Goal: Complete application form: Complete application form

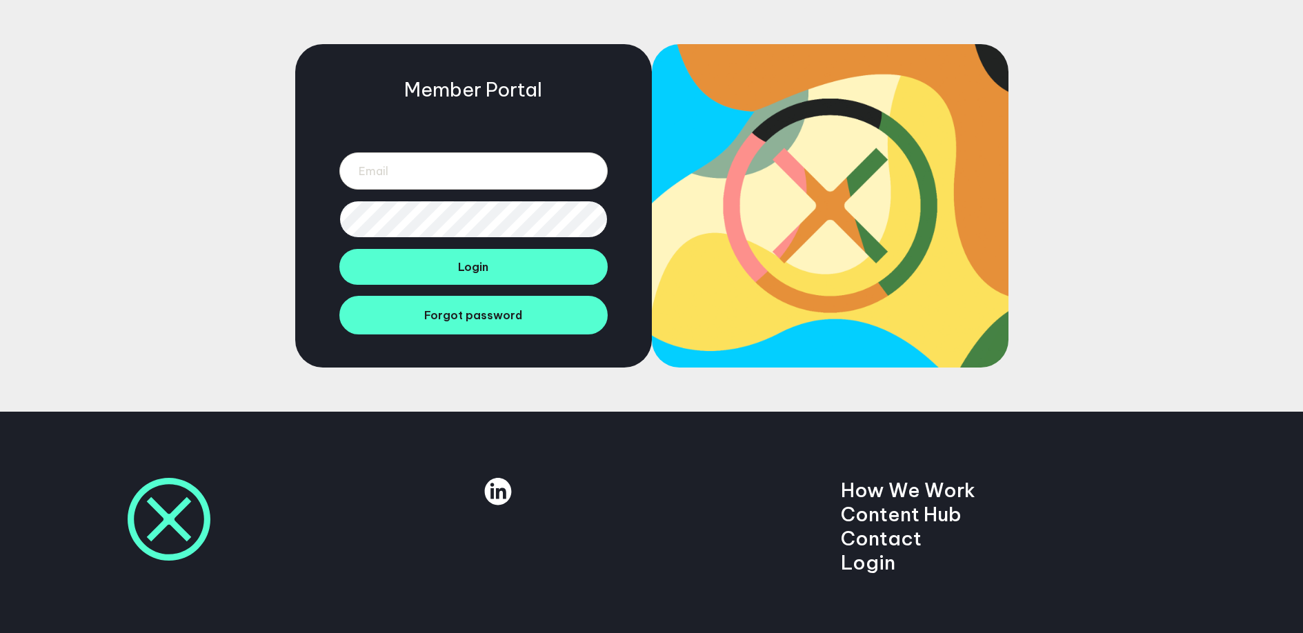
click at [324, 212] on div "Member Portal Login Forgot password" at bounding box center [473, 205] width 356 height 323
click at [410, 174] on input "email" at bounding box center [473, 170] width 268 height 37
type input "mrjakeberry@gmail.com"
click at [456, 238] on div "Member Portal mrjakeberry@gmail.com Login Forgot password" at bounding box center [473, 205] width 356 height 323
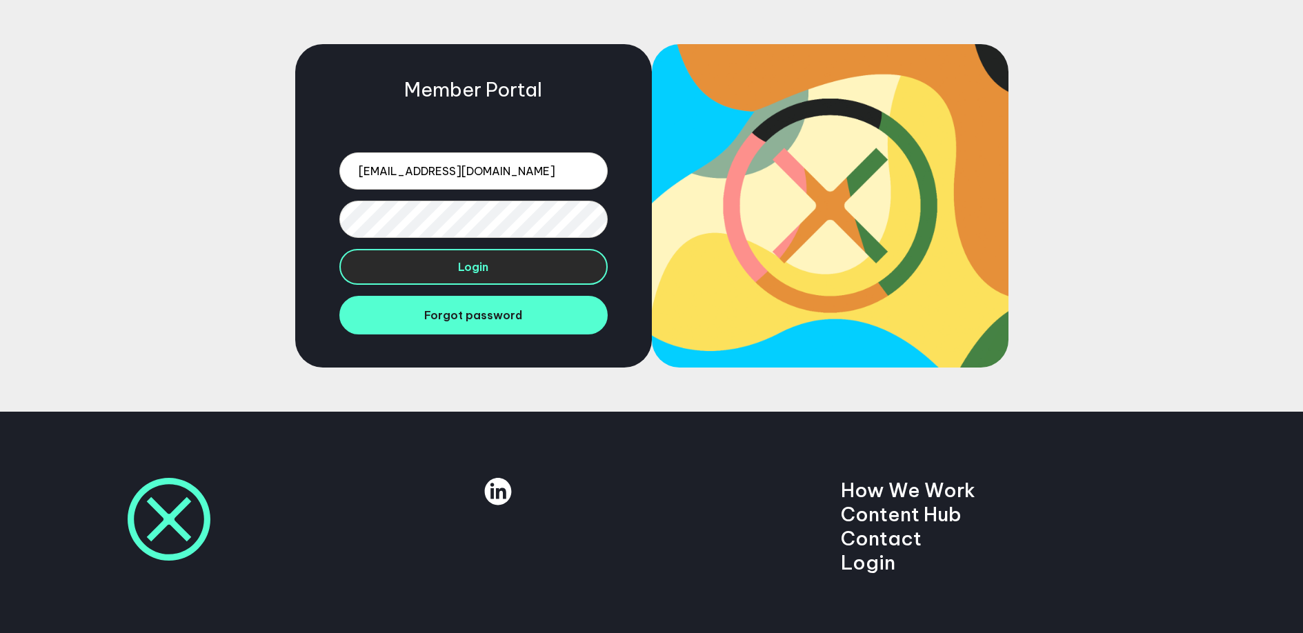
click at [455, 257] on button "Login" at bounding box center [473, 267] width 268 height 36
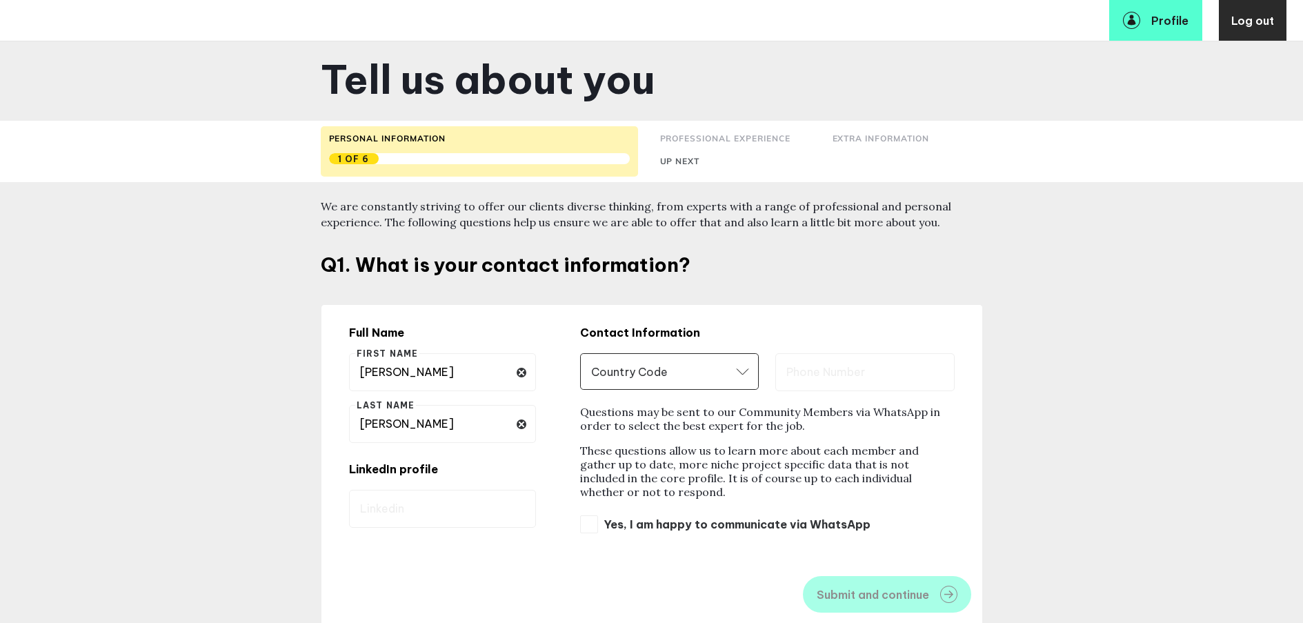
scroll to position [194, 0]
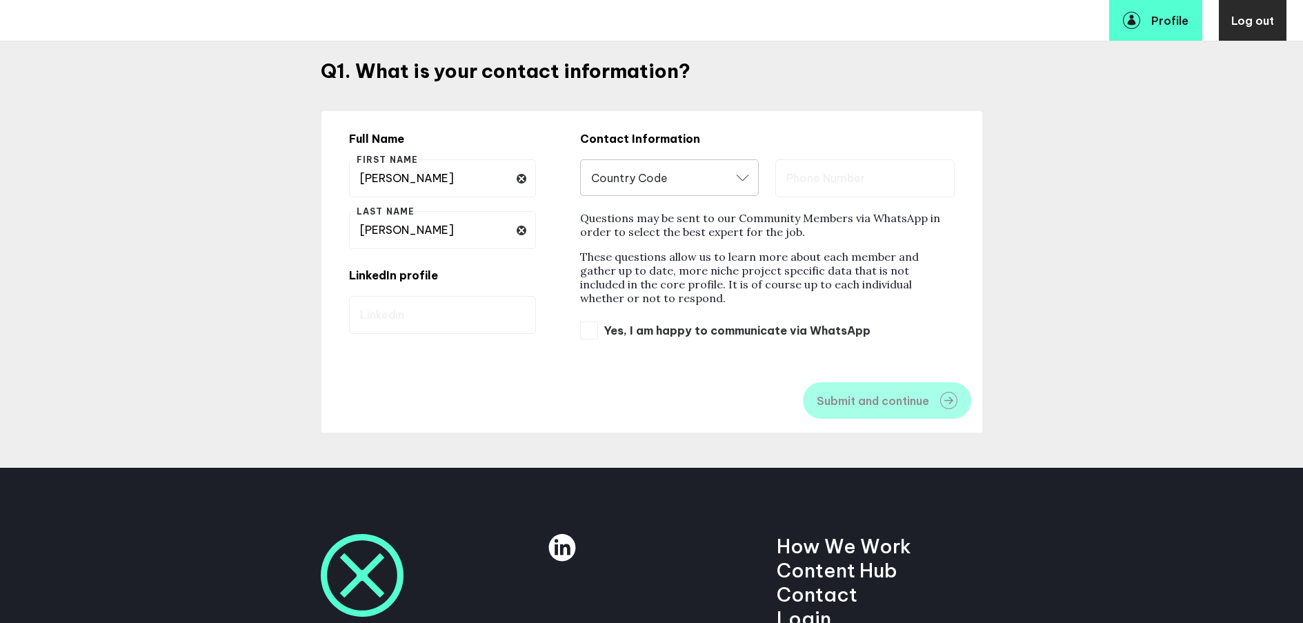
click at [748, 178] on icon "Open" at bounding box center [742, 177] width 12 height 6
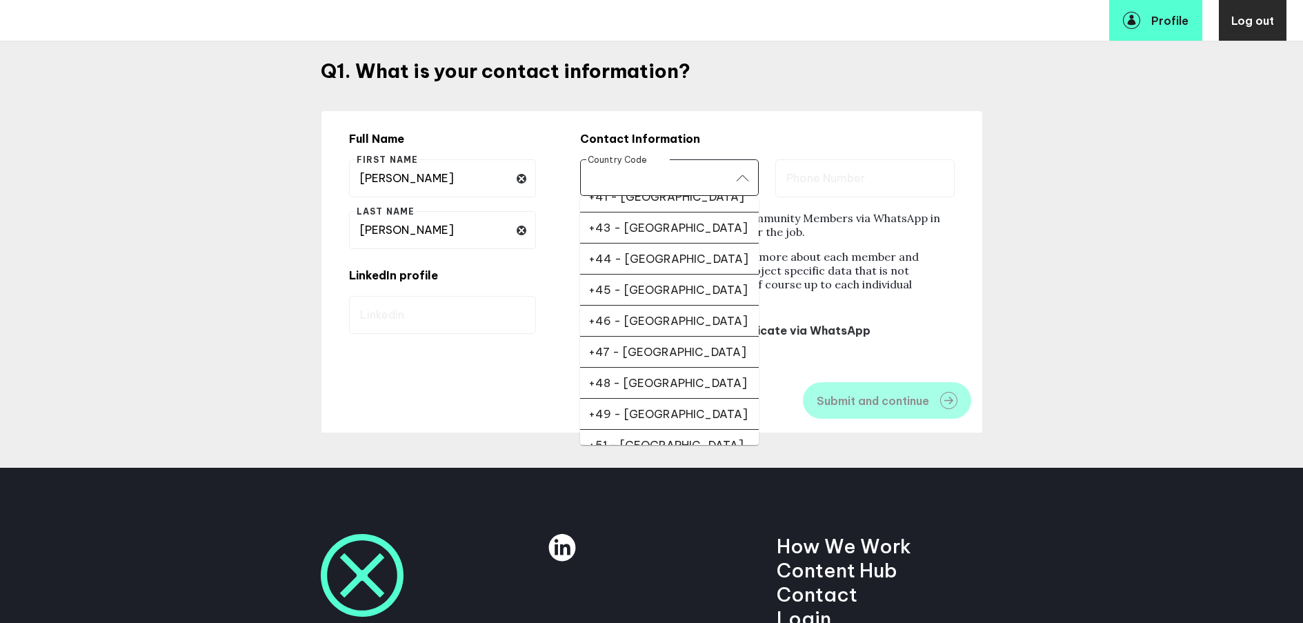
scroll to position [385, 0]
click at [704, 254] on div "+44 - [GEOGRAPHIC_DATA]" at bounding box center [669, 261] width 162 height 14
type input "+44 - [GEOGRAPHIC_DATA]"
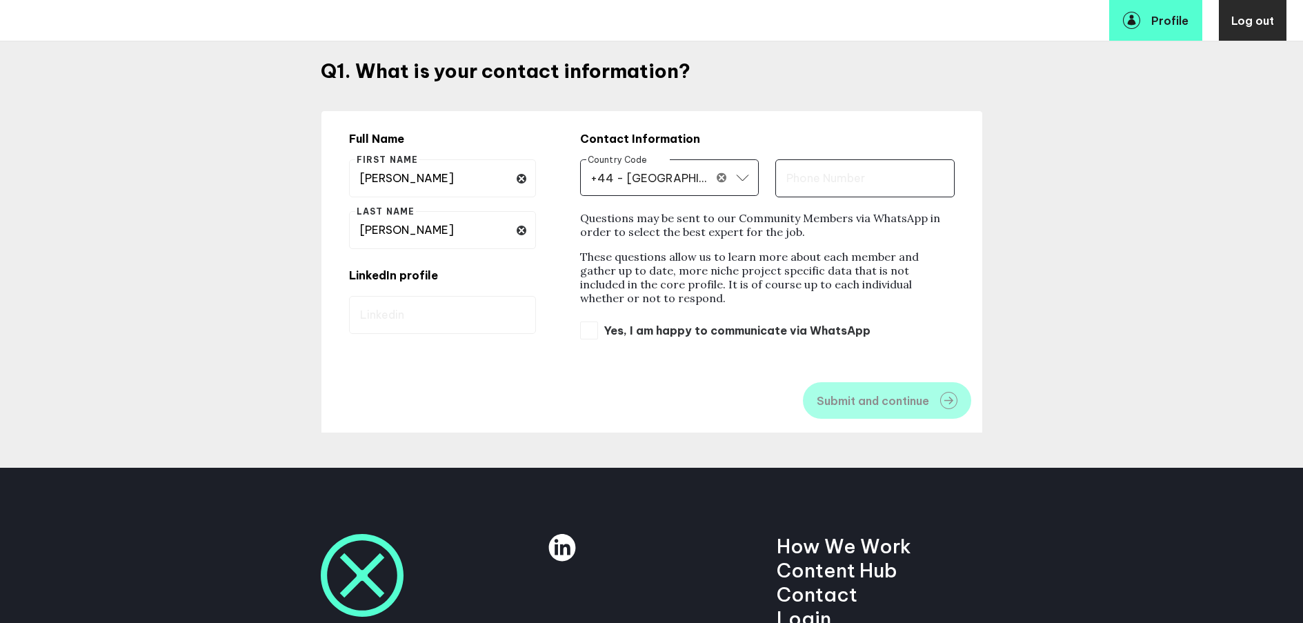
click at [834, 188] on input "text" at bounding box center [864, 178] width 179 height 38
type input "07823794982"
type input "+44 - [GEOGRAPHIC_DATA]"
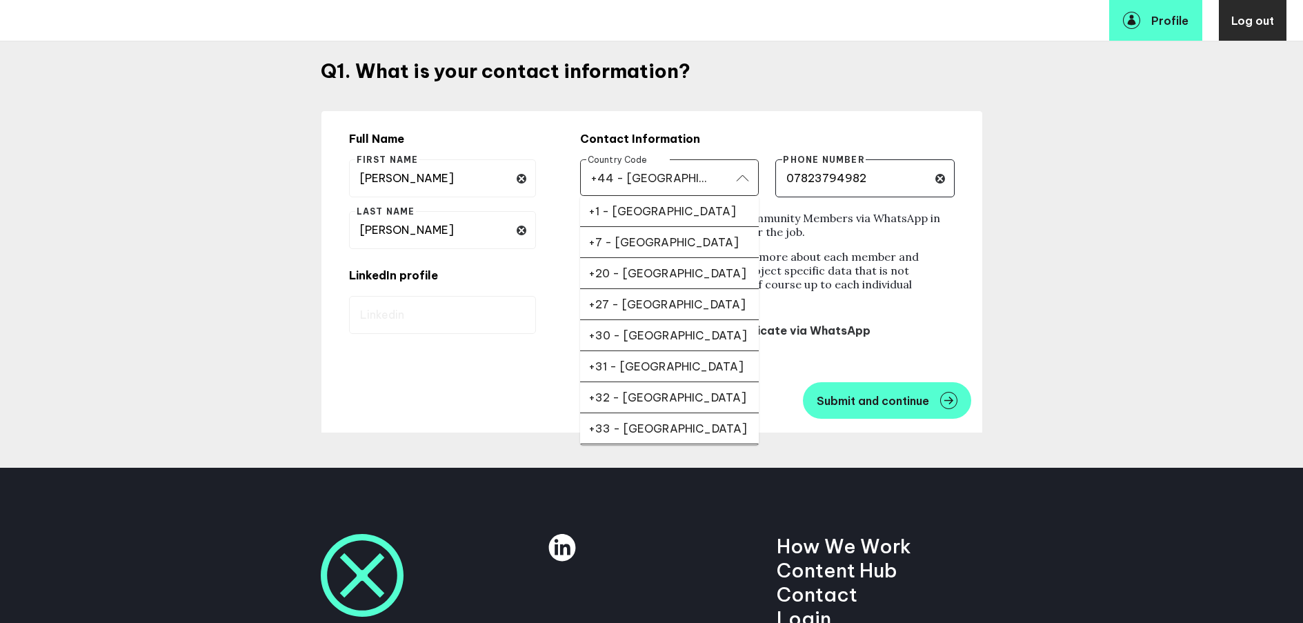
scroll to position [212, 0]
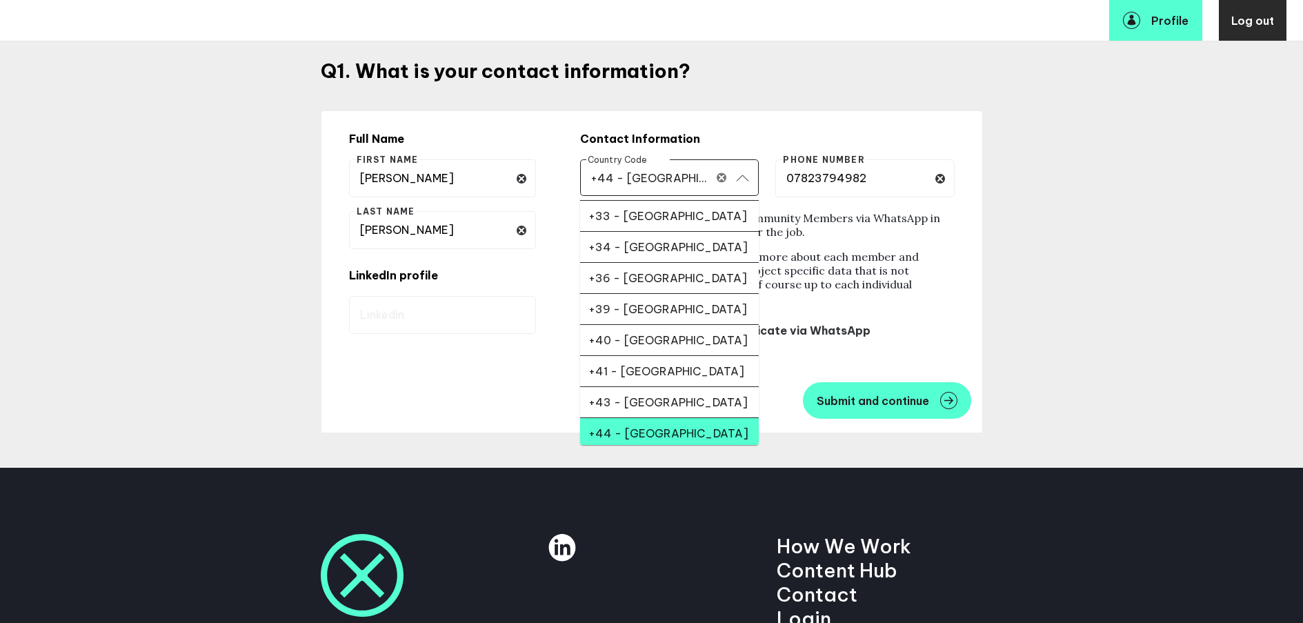
click at [658, 180] on input "+44 - [GEOGRAPHIC_DATA]" at bounding box center [651, 178] width 123 height 16
click at [1014, 226] on div "Tell us about you Personal Information 1 of 6 Professional Experience Up next E…" at bounding box center [651, 136] width 1303 height 661
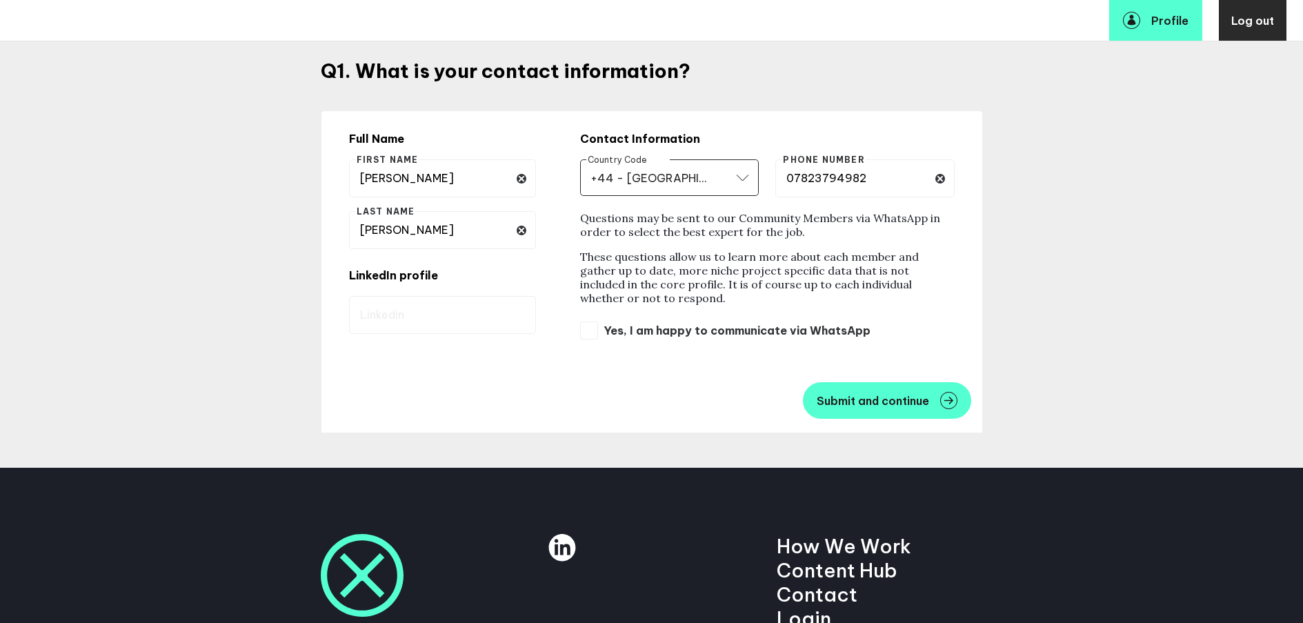
click at [596, 333] on input "Yes, I am happy to communicate via WhatsApp" at bounding box center [589, 330] width 18 height 18
checkbox input "true"
click at [874, 396] on span "Submit and continue" at bounding box center [872, 400] width 112 height 11
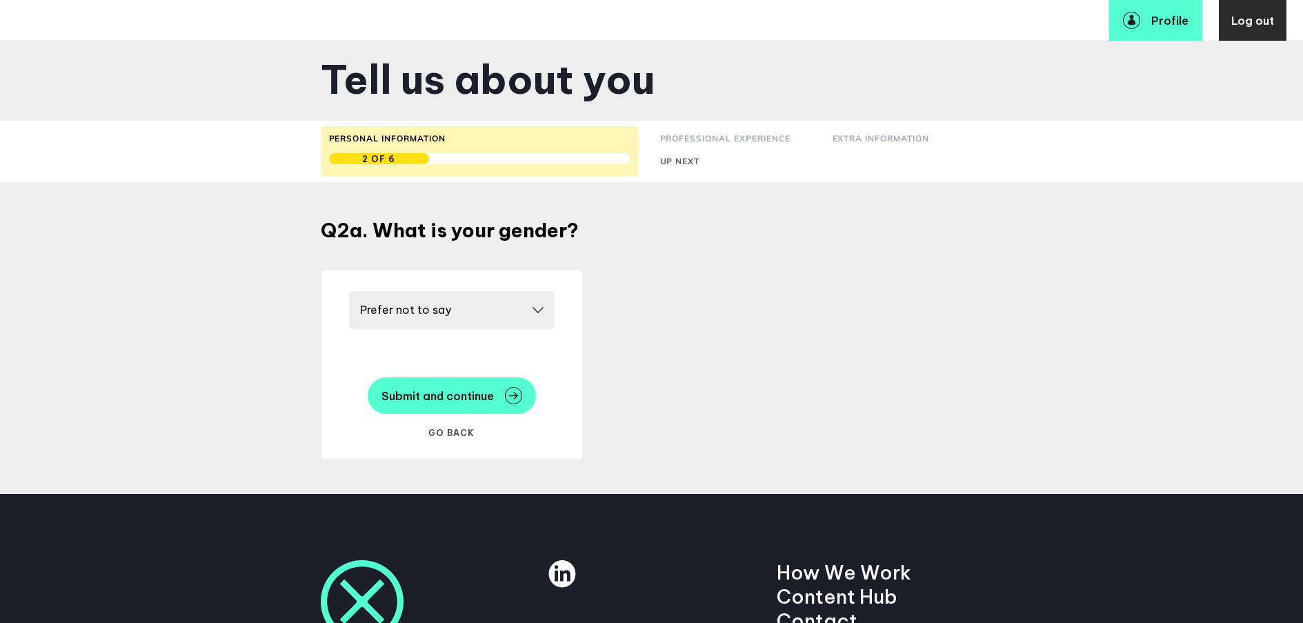
click at [541, 312] on select "Please select a gender [DEMOGRAPHIC_DATA] [DEMOGRAPHIC_DATA] Other Prefer not t…" at bounding box center [451, 310] width 205 height 38
select select "19089"
click at [448, 396] on span "Submit and continue" at bounding box center [437, 395] width 112 height 11
click at [538, 308] on select "Please select a pronoun He/him She/her They/them Prefer not to say" at bounding box center [451, 310] width 205 height 38
select select "20249"
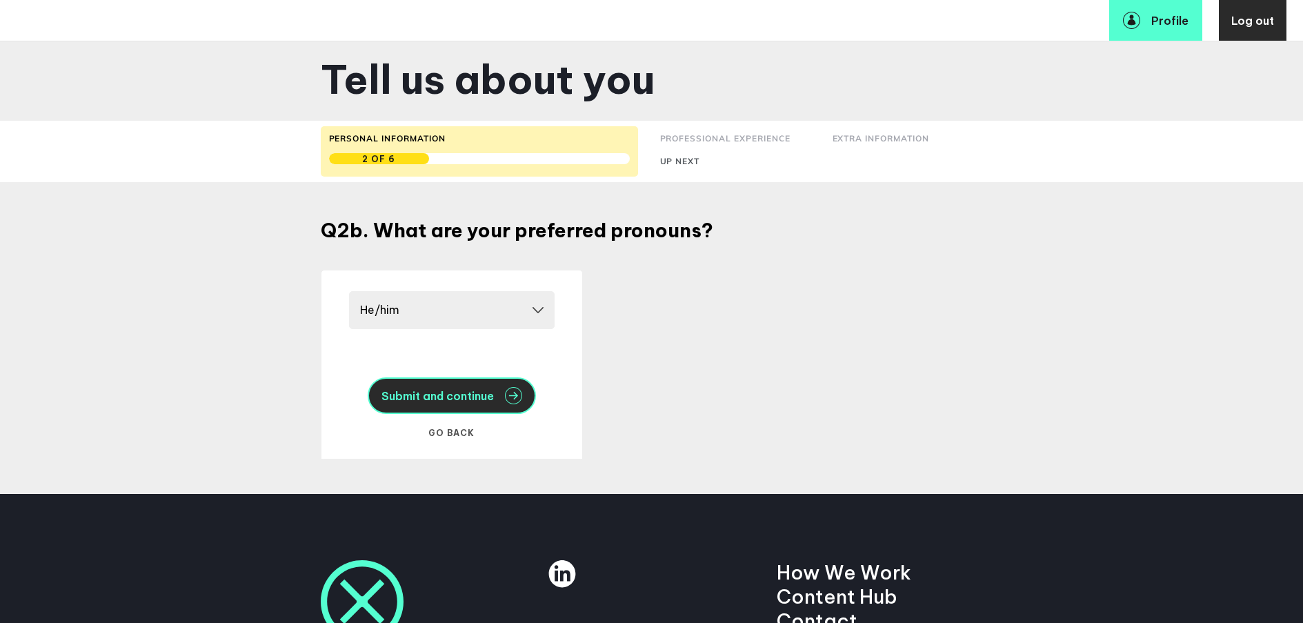
click at [485, 397] on span "Submit and continue" at bounding box center [437, 395] width 112 height 11
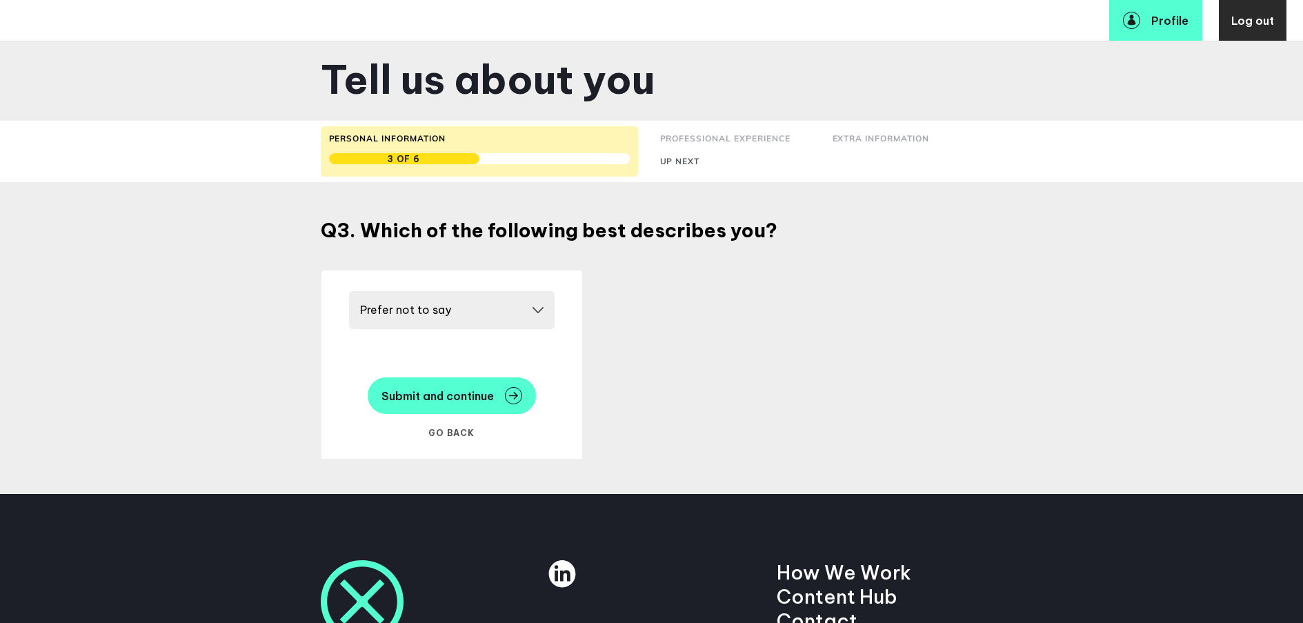
click at [540, 310] on select "Please select a race/ethnicity [DEMOGRAPHIC_DATA] or [DEMOGRAPHIC_DATA] [DEMOGR…" at bounding box center [451, 310] width 205 height 38
click at [550, 305] on select "Please select a race/ethnicity [DEMOGRAPHIC_DATA] or [DEMOGRAPHIC_DATA] [DEMOGR…" at bounding box center [451, 310] width 205 height 38
select select "19085"
click at [451, 390] on span "Submit and continue" at bounding box center [437, 395] width 112 height 11
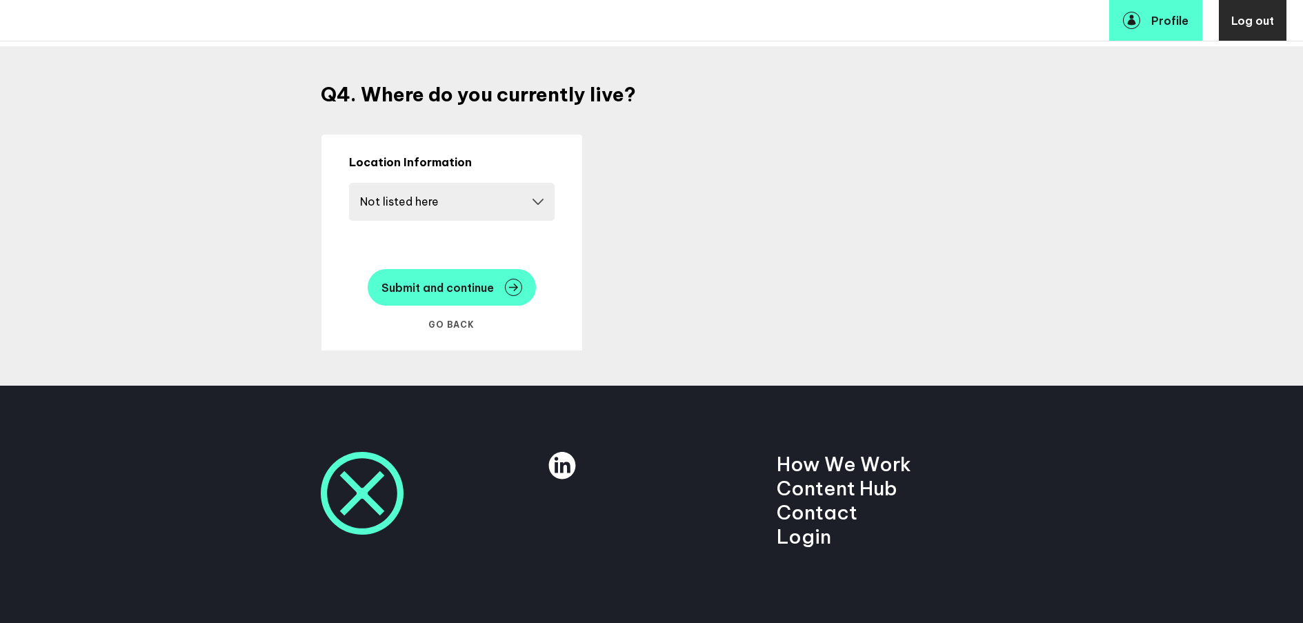
scroll to position [138, 0]
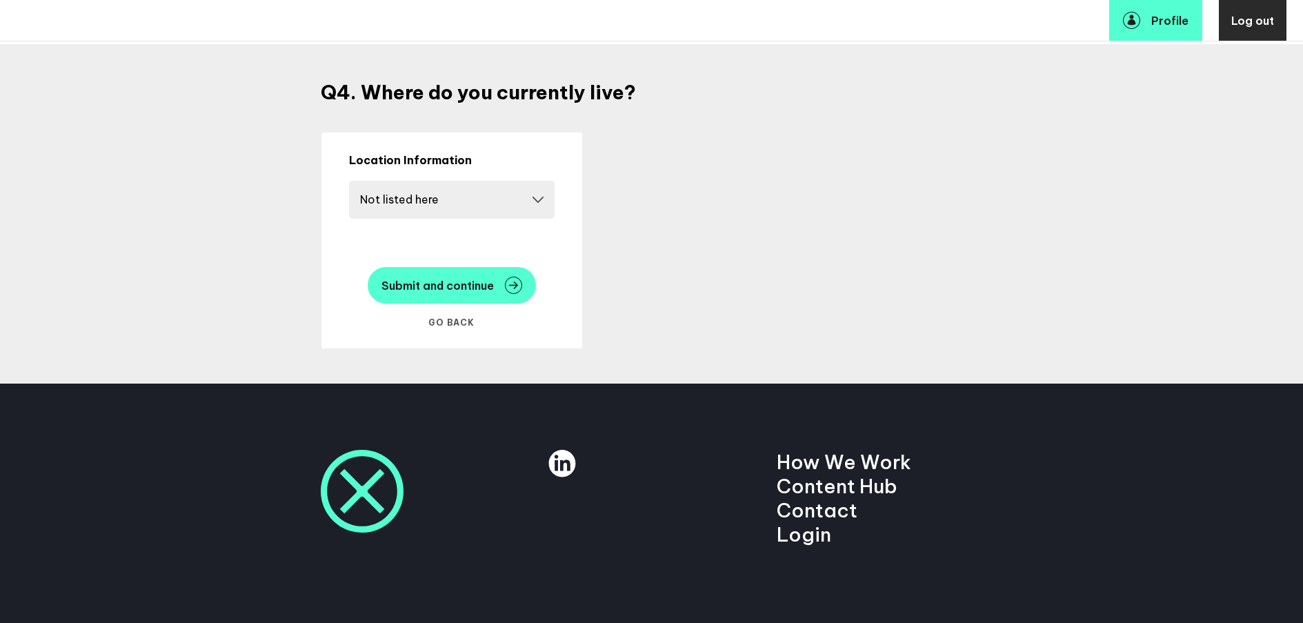
click at [543, 194] on select "Please select a country Country [GEOGRAPHIC_DATA] [GEOGRAPHIC_DATA] [GEOGRAPHIC…" at bounding box center [451, 200] width 205 height 38
select select "14666"
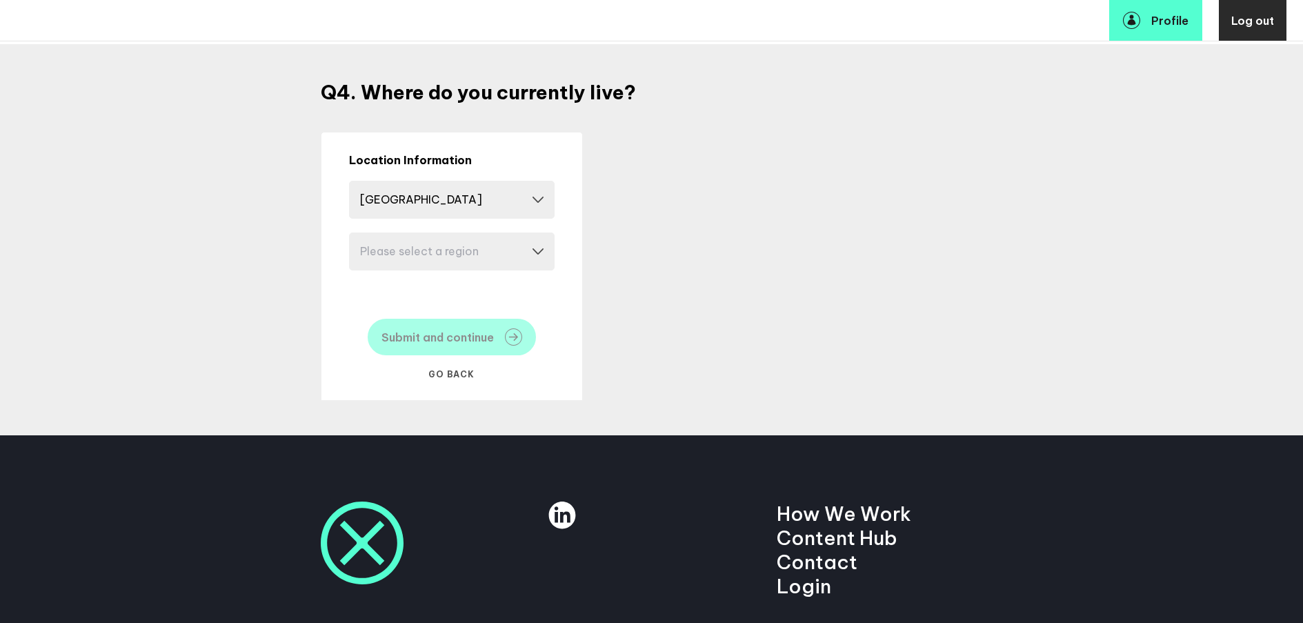
click at [529, 244] on select "Please select a region [GEOGRAPHIC_DATA] East of [GEOGRAPHIC_DATA] [GEOGRAPHIC_…" at bounding box center [451, 251] width 205 height 38
select select "17584"
click at [544, 249] on select "Please select a region [GEOGRAPHIC_DATA] East of [GEOGRAPHIC_DATA] [GEOGRAPHIC_…" at bounding box center [451, 251] width 205 height 38
click at [480, 339] on span "Submit and continue" at bounding box center [437, 337] width 112 height 11
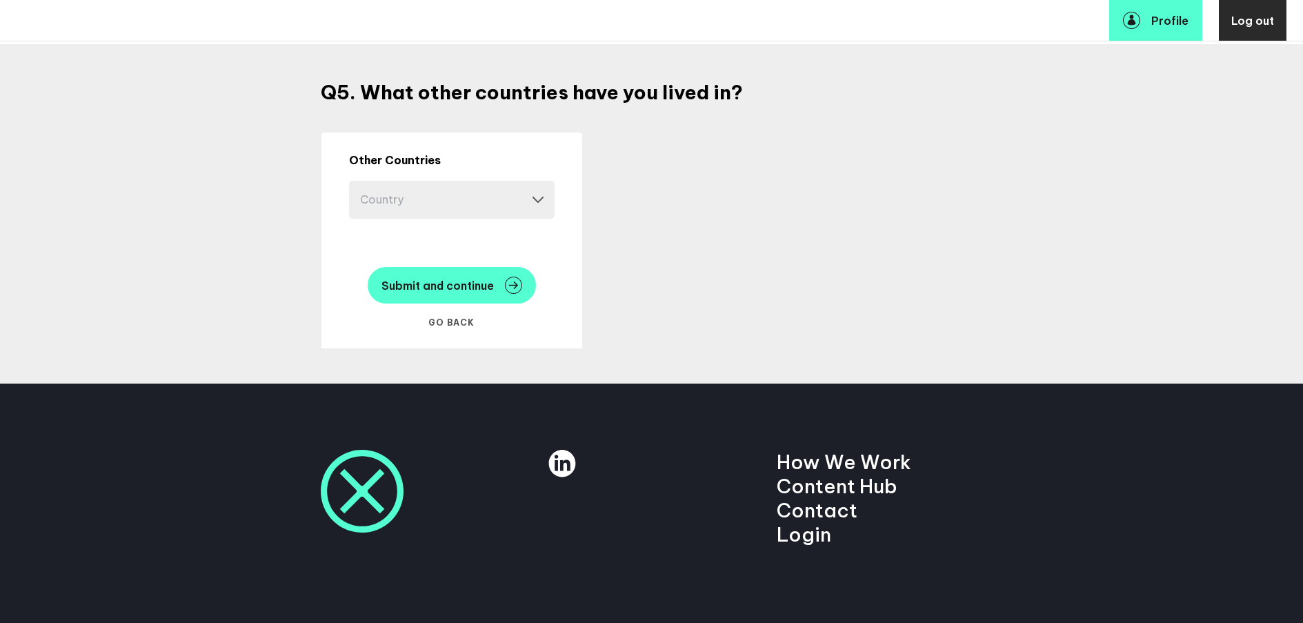
click at [540, 198] on select "Country [GEOGRAPHIC_DATA] [GEOGRAPHIC_DATA] [GEOGRAPHIC_DATA] [GEOGRAPHIC_DATA]…" at bounding box center [451, 200] width 205 height 38
select select "14724"
select select
select select "14724"
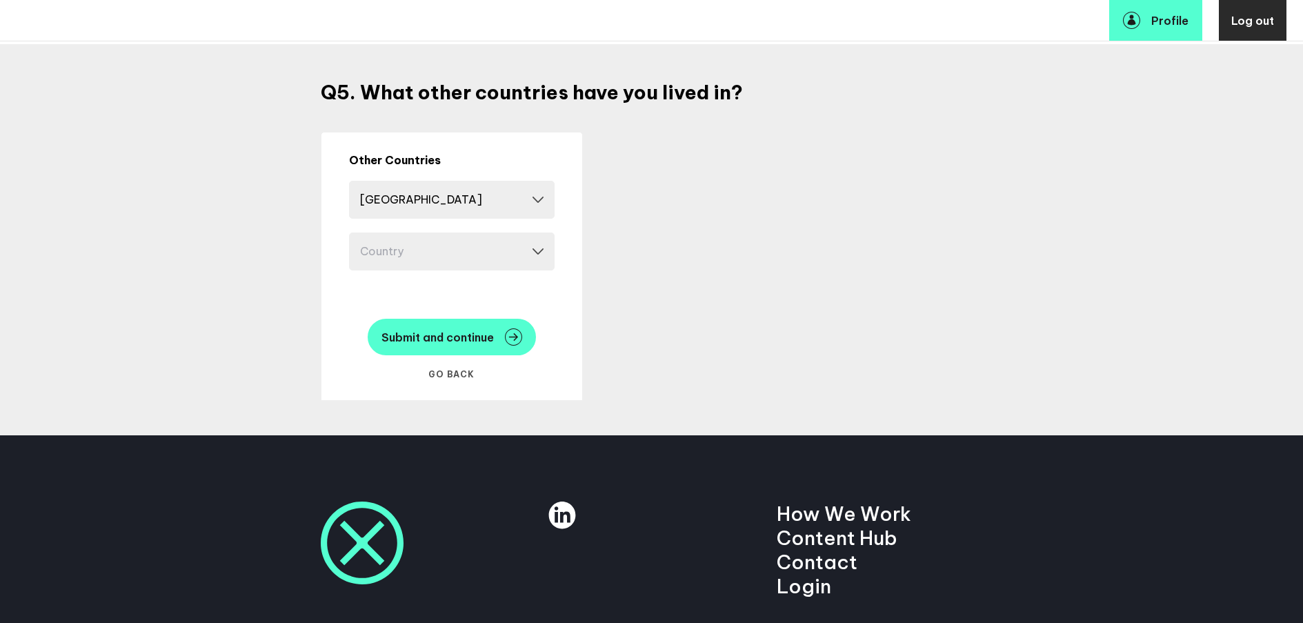
click at [463, 263] on select "Country [GEOGRAPHIC_DATA] [GEOGRAPHIC_DATA] [GEOGRAPHIC_DATA] [GEOGRAPHIC_DATA]…" at bounding box center [451, 251] width 205 height 38
click at [544, 250] on select "Country [GEOGRAPHIC_DATA] [GEOGRAPHIC_DATA] [GEOGRAPHIC_DATA] [GEOGRAPHIC_DATA]…" at bounding box center [451, 251] width 205 height 38
click at [474, 329] on button "Submit and continue" at bounding box center [452, 337] width 168 height 37
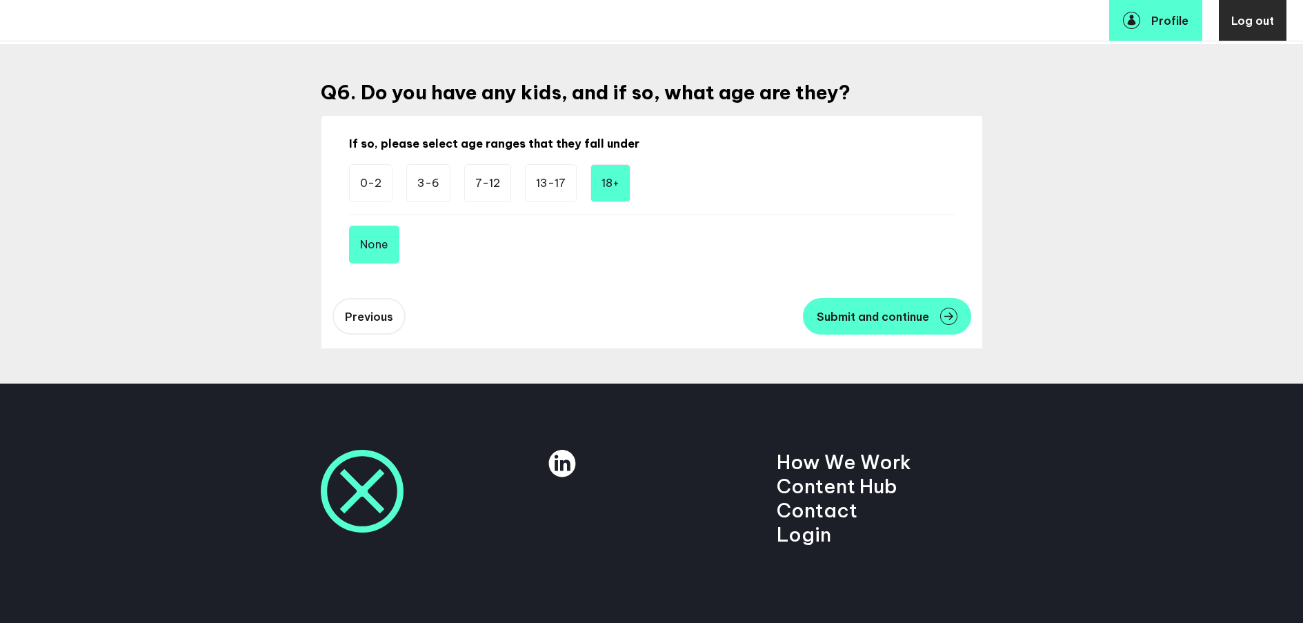
click at [613, 187] on li "18+" at bounding box center [610, 183] width 40 height 38
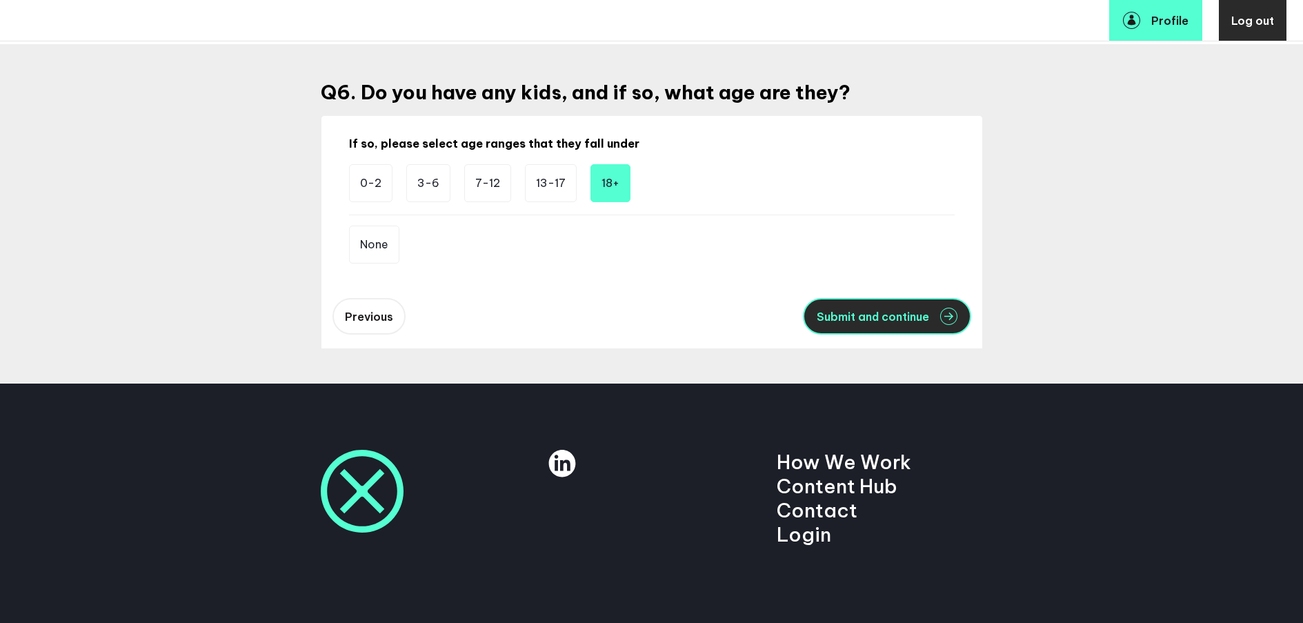
click at [860, 317] on span "Submit and continue" at bounding box center [872, 316] width 112 height 11
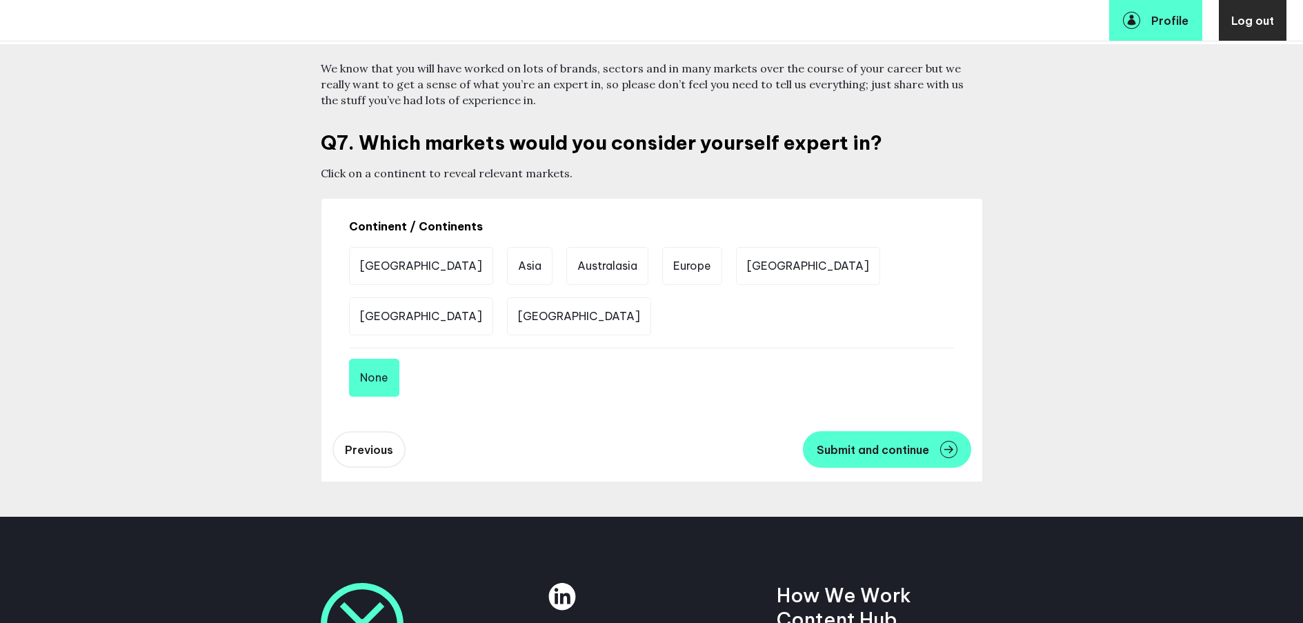
click at [662, 263] on li "Europe" at bounding box center [692, 266] width 60 height 38
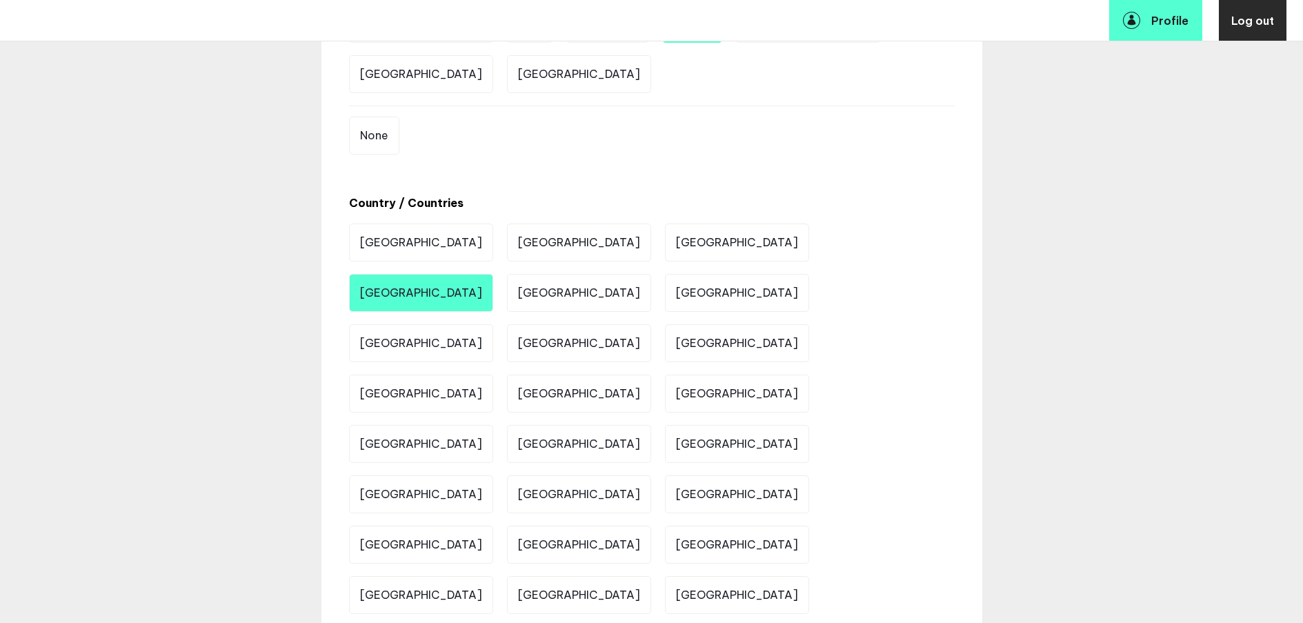
scroll to position [452, 0]
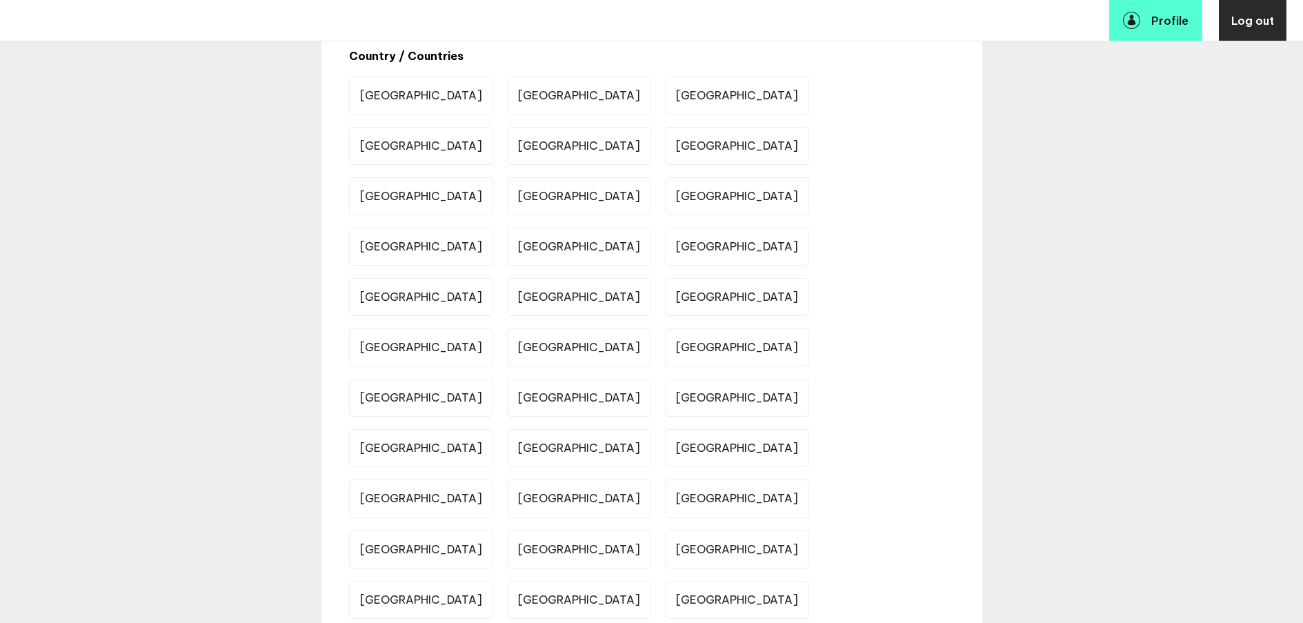
scroll to position [537, 0]
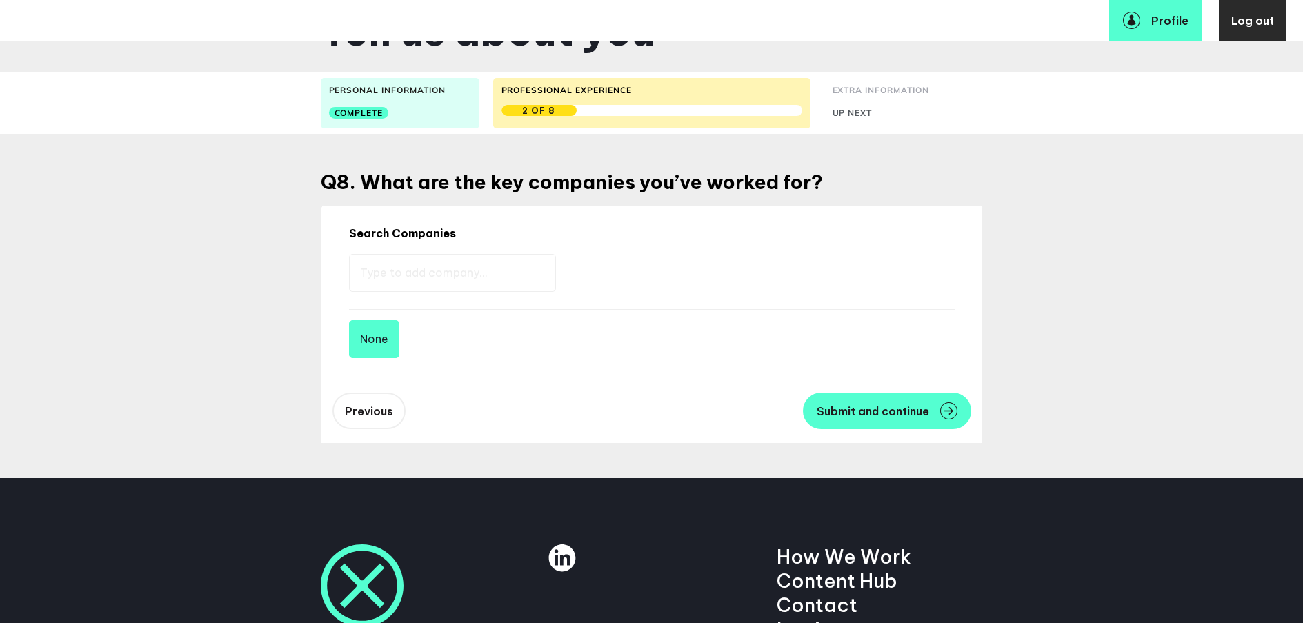
scroll to position [12, 0]
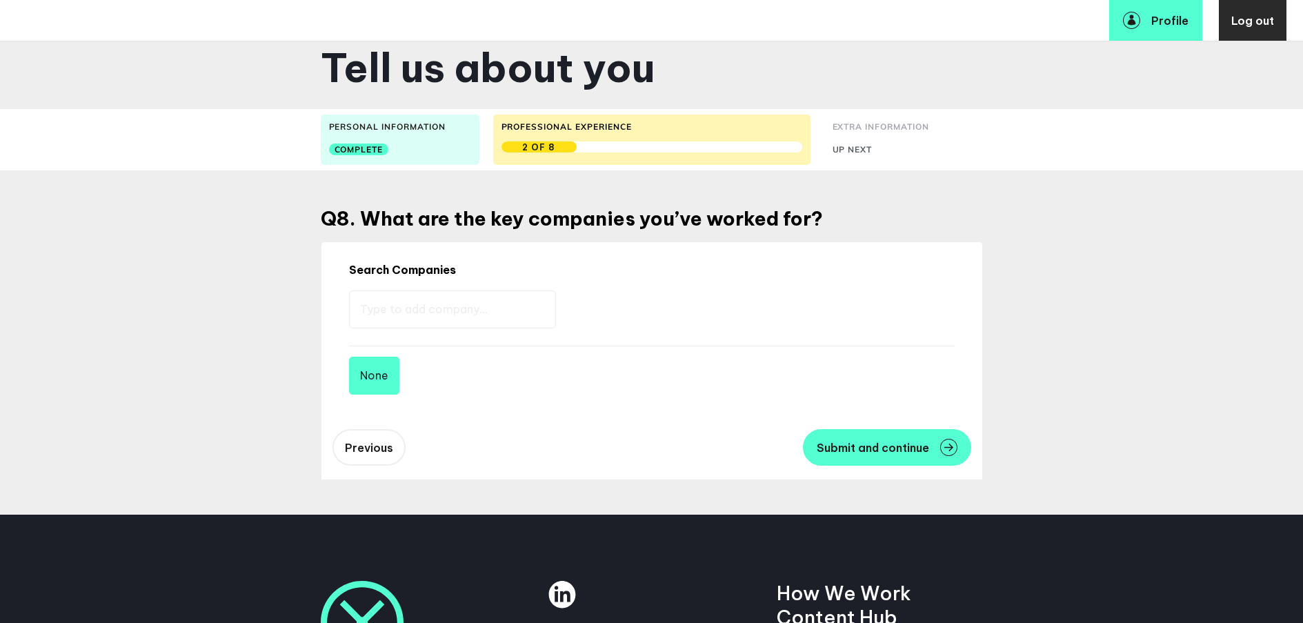
click at [508, 296] on input "text" at bounding box center [452, 309] width 207 height 38
type input "J Wal"
click at [665, 308] on span "[PERSON_NAME]" at bounding box center [695, 307] width 94 height 16
click at [752, 304] on img at bounding box center [760, 306] width 17 height 17
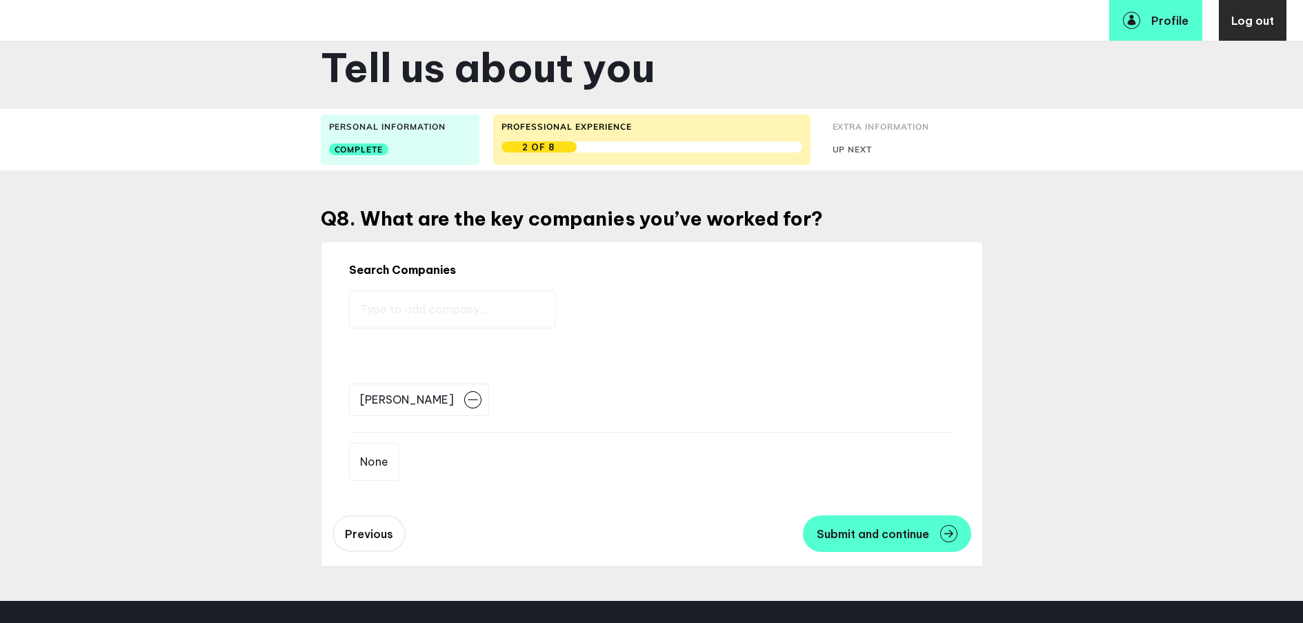
click at [453, 302] on input "text" at bounding box center [452, 309] width 207 height 38
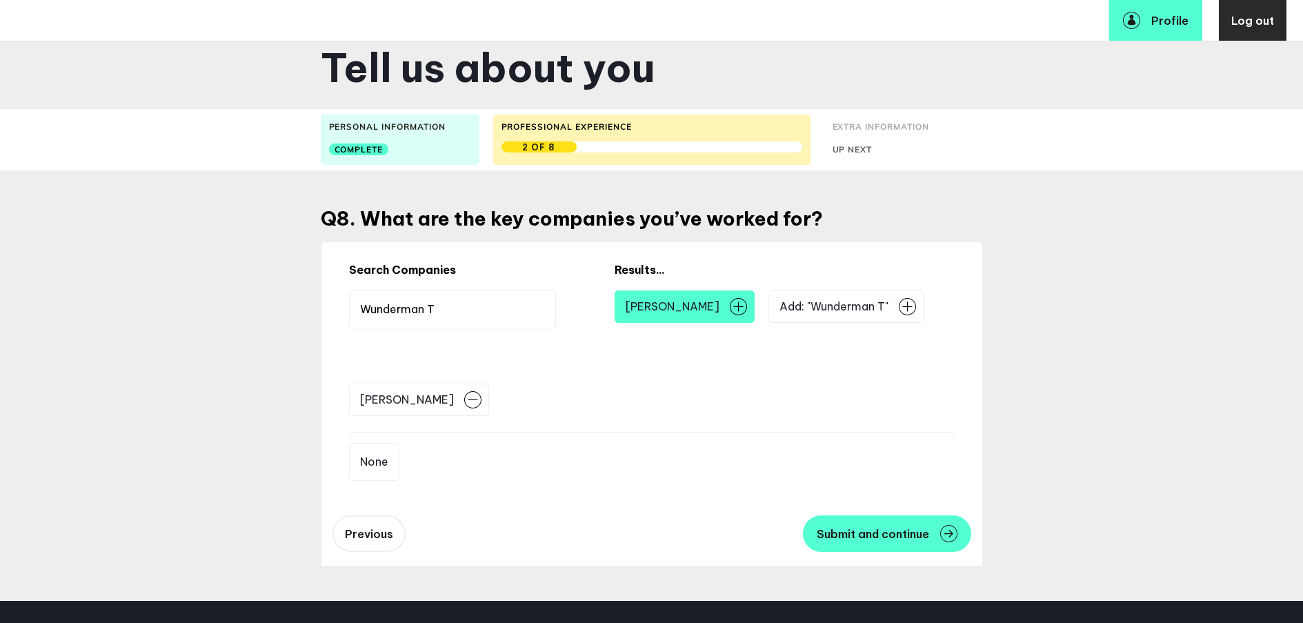
type input "Wunderman T"
click at [689, 302] on span "[PERSON_NAME]" at bounding box center [672, 307] width 94 height 16
click at [747, 305] on img at bounding box center [738, 306] width 17 height 17
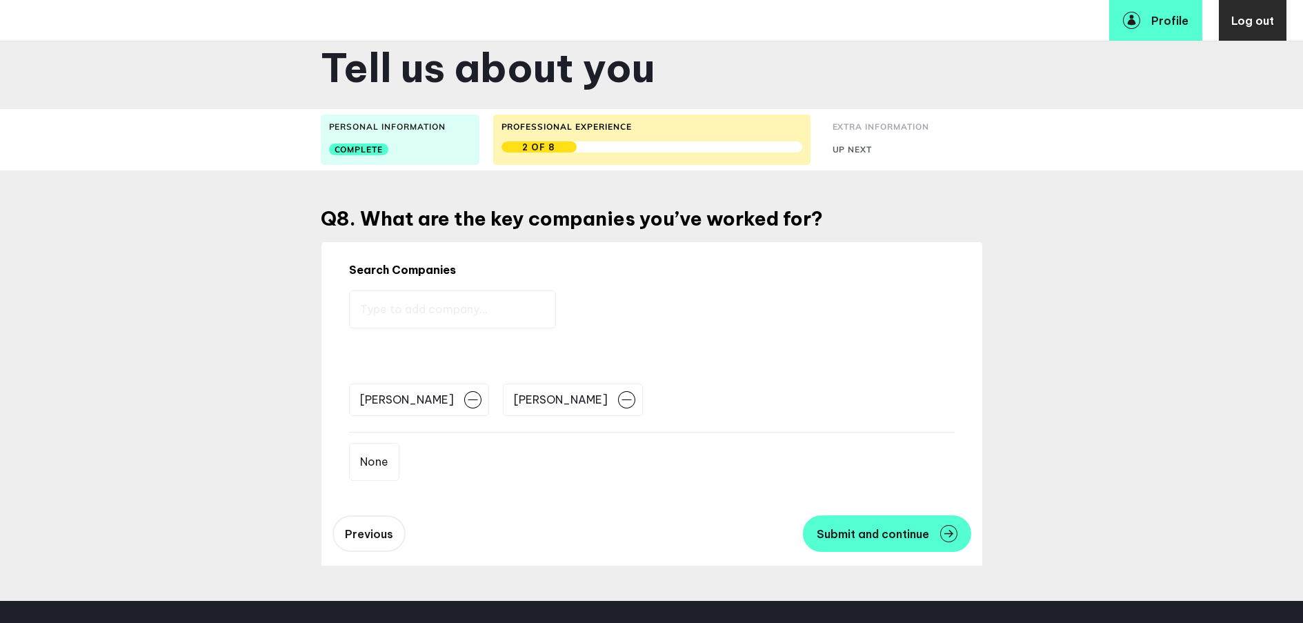
click at [440, 305] on input "text" at bounding box center [452, 309] width 207 height 38
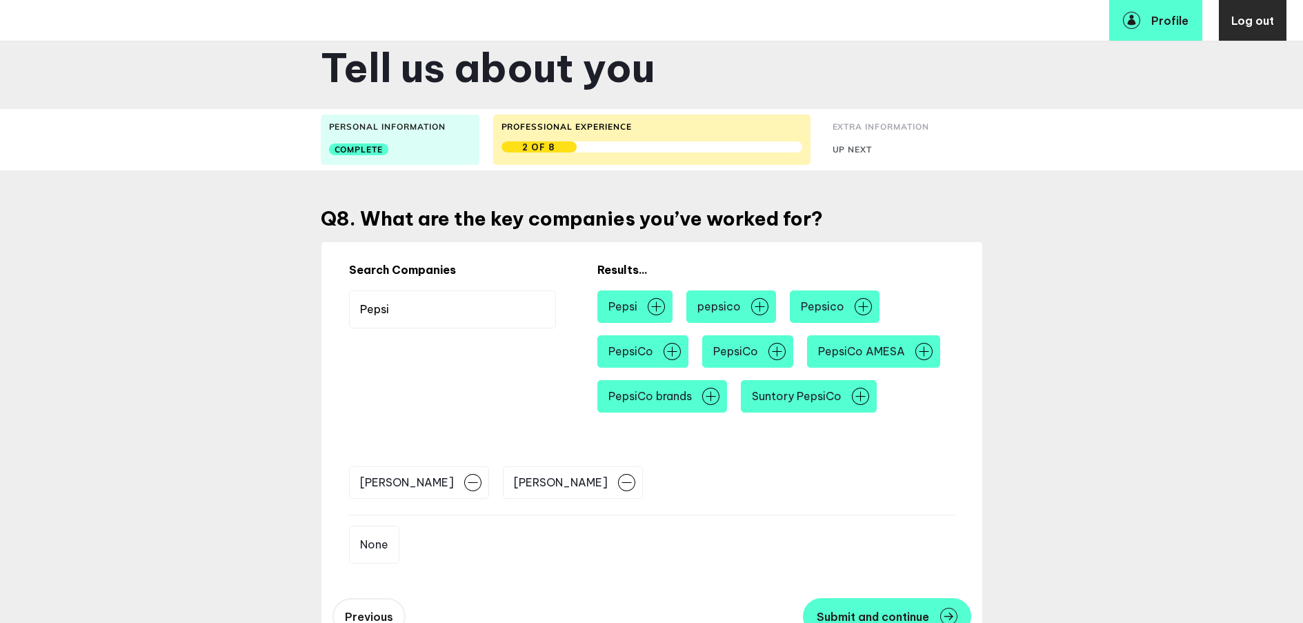
type input "Pepsi"
click at [832, 310] on span "Pepsico" at bounding box center [822, 307] width 43 height 16
click at [832, 305] on span "Pepsico" at bounding box center [822, 307] width 43 height 16
click at [867, 305] on img at bounding box center [862, 306] width 17 height 17
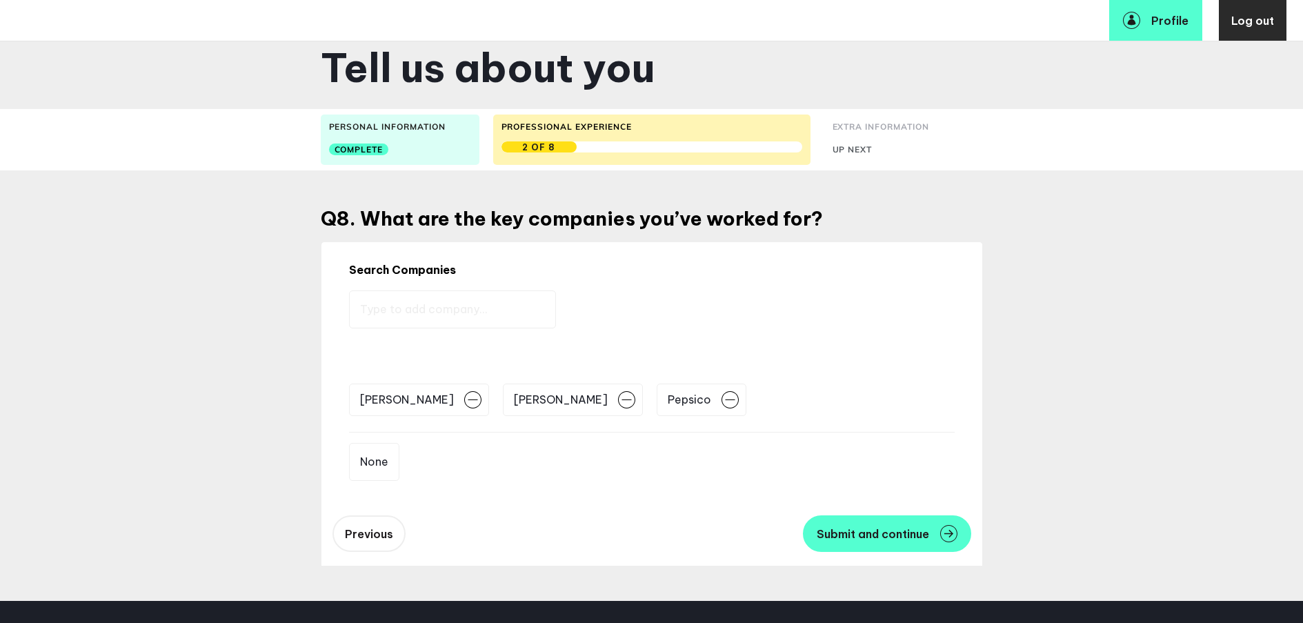
click at [474, 299] on input "text" at bounding box center [452, 309] width 207 height 38
type input "S"
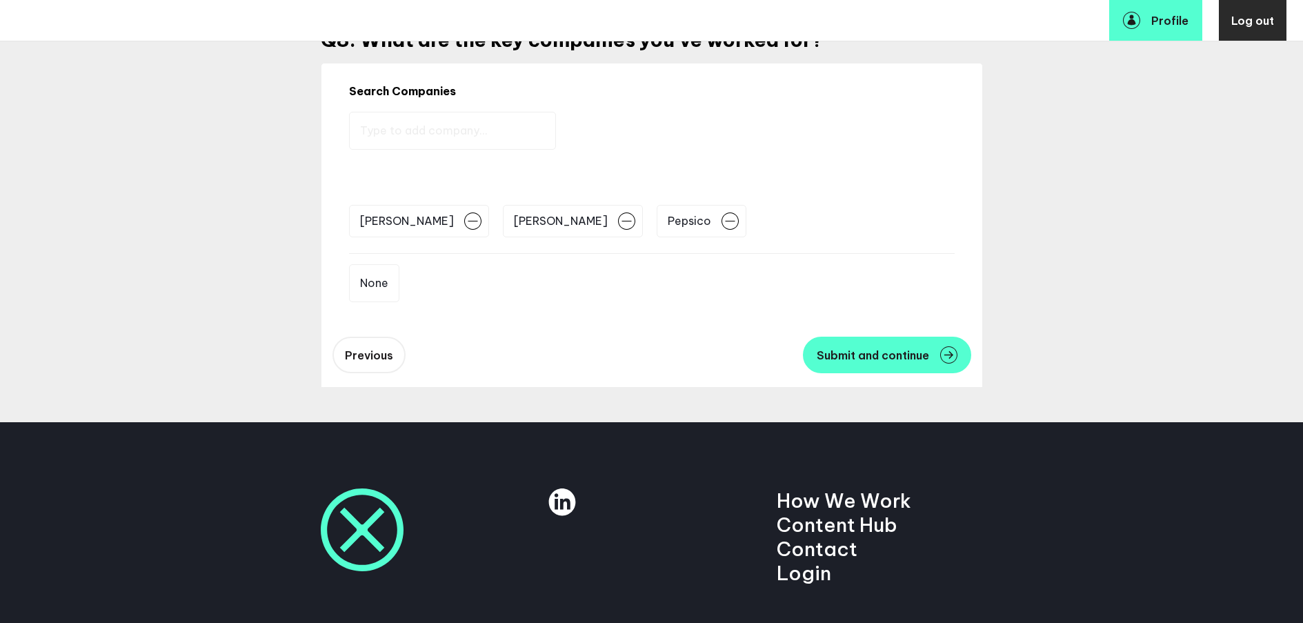
scroll to position [165, 0]
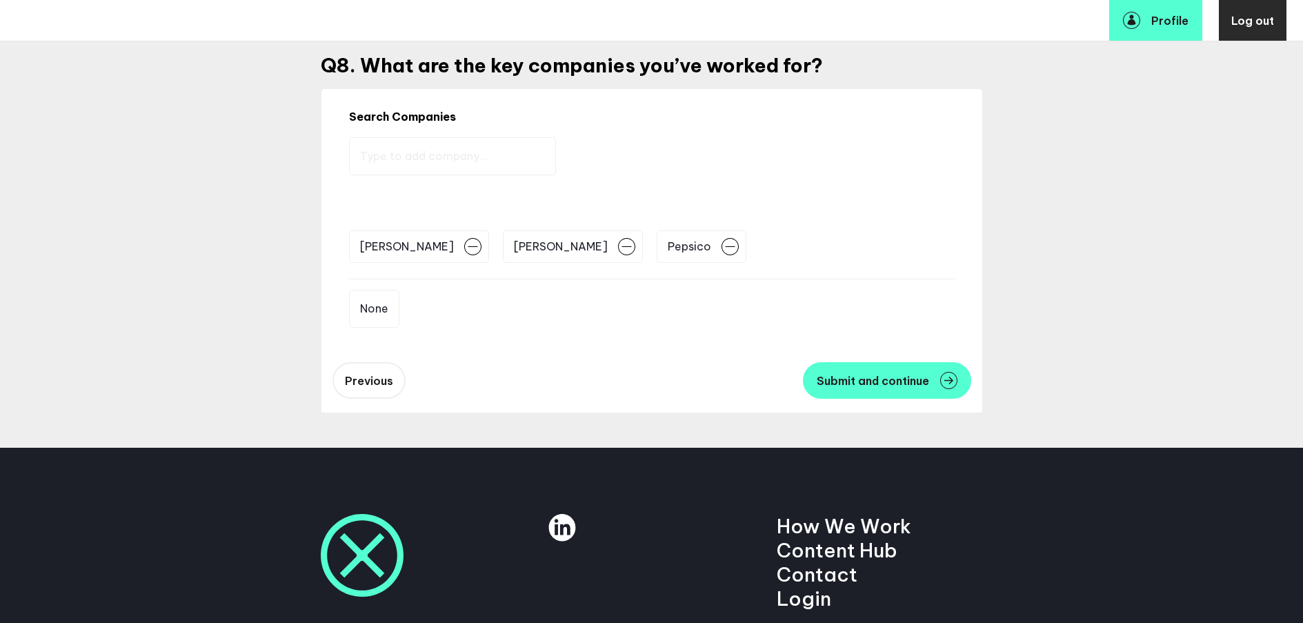
click at [847, 367] on button "Submit and continue" at bounding box center [887, 380] width 168 height 37
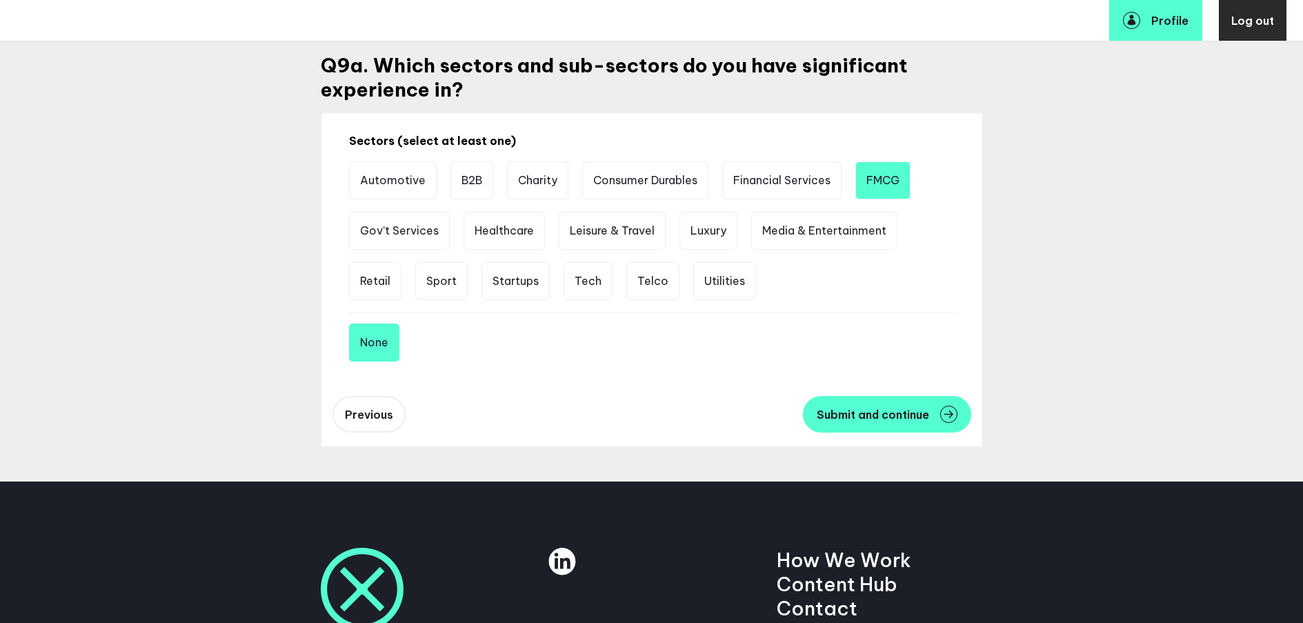
click at [872, 192] on li "FMCG" at bounding box center [882, 180] width 55 height 38
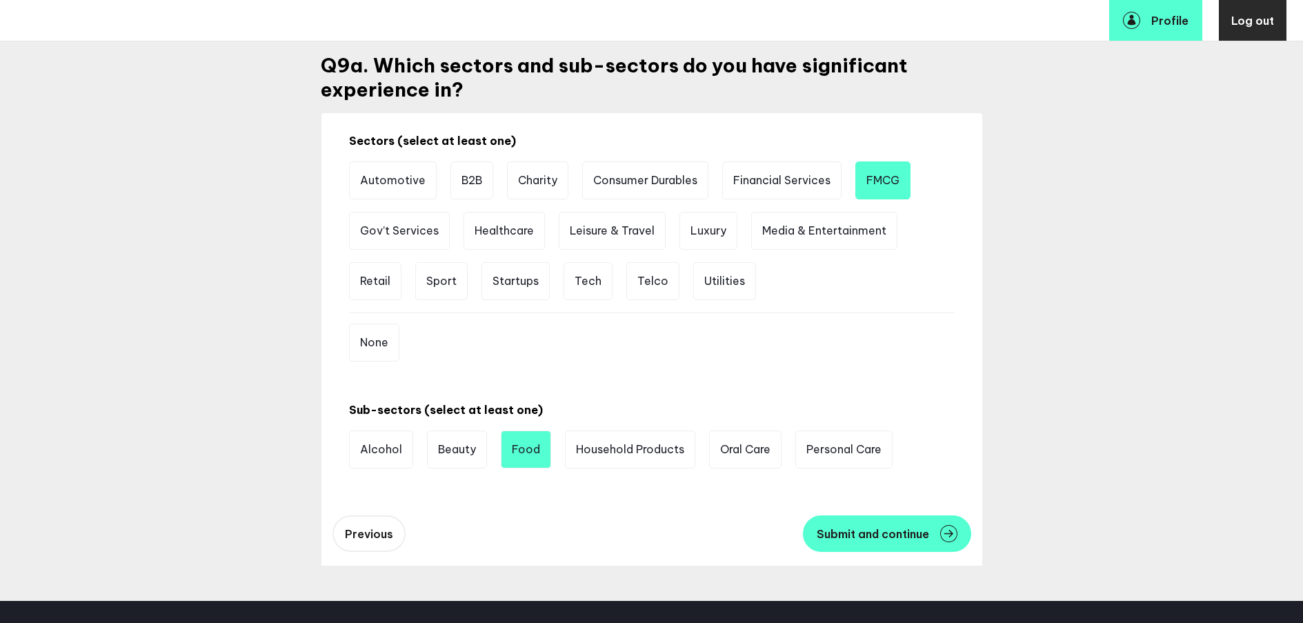
click at [530, 448] on li "Food" at bounding box center [526, 449] width 50 height 38
click at [476, 451] on li "Beauty" at bounding box center [457, 449] width 60 height 38
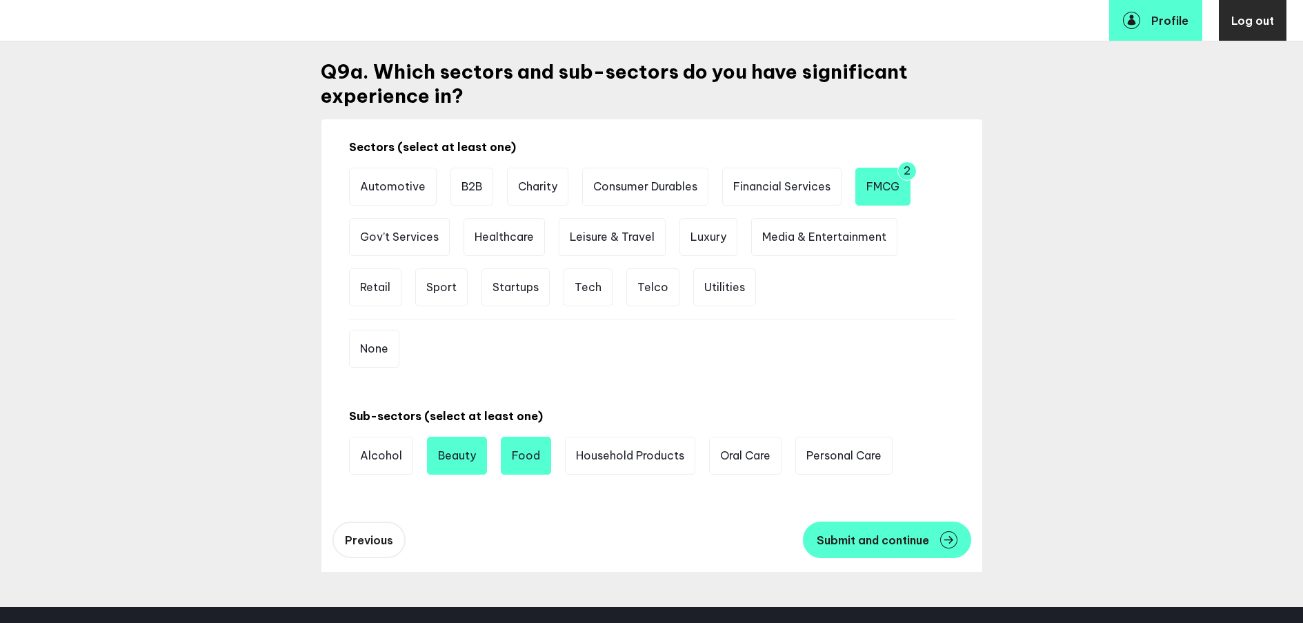
scroll to position [136, 0]
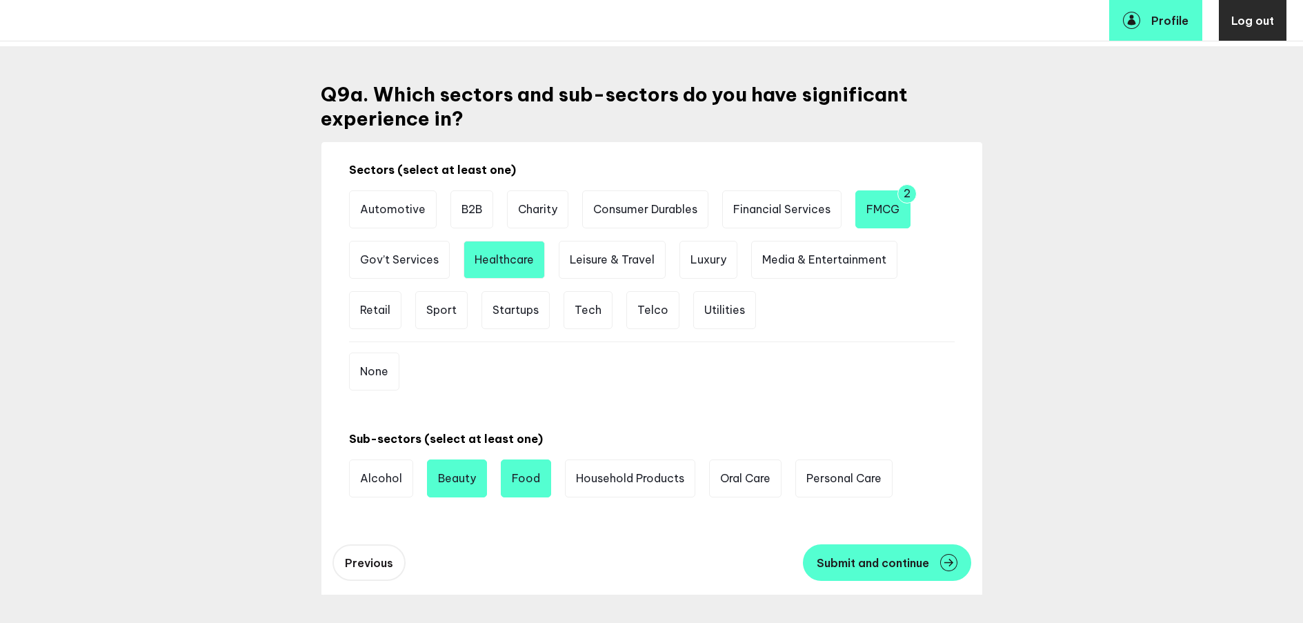
click at [494, 264] on li "Healthcare" at bounding box center [503, 260] width 81 height 38
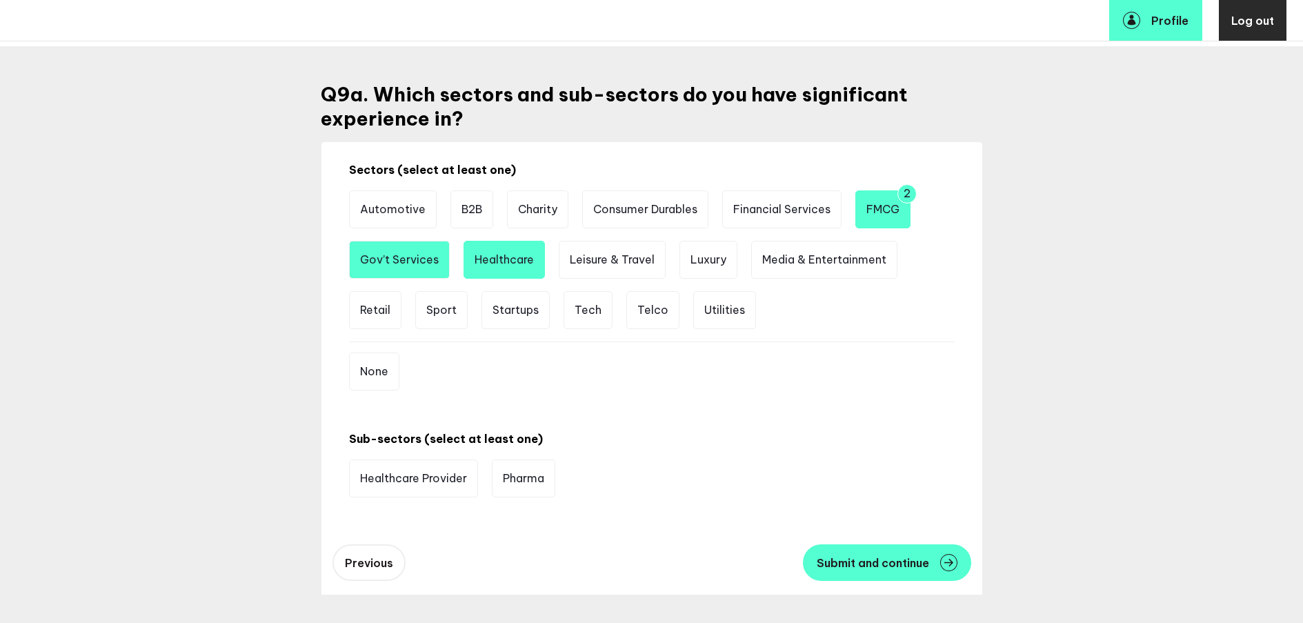
click at [439, 263] on li "Gov’t Services" at bounding box center [399, 260] width 101 height 38
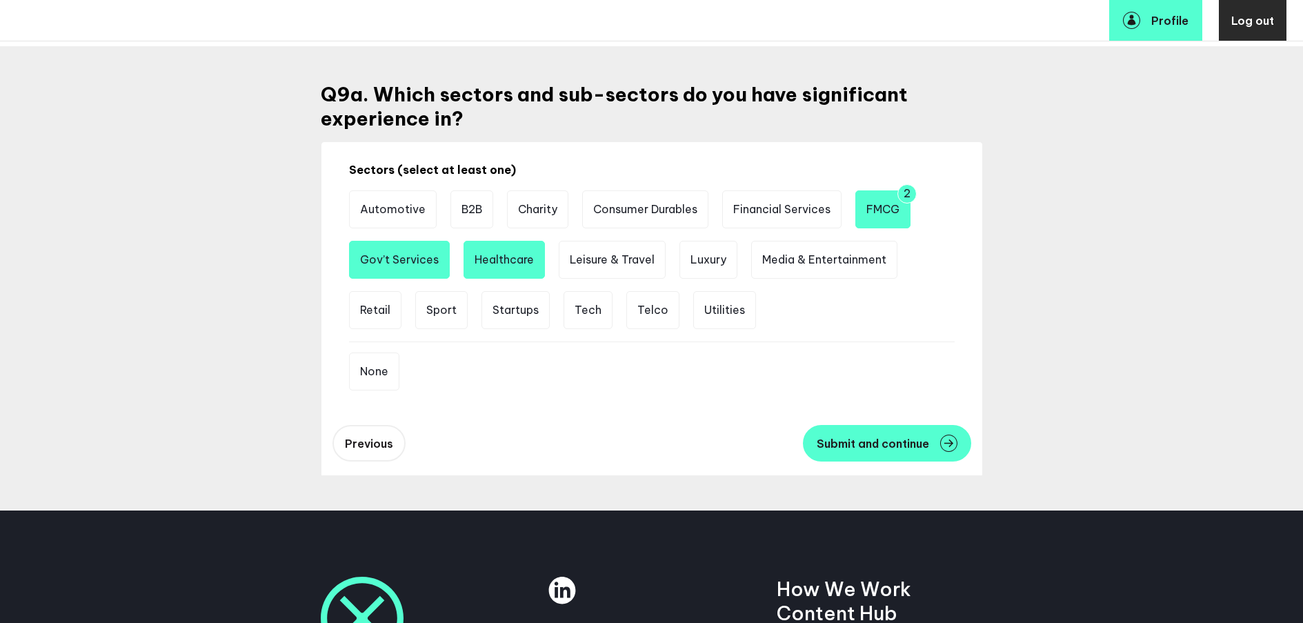
click at [505, 259] on li "Healthcare" at bounding box center [503, 260] width 81 height 38
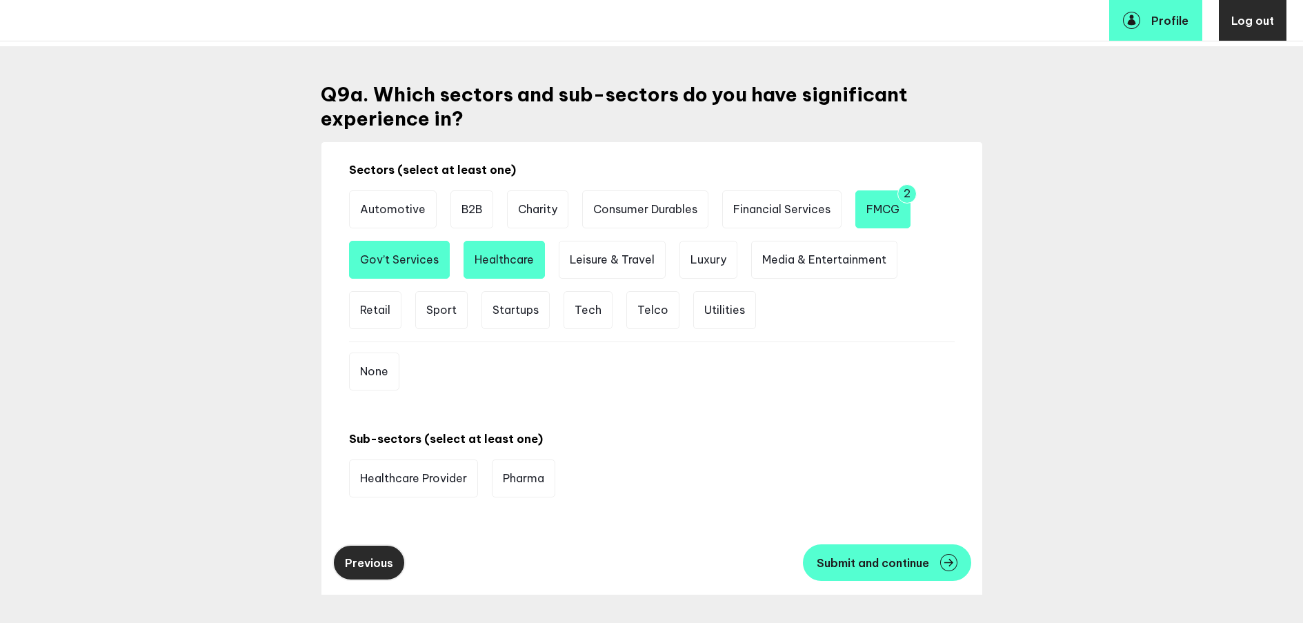
click at [369, 570] on button "Previous" at bounding box center [368, 562] width 73 height 37
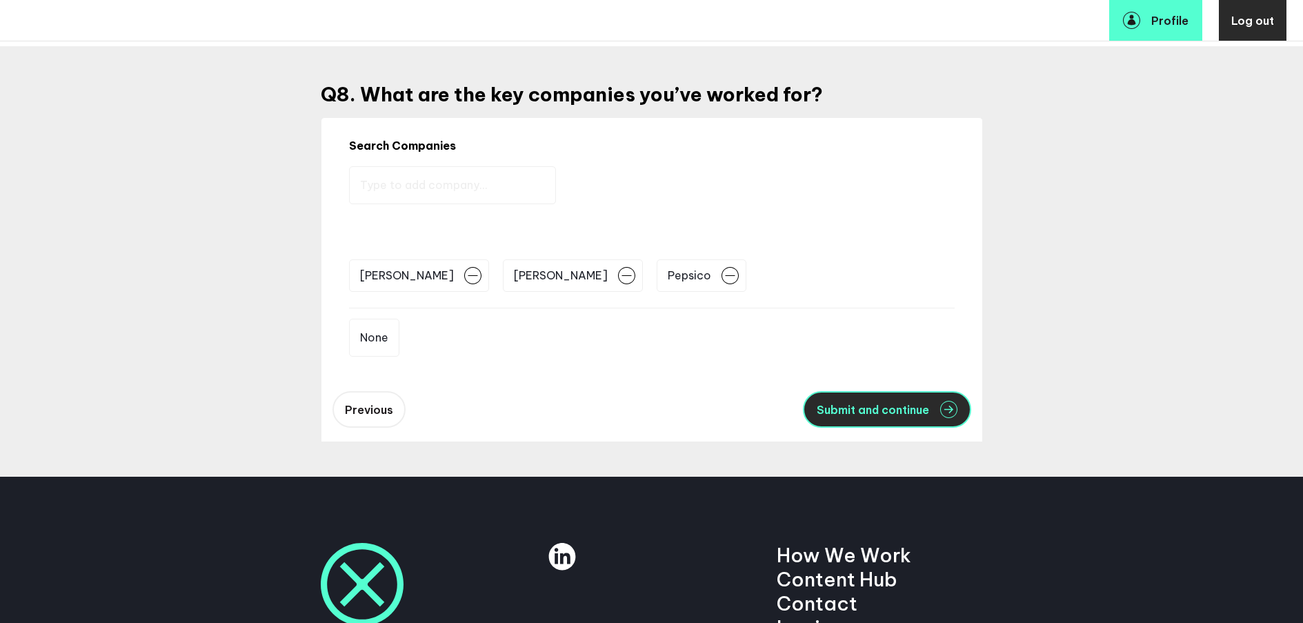
click at [841, 408] on span "Submit and continue" at bounding box center [872, 409] width 112 height 11
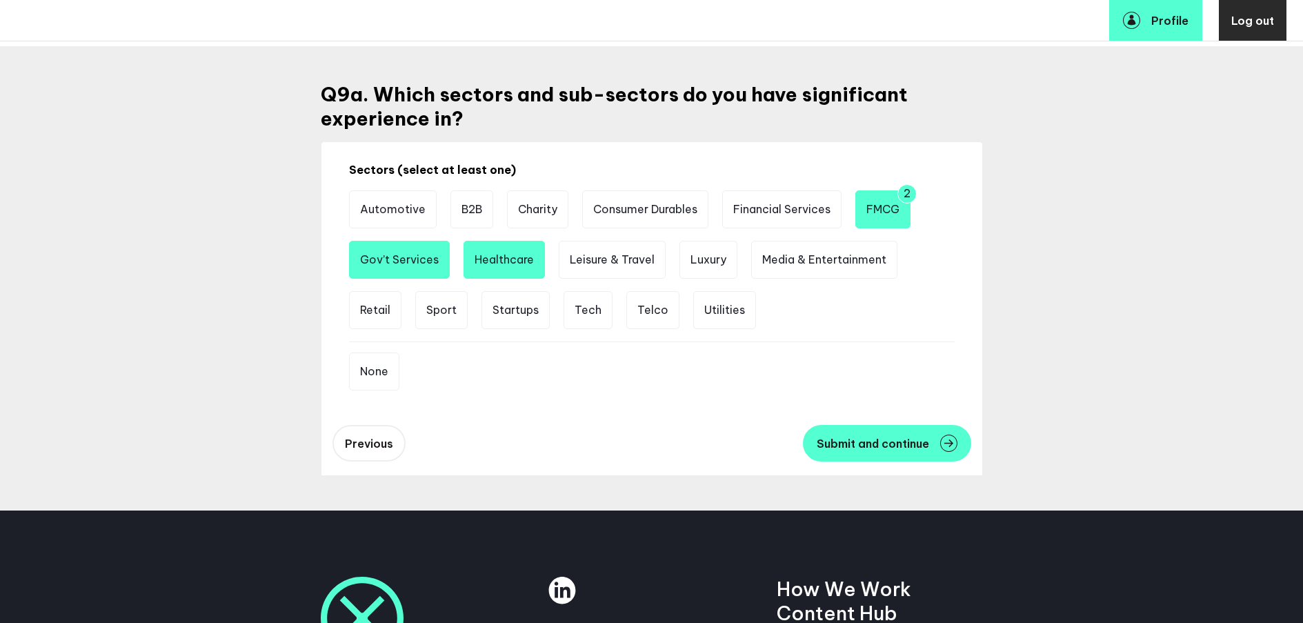
click at [425, 259] on li "Gov’t Services" at bounding box center [399, 260] width 101 height 38
click at [432, 261] on li "Gov’t Services" at bounding box center [399, 260] width 101 height 38
click at [523, 271] on li "Healthcare" at bounding box center [503, 260] width 81 height 38
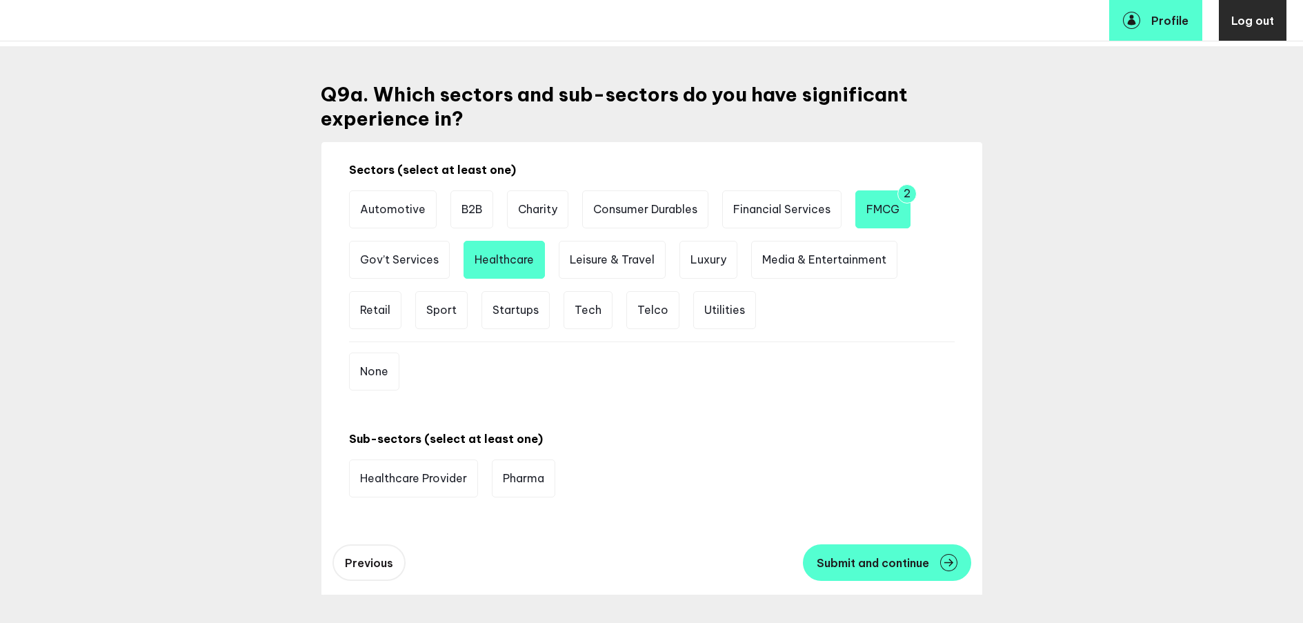
click at [515, 255] on li "Healthcare" at bounding box center [503, 260] width 81 height 38
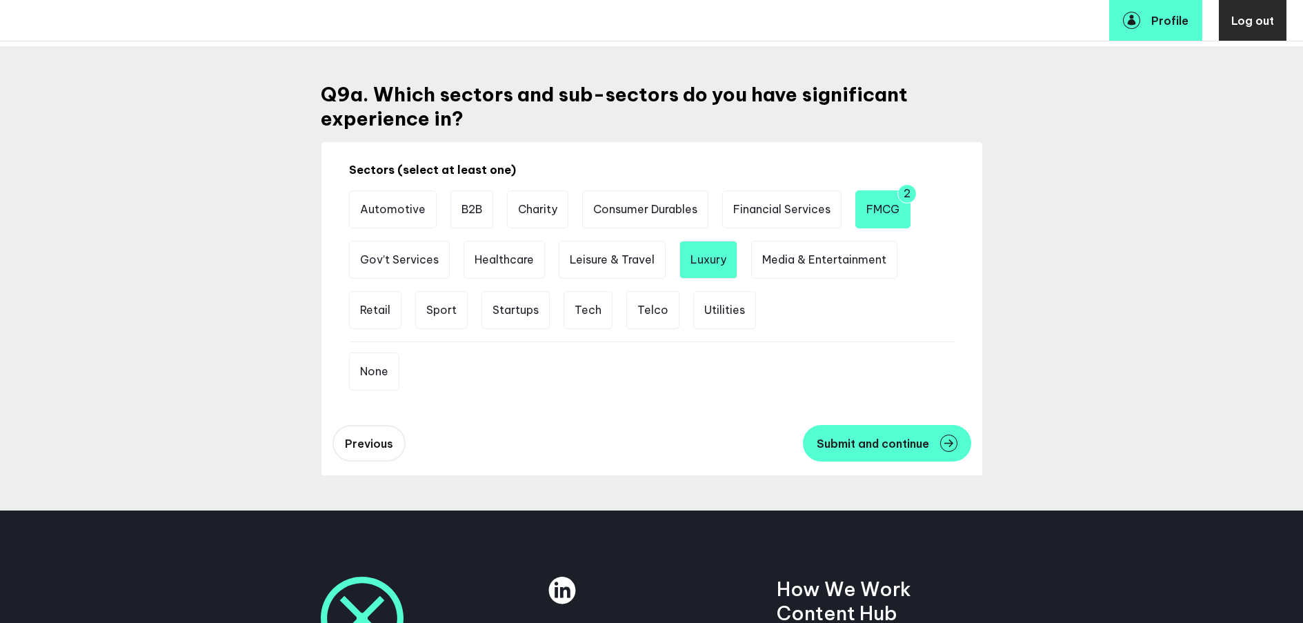
click at [710, 248] on li "Luxury" at bounding box center [708, 260] width 58 height 38
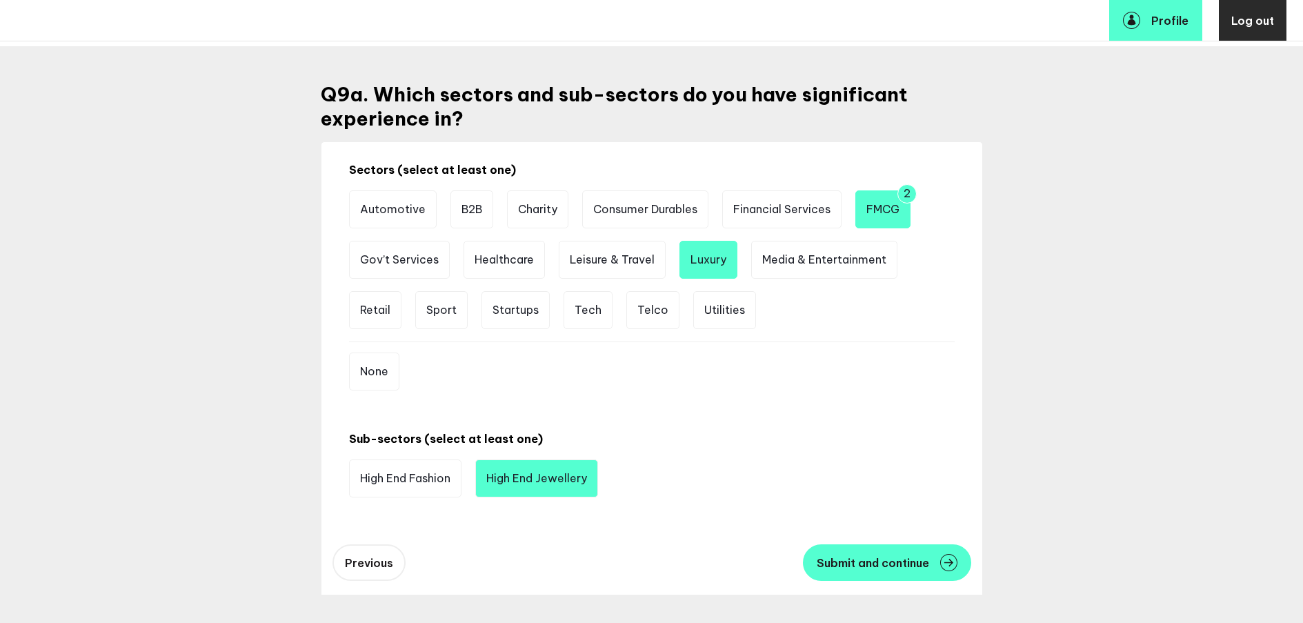
click at [567, 476] on li "High End Jewellery" at bounding box center [536, 478] width 123 height 38
click at [457, 216] on li "B2B" at bounding box center [471, 209] width 43 height 38
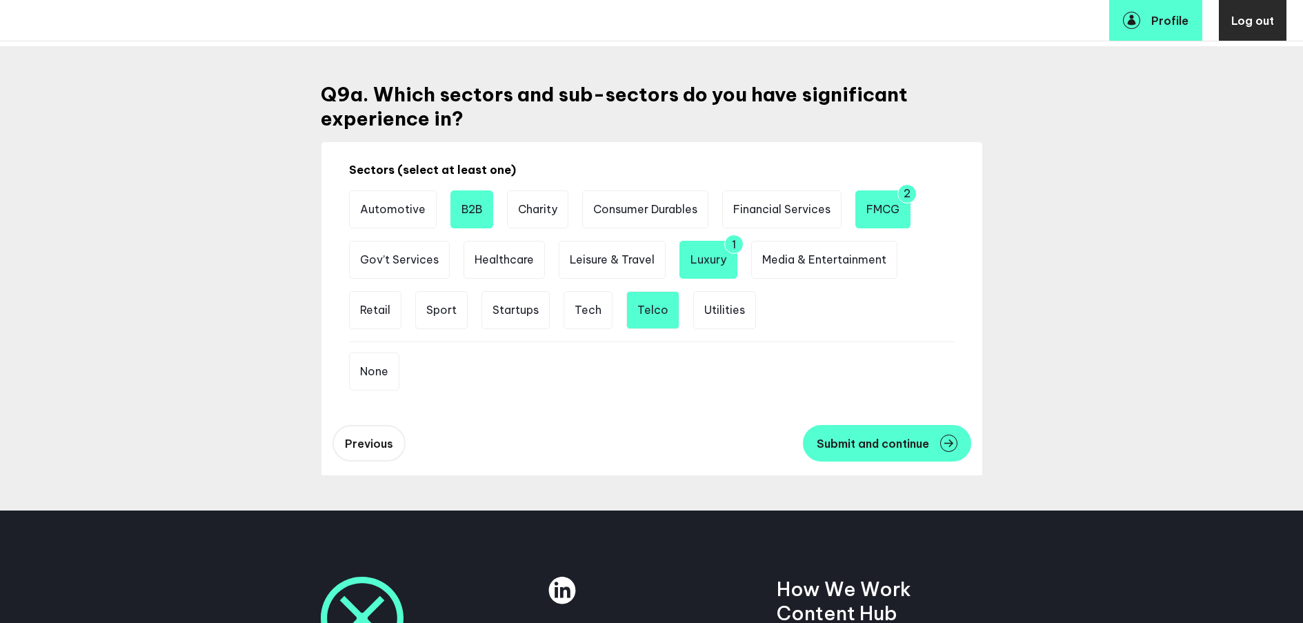
click at [665, 310] on li "Telco" at bounding box center [652, 310] width 53 height 38
click at [720, 313] on li "Utilities" at bounding box center [724, 310] width 63 height 38
click at [716, 319] on li "Utilities" at bounding box center [724, 310] width 63 height 38
click at [794, 192] on li "Financial Services" at bounding box center [781, 209] width 119 height 38
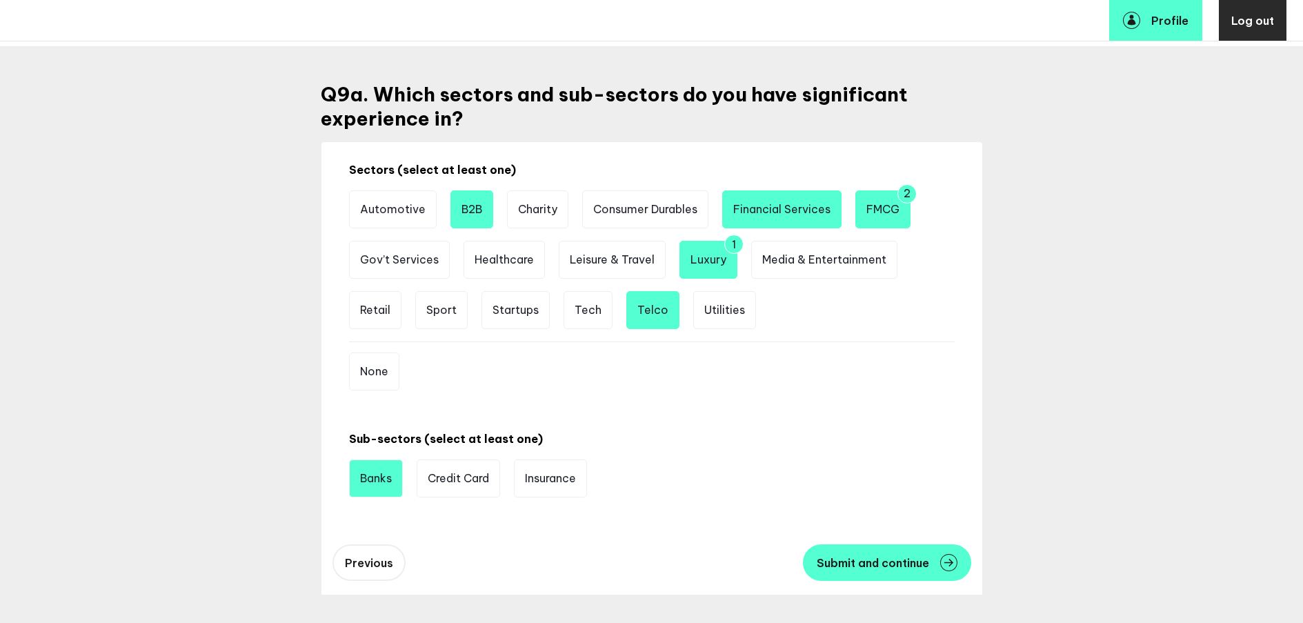
click at [381, 481] on li "Banks" at bounding box center [376, 478] width 54 height 38
click at [561, 207] on li "Charity" at bounding box center [537, 209] width 61 height 38
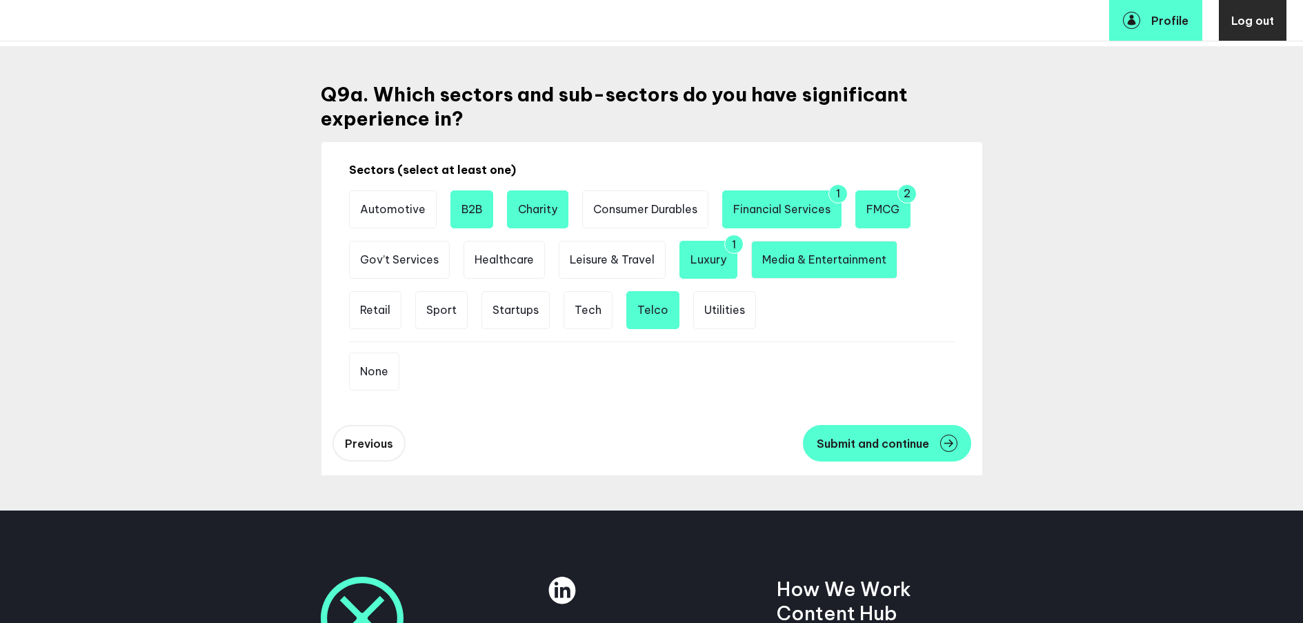
click at [827, 251] on li "Media & Entertainment" at bounding box center [824, 260] width 146 height 38
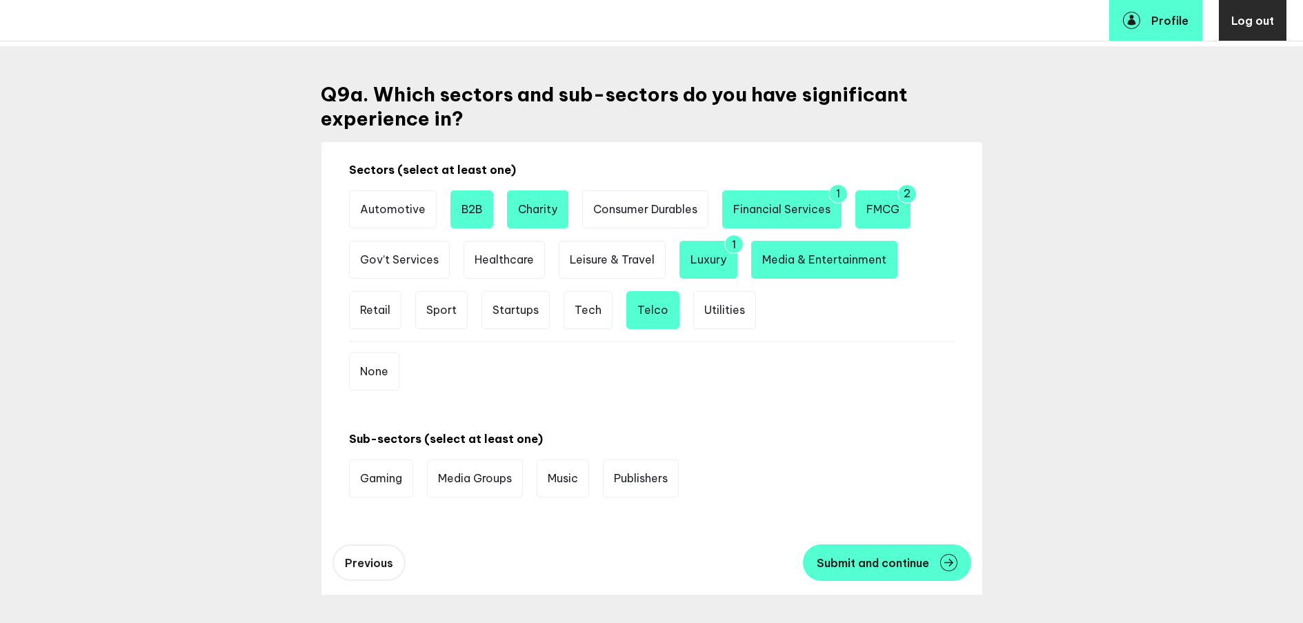
click at [827, 254] on li "Media & Entertainment" at bounding box center [824, 260] width 146 height 38
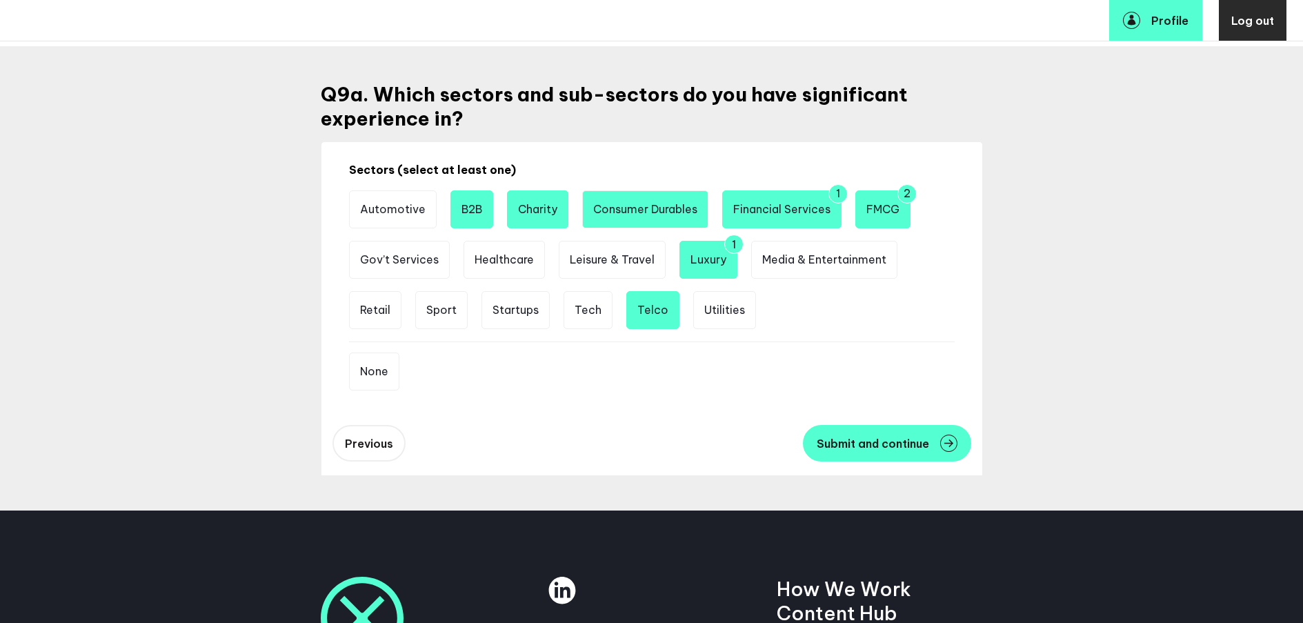
click at [647, 220] on li "Consumer Durables" at bounding box center [645, 209] width 126 height 38
click at [649, 218] on li "Consumer Durables" at bounding box center [645, 209] width 126 height 38
click at [838, 442] on span "Submit and continue" at bounding box center [872, 443] width 112 height 11
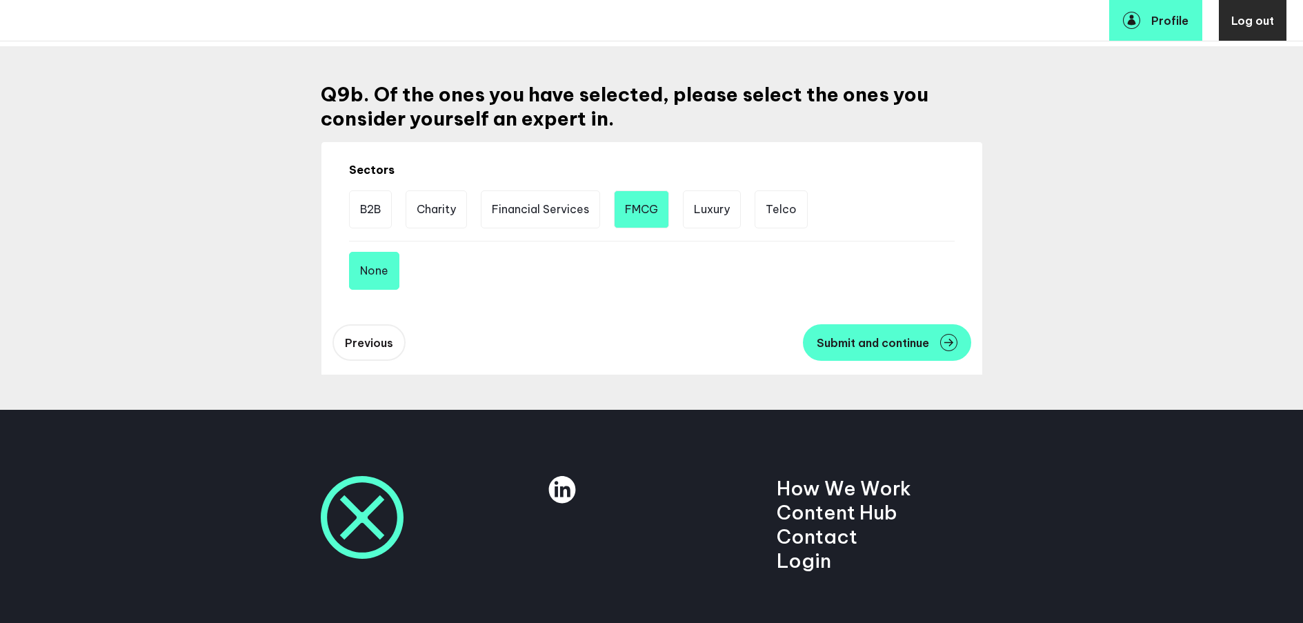
click at [639, 215] on li "FMCG" at bounding box center [641, 209] width 55 height 38
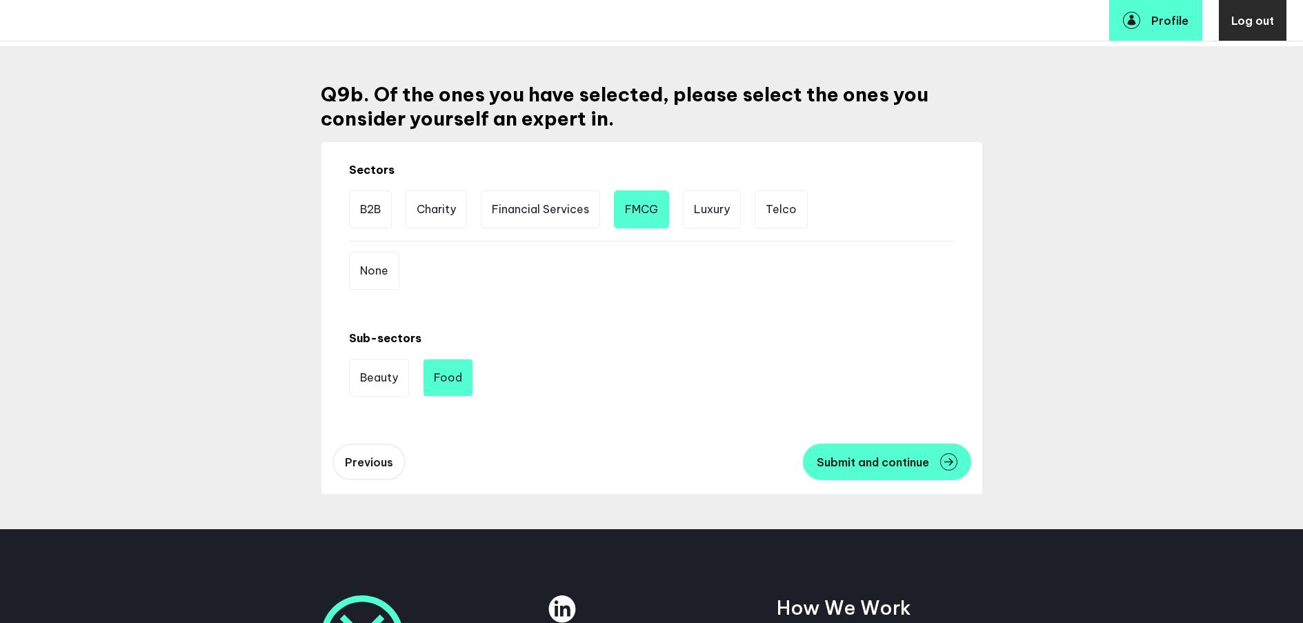
click at [460, 376] on li "Food" at bounding box center [448, 378] width 50 height 38
click at [836, 454] on button "Submit and continue" at bounding box center [887, 461] width 168 height 37
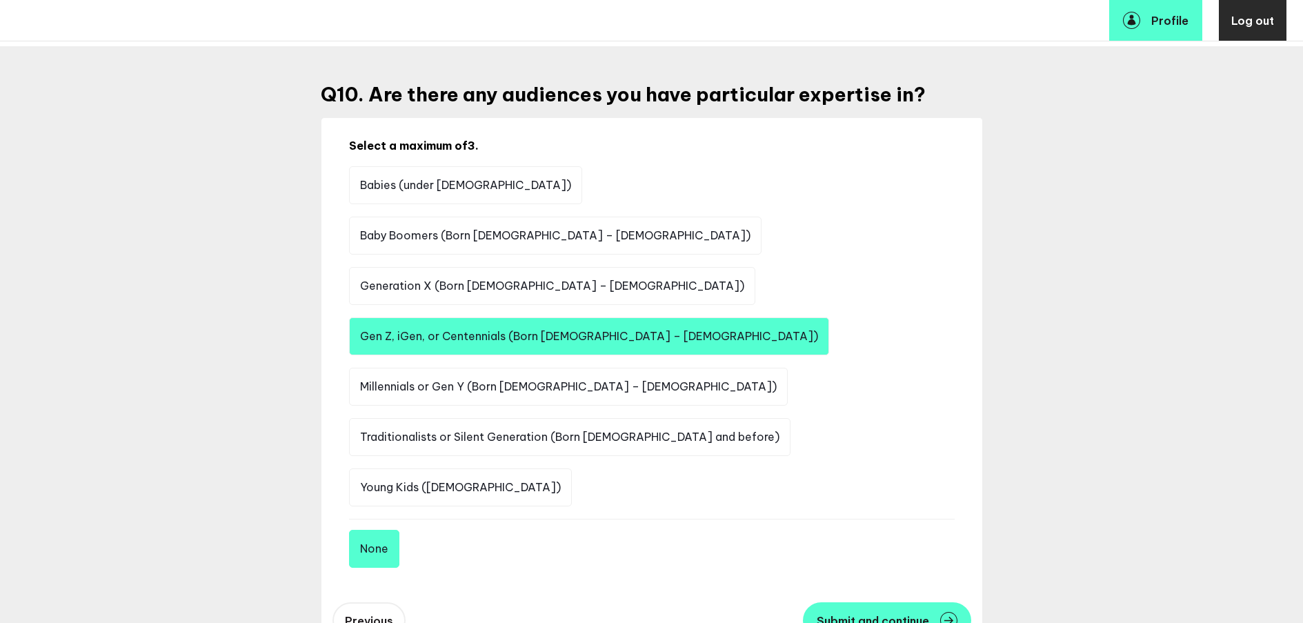
click at [504, 317] on li "Gen Z, iGen, or Centennials (Born [DEMOGRAPHIC_DATA] – [DEMOGRAPHIC_DATA])" at bounding box center [589, 336] width 480 height 38
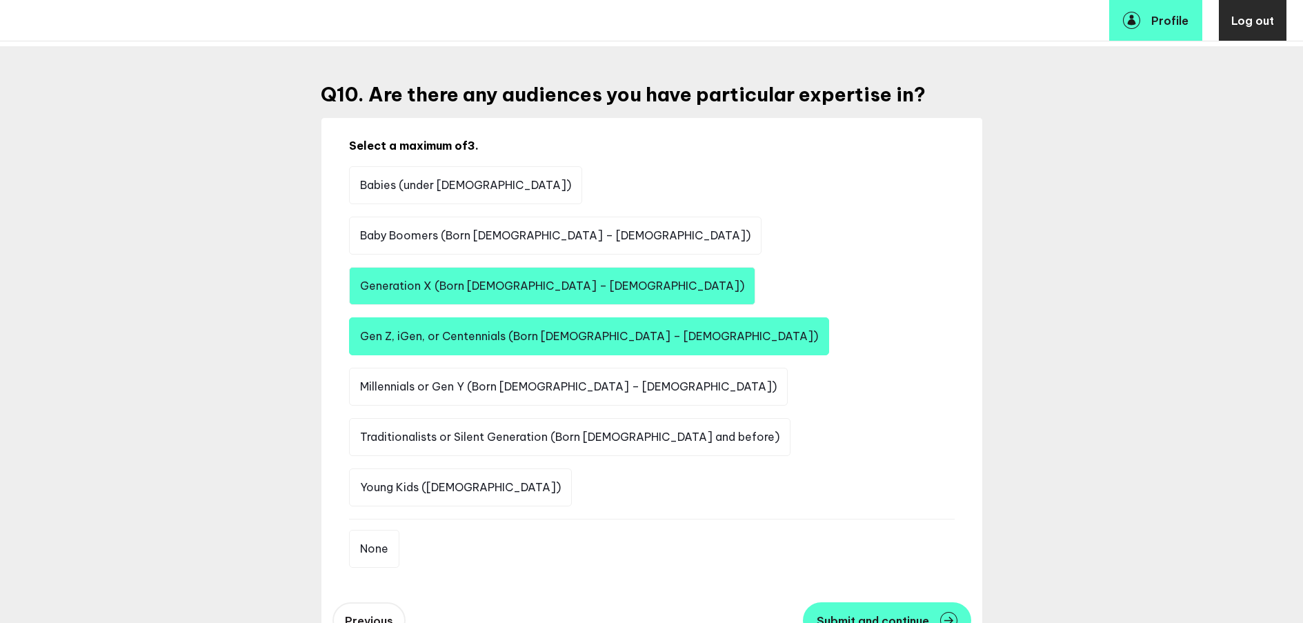
click at [755, 267] on li "Generation X (Born [DEMOGRAPHIC_DATA] – [DEMOGRAPHIC_DATA])" at bounding box center [552, 286] width 406 height 38
click at [864, 615] on span "Submit and continue" at bounding box center [872, 620] width 112 height 11
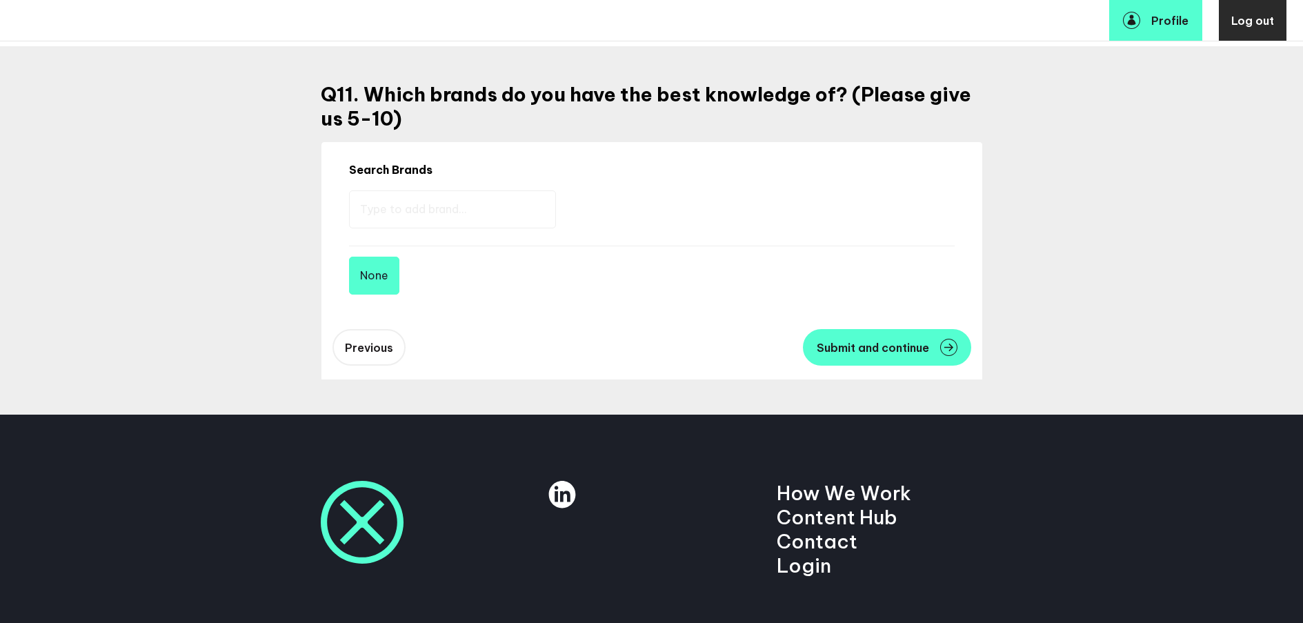
click at [511, 199] on input "text" at bounding box center [452, 209] width 207 height 38
type input "Doritos"
click at [787, 205] on img at bounding box center [795, 206] width 17 height 17
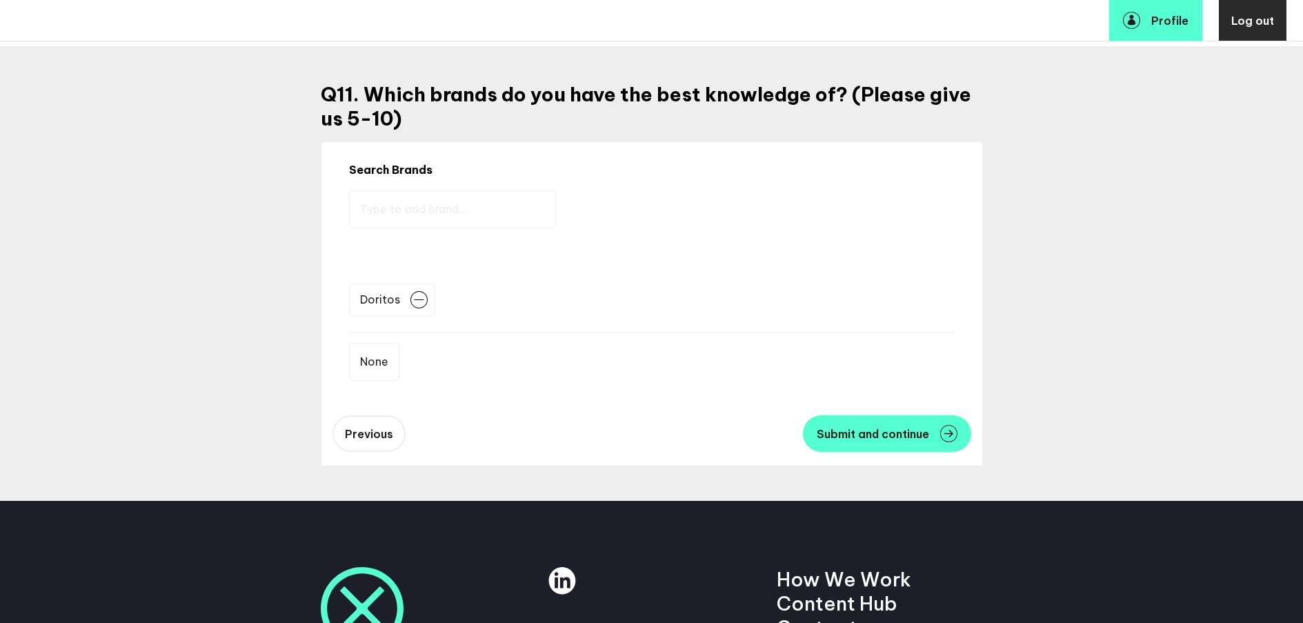
click at [463, 219] on input "text" at bounding box center [452, 209] width 207 height 38
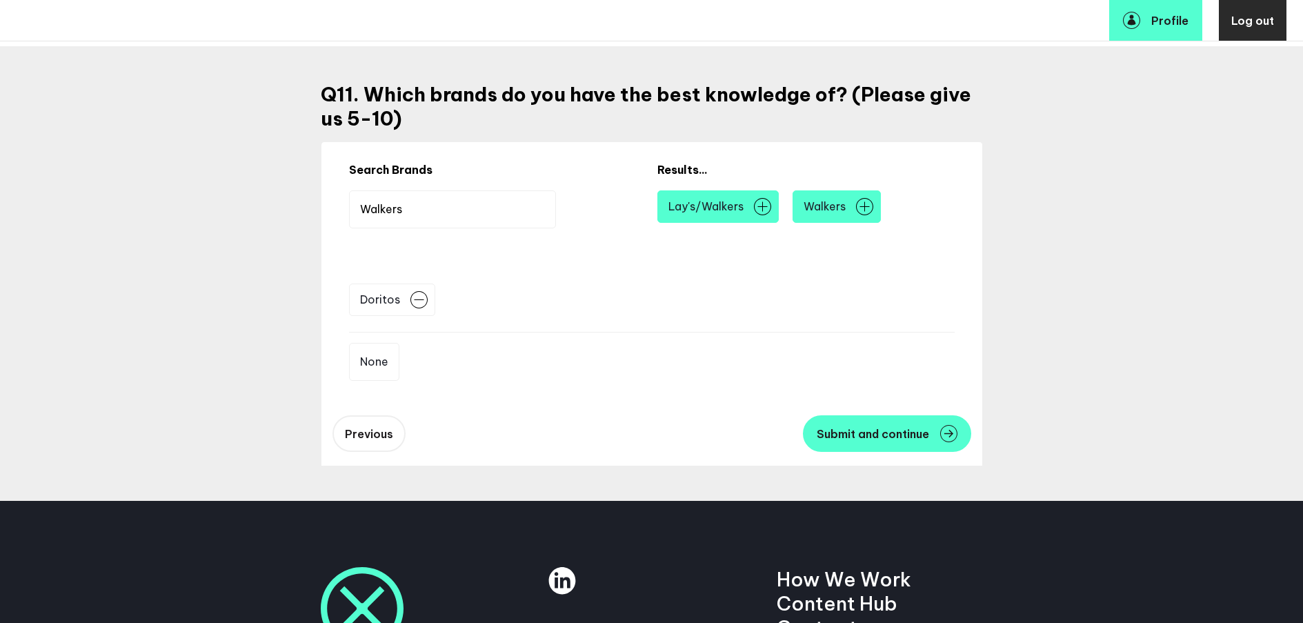
type input "Walkers"
click at [668, 210] on span "Lay's/Walkers" at bounding box center [705, 207] width 75 height 16
click at [754, 210] on img at bounding box center [762, 206] width 17 height 17
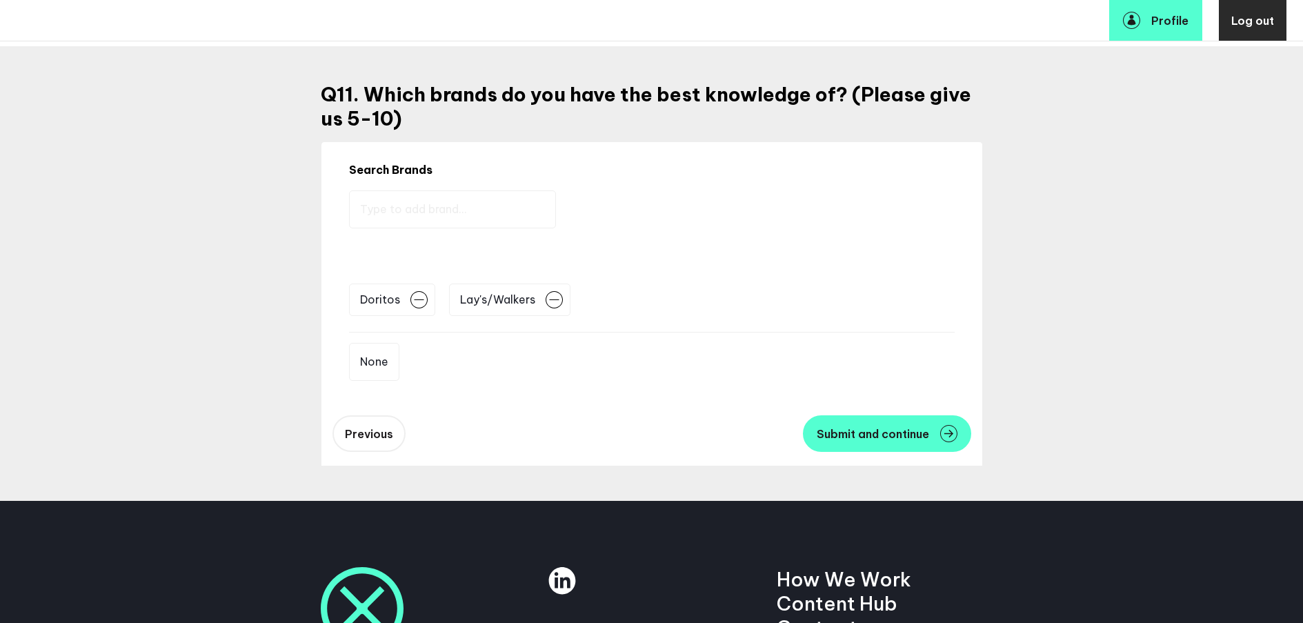
click at [471, 205] on input "text" at bounding box center [452, 209] width 207 height 38
type input "First Direct"
click at [796, 214] on img at bounding box center [804, 206] width 17 height 17
click at [419, 210] on input "text" at bounding box center [452, 209] width 207 height 38
type input "Duracell"
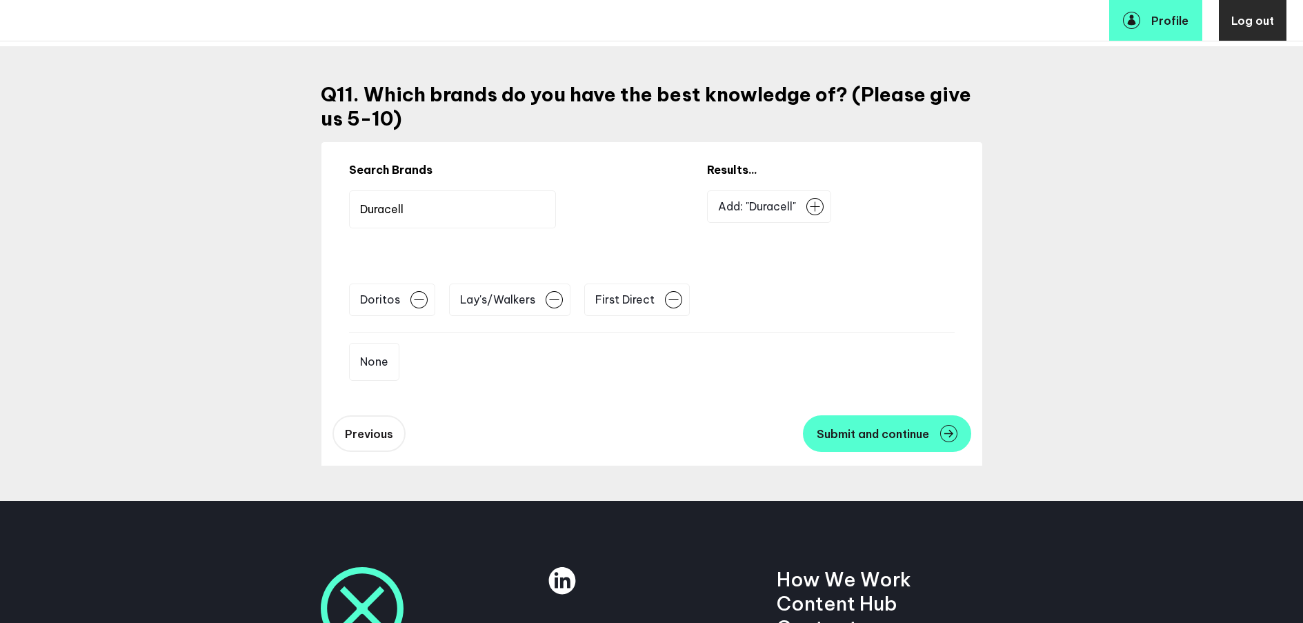
click at [806, 201] on img at bounding box center [814, 206] width 17 height 17
click at [457, 203] on input "text" at bounding box center [452, 209] width 207 height 38
type input "Duracell"
click at [724, 197] on li "Duracell" at bounding box center [769, 206] width 90 height 32
click at [789, 201] on img at bounding box center [797, 206] width 17 height 17
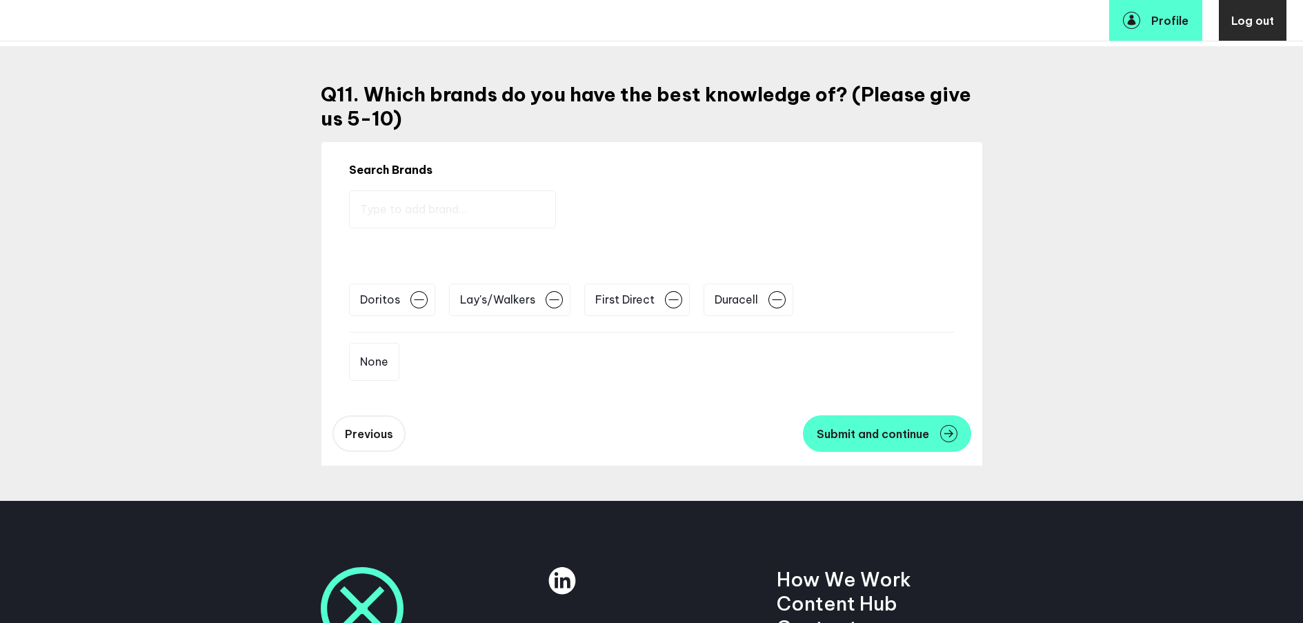
click at [545, 209] on input "text" at bounding box center [452, 209] width 207 height 38
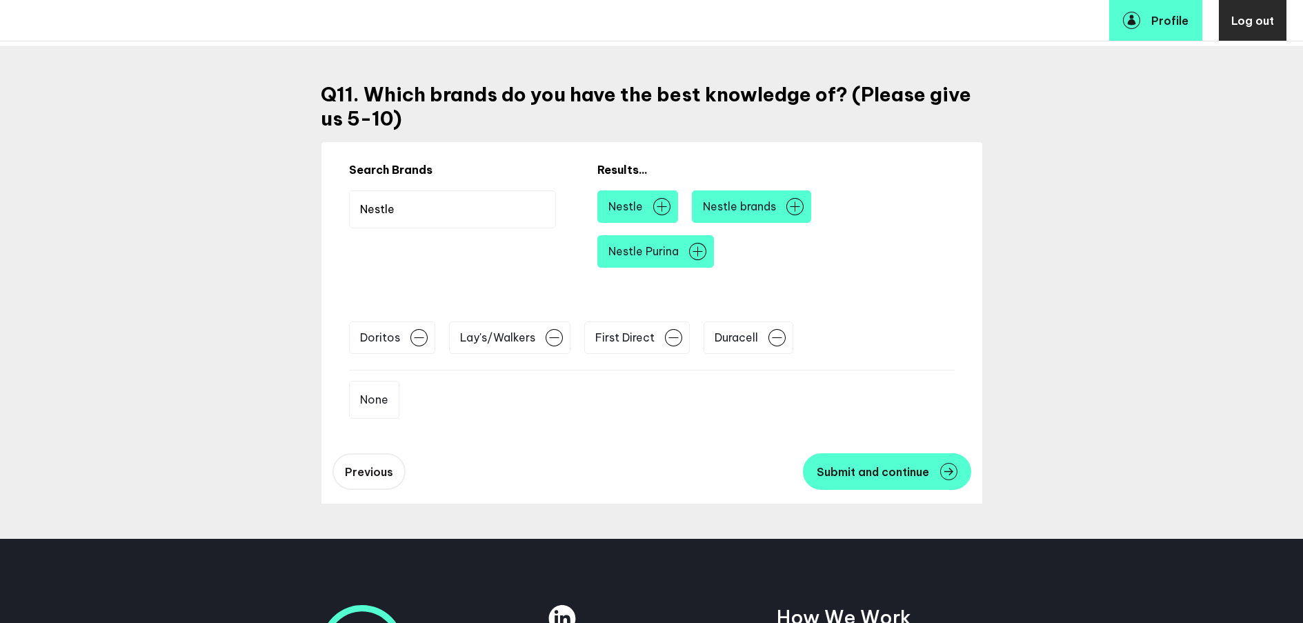
type input "Nestle"
click at [798, 204] on img at bounding box center [794, 206] width 17 height 17
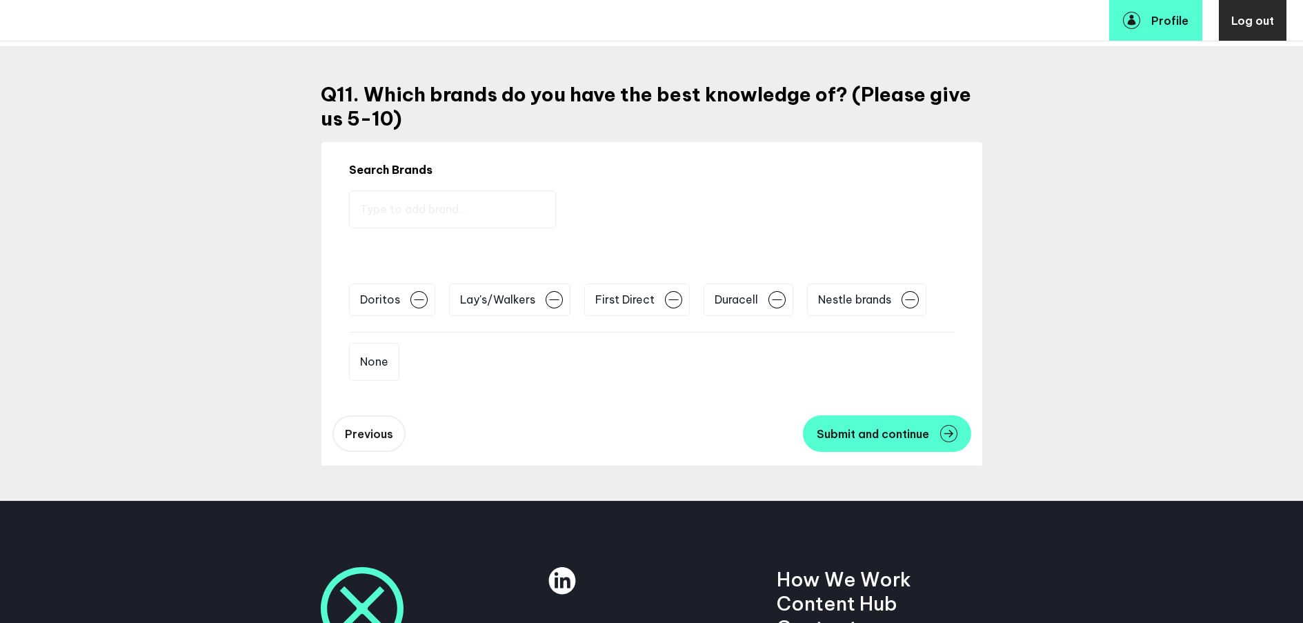
click at [461, 208] on input "text" at bounding box center [452, 209] width 207 height 38
type input "Kelloggs"
click at [807, 203] on img at bounding box center [815, 206] width 17 height 17
click at [471, 210] on input "text" at bounding box center [452, 209] width 207 height 38
type input "Shell"
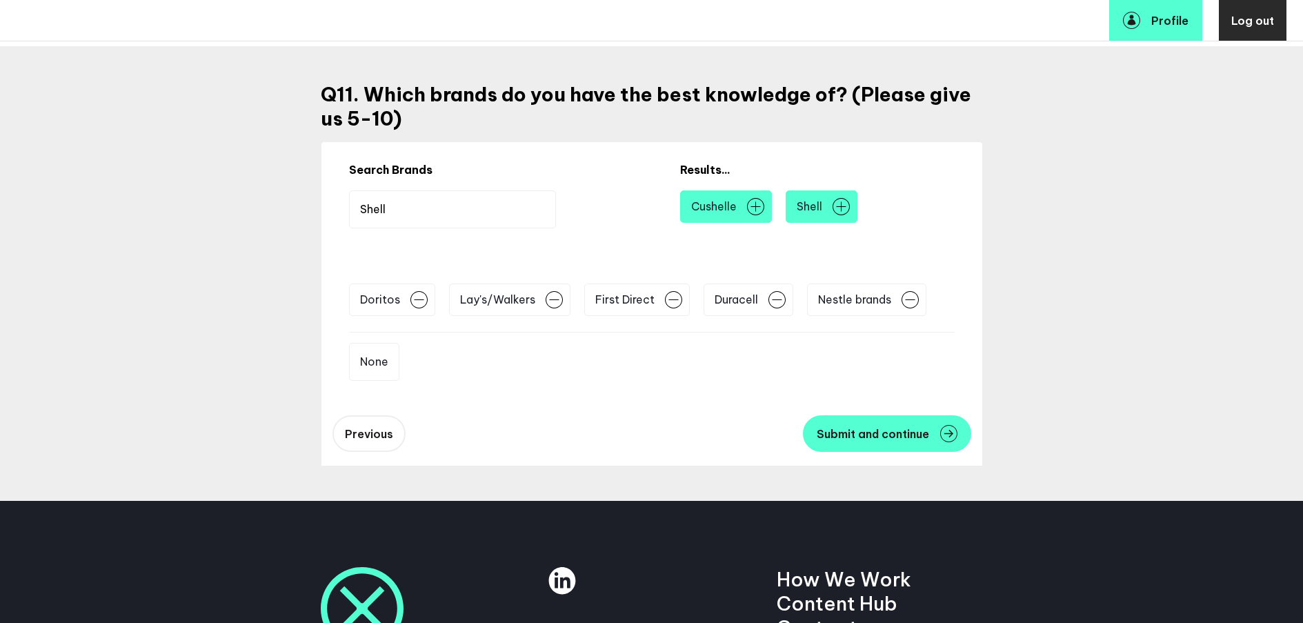
click at [832, 207] on img at bounding box center [840, 206] width 17 height 17
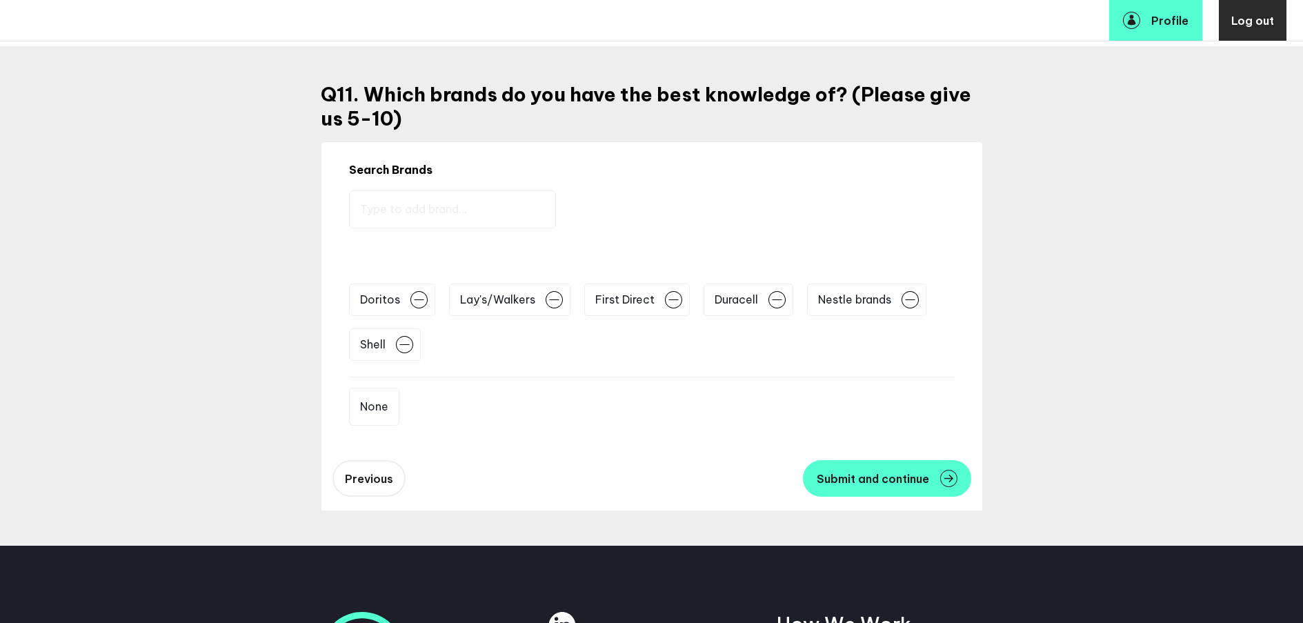
click at [456, 213] on input "text" at bounding box center [452, 209] width 207 height 38
type input "HSBC"
click at [782, 205] on img at bounding box center [790, 206] width 17 height 17
click at [482, 217] on input "text" at bounding box center [452, 209] width 207 height 38
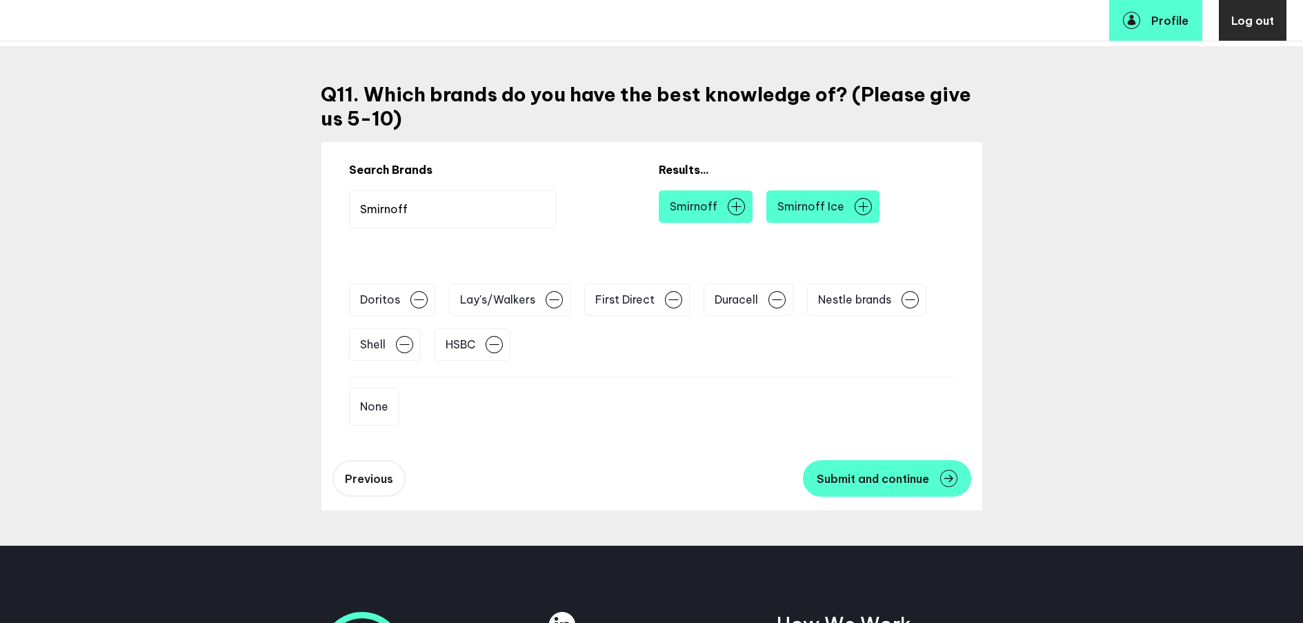
type input "Smirnoff"
click at [727, 208] on img at bounding box center [735, 206] width 17 height 17
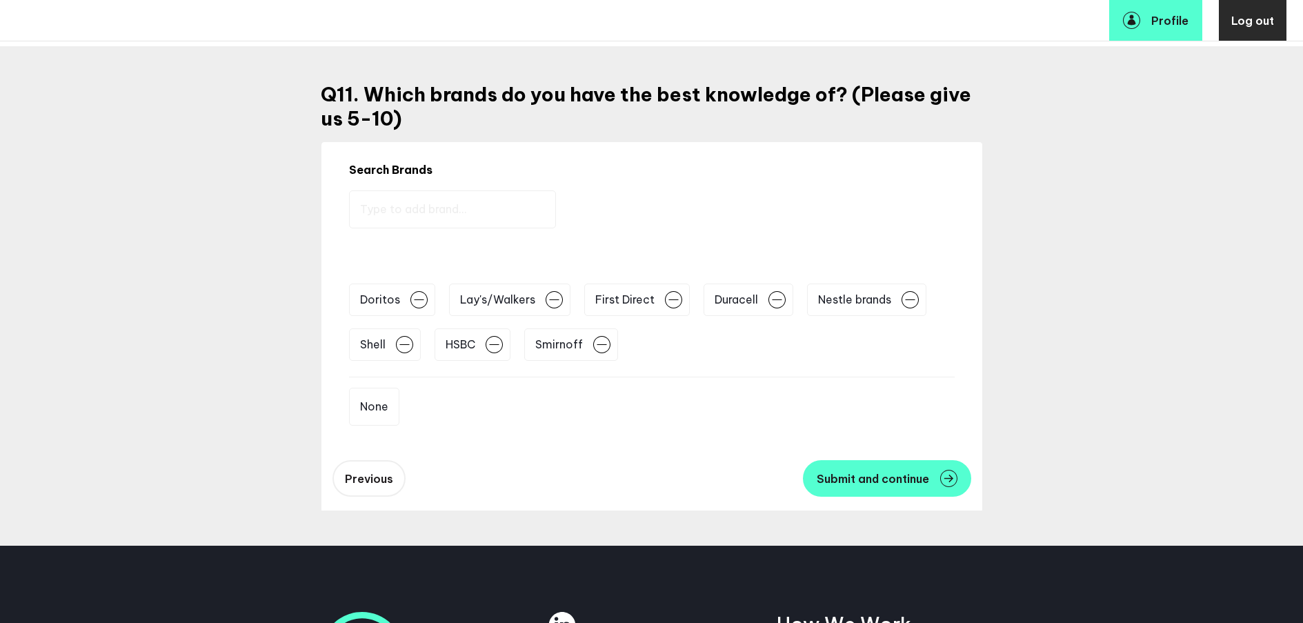
click at [533, 203] on input "text" at bounding box center [452, 209] width 207 height 38
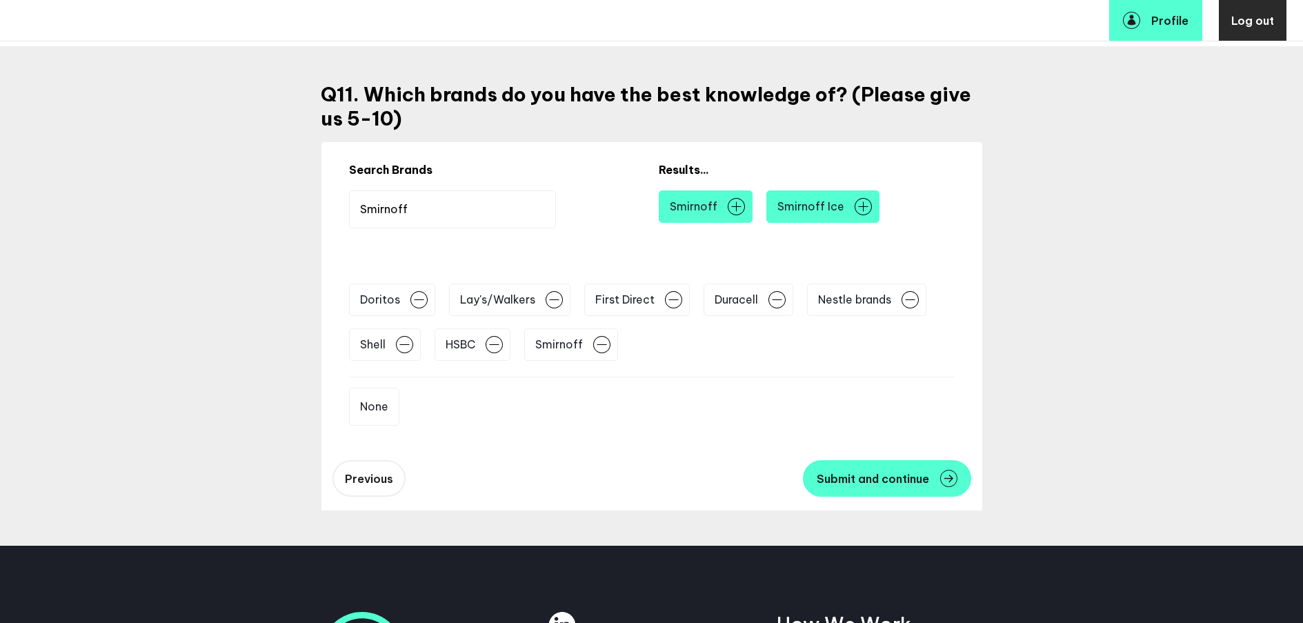
type input "Smirnoff"
click at [854, 207] on img at bounding box center [862, 206] width 17 height 17
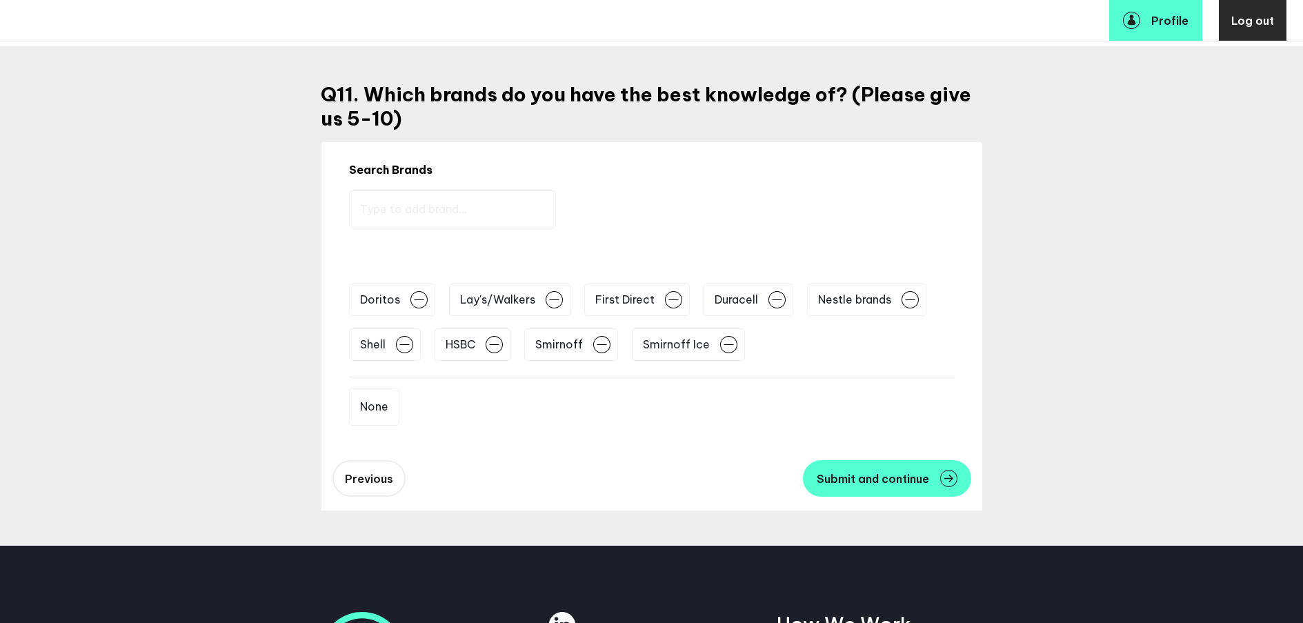
click at [494, 214] on input "text" at bounding box center [452, 209] width 207 height 38
type input "Vodafone"
click at [794, 206] on img at bounding box center [802, 206] width 17 height 17
click at [410, 347] on img at bounding box center [404, 344] width 17 height 17
click at [643, 346] on img at bounding box center [642, 344] width 17 height 17
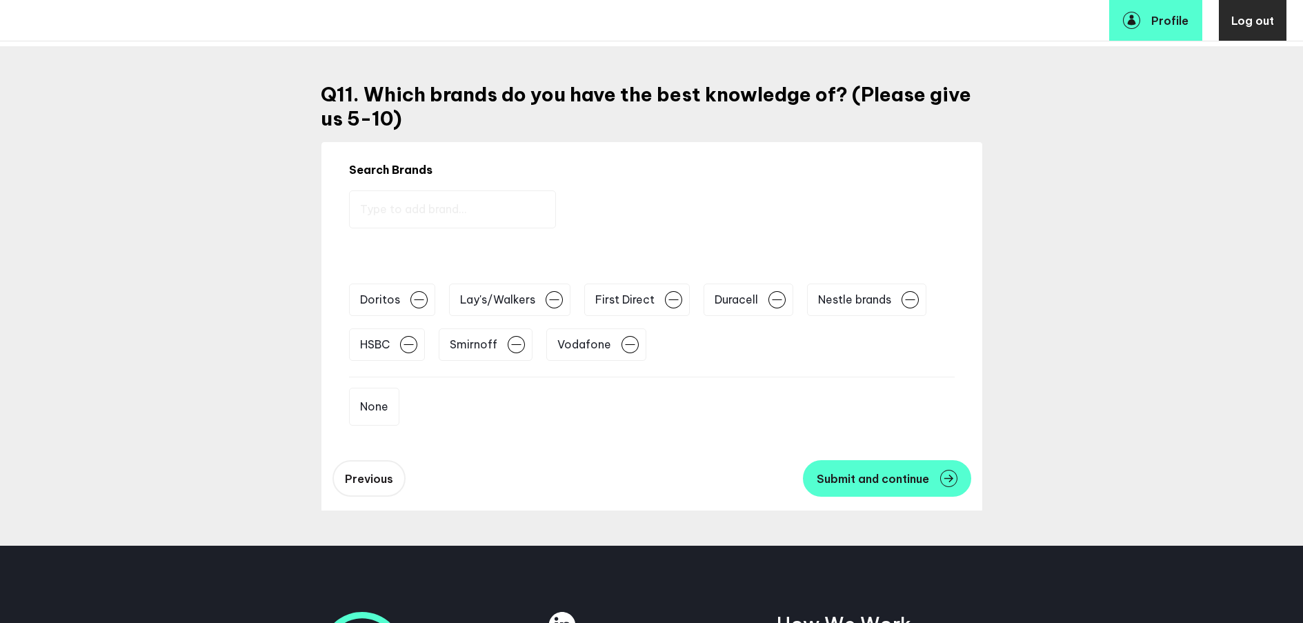
drag, startPoint x: 855, startPoint y: 468, endPoint x: 768, endPoint y: 425, distance: 97.1
click at [856, 468] on button "Submit and continue" at bounding box center [887, 478] width 168 height 37
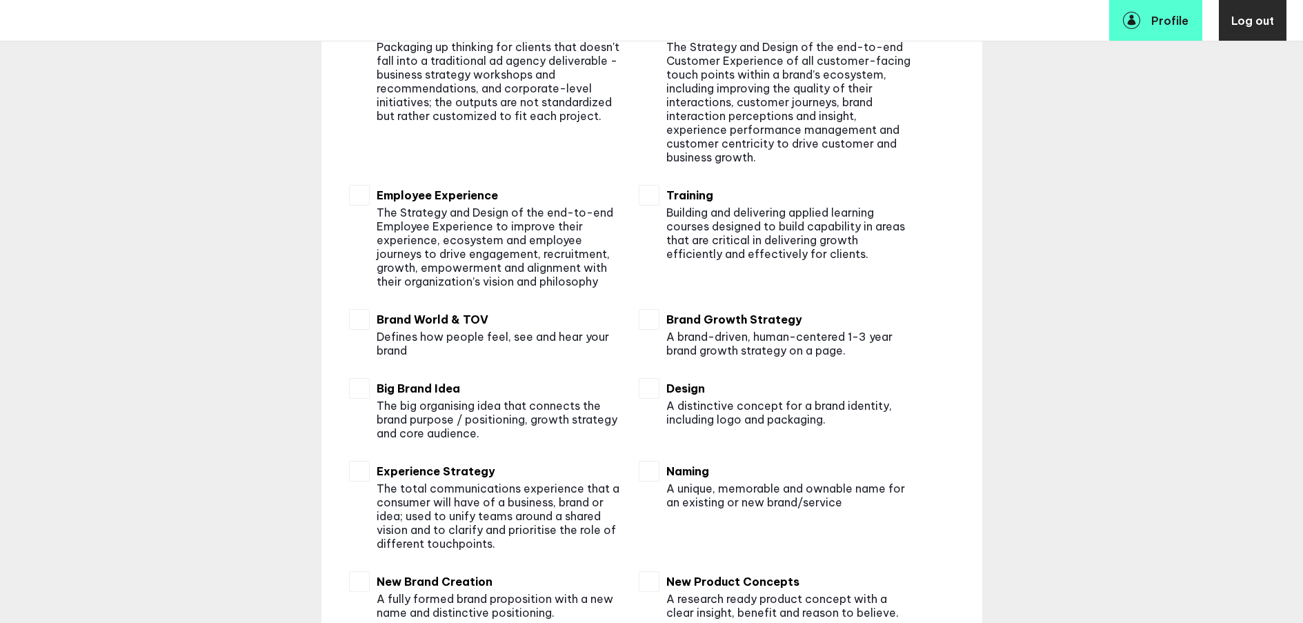
scroll to position [411, 0]
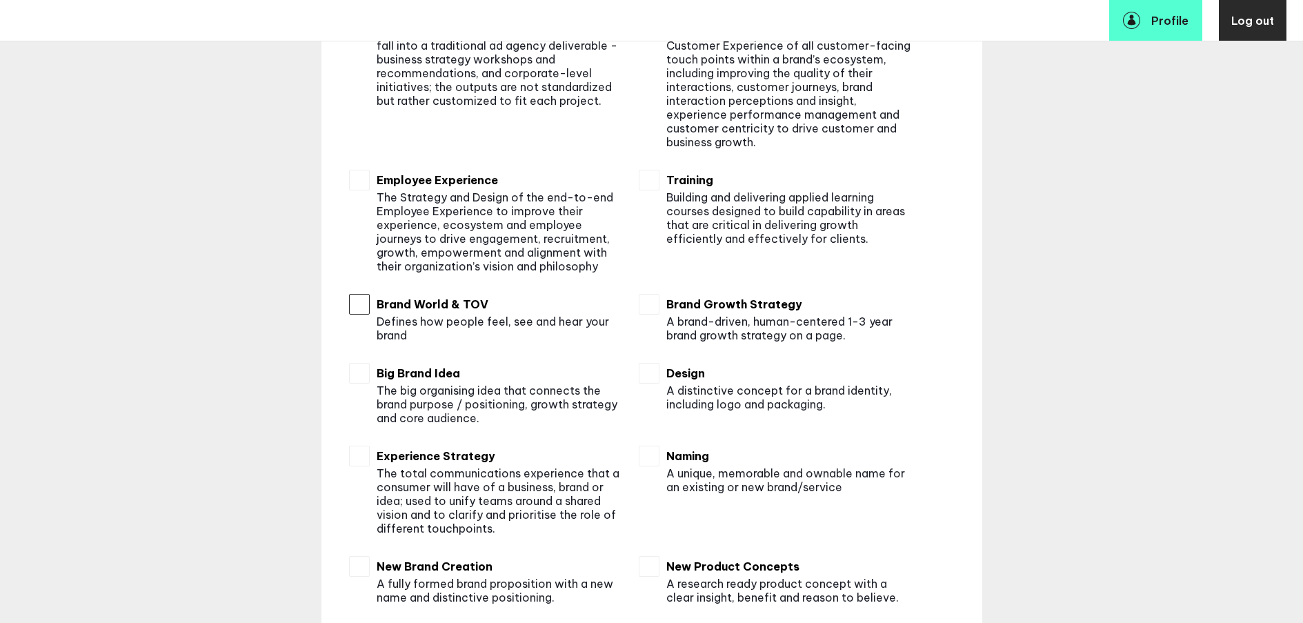
click at [361, 312] on input "checkbox" at bounding box center [359, 304] width 21 height 21
checkbox input "true"
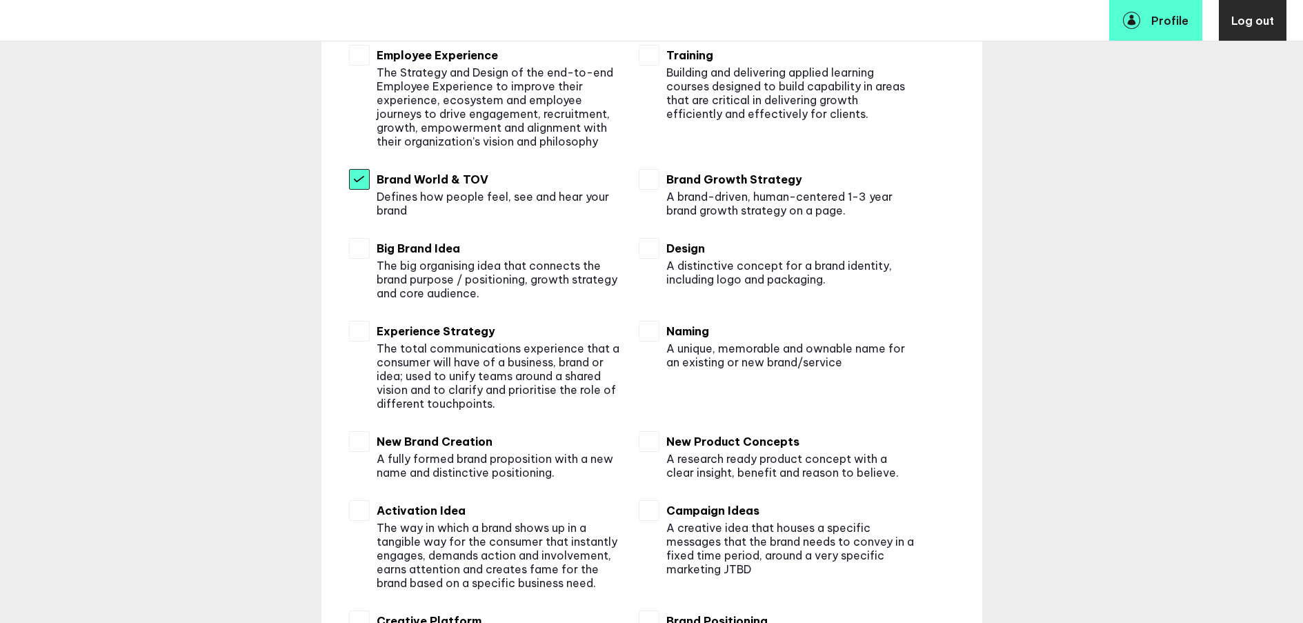
scroll to position [545, 0]
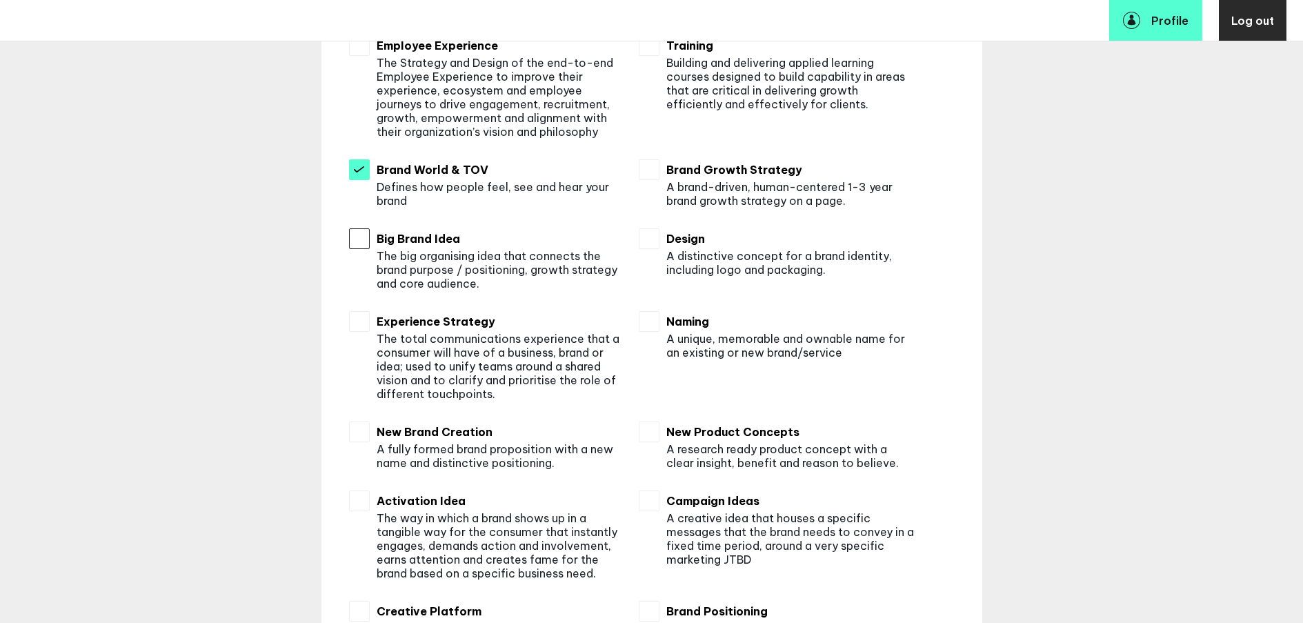
click at [370, 243] on input "checkbox" at bounding box center [359, 238] width 21 height 21
checkbox input "true"
click at [645, 322] on input "checkbox" at bounding box center [649, 321] width 21 height 21
checkbox input "true"
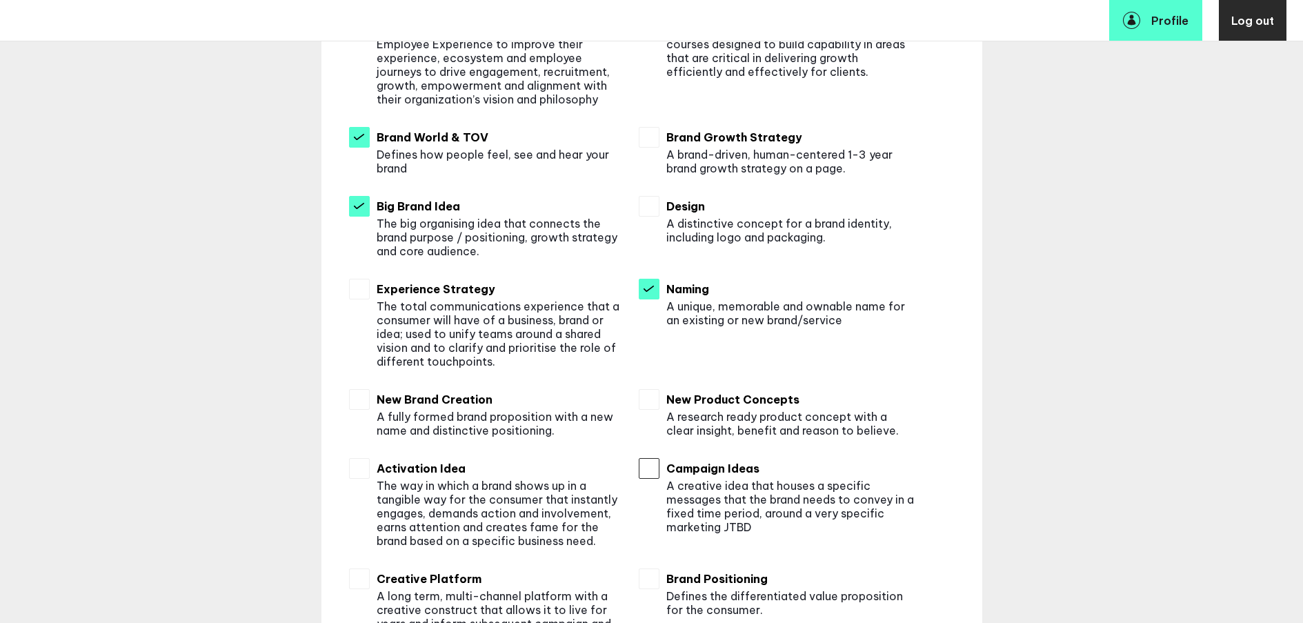
click at [658, 470] on input "checkbox" at bounding box center [649, 468] width 21 height 21
checkbox input "true"
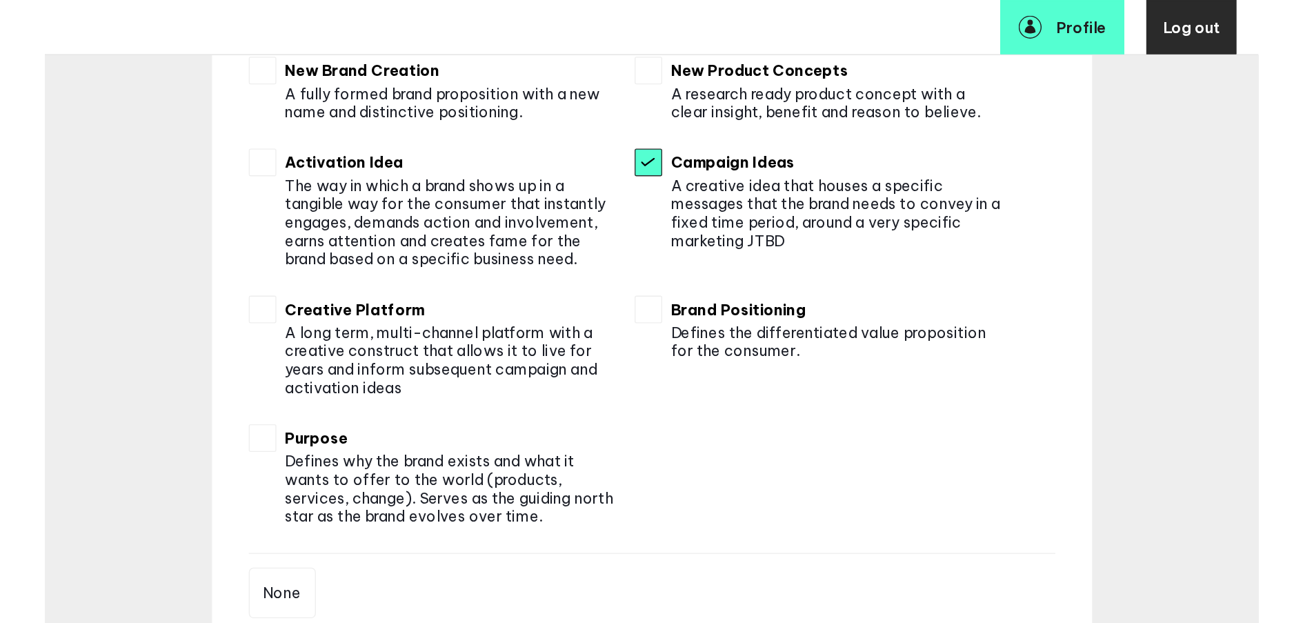
scroll to position [911, 0]
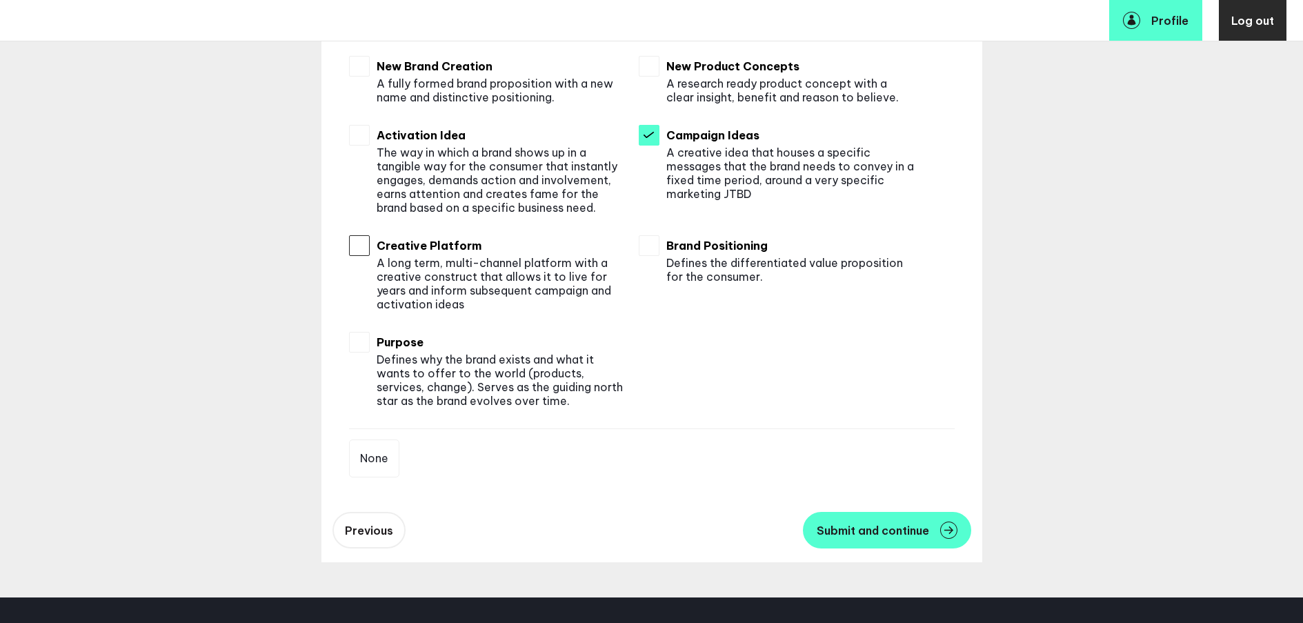
click at [361, 248] on input "checkbox" at bounding box center [359, 245] width 21 height 21
checkbox input "true"
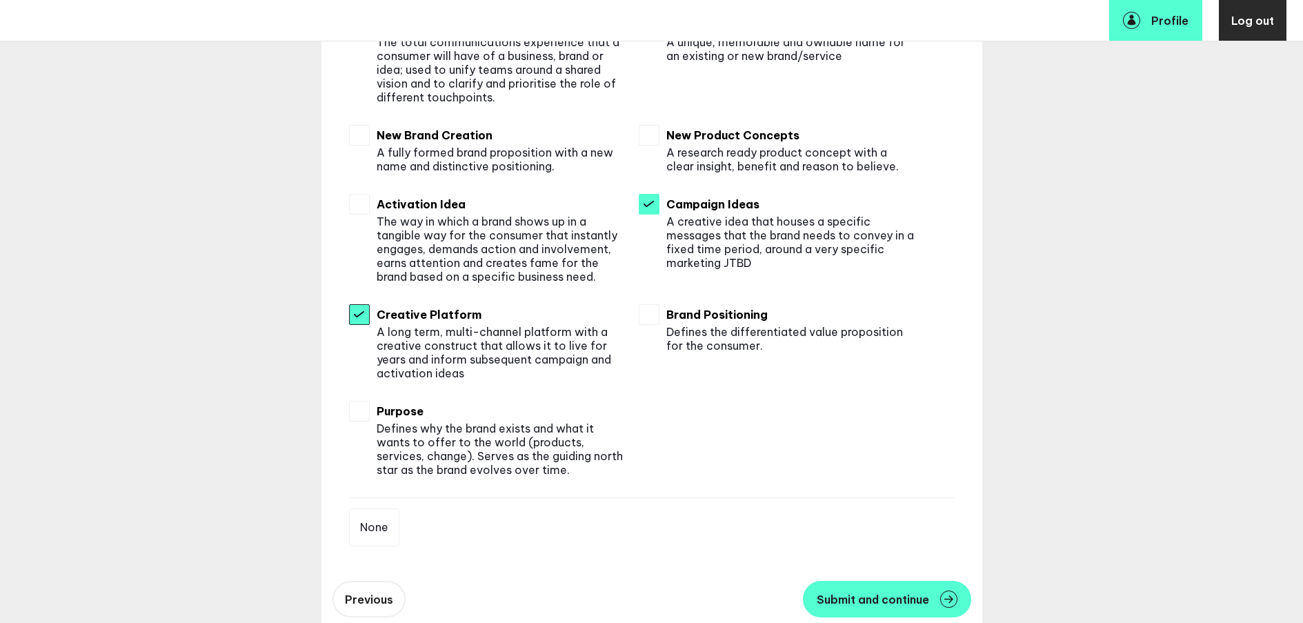
scroll to position [841, 0]
click at [363, 209] on input "checkbox" at bounding box center [359, 205] width 21 height 21
checkbox input "true"
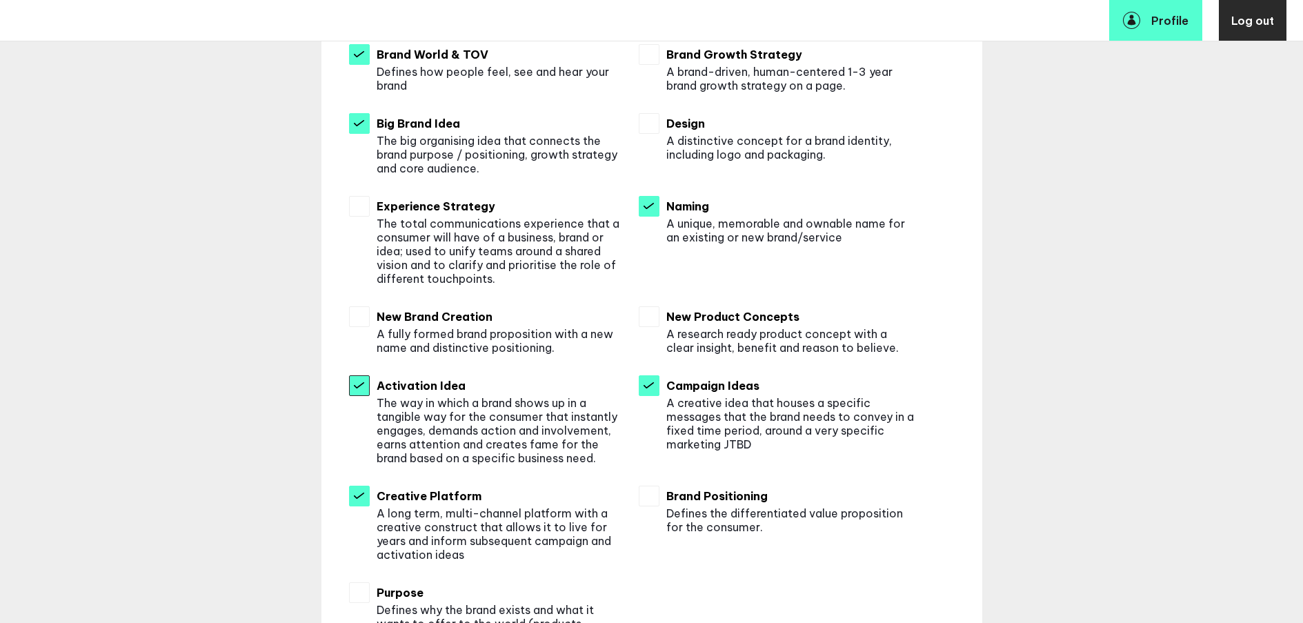
scroll to position [692, 0]
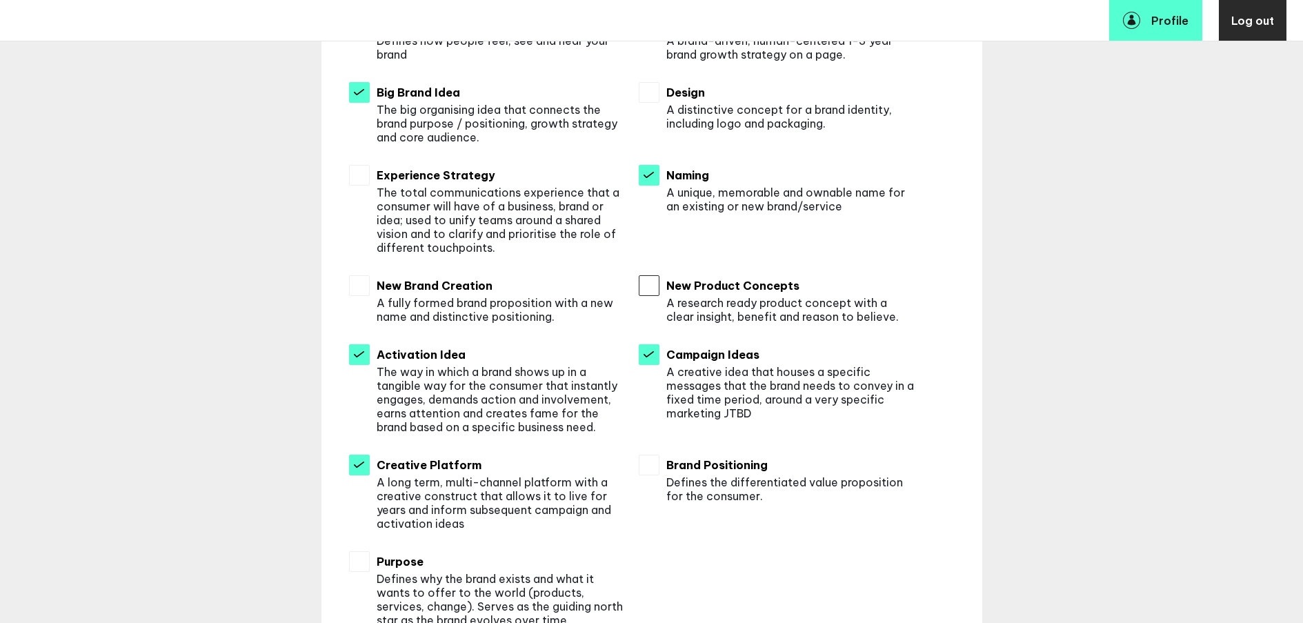
click at [652, 284] on input "checkbox" at bounding box center [649, 285] width 21 height 21
checkbox input "true"
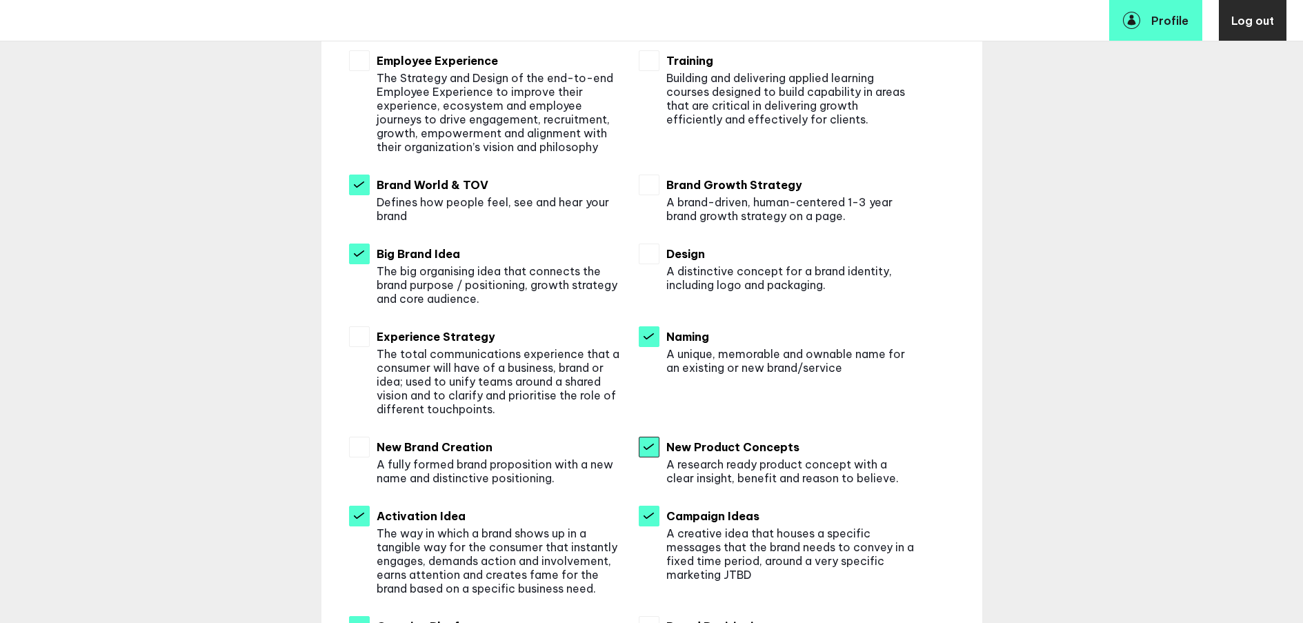
scroll to position [543, 0]
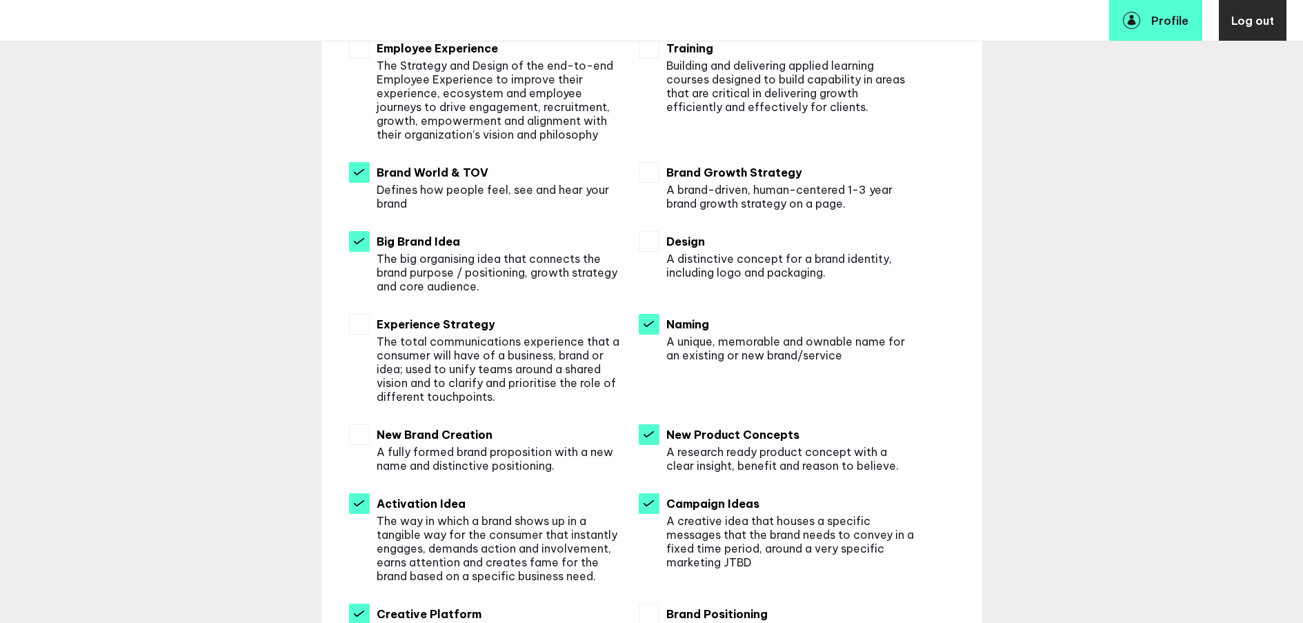
click at [352, 174] on div "Select as many as you like. Sustainability Articulating sustainability goals an…" at bounding box center [651, 297] width 661 height 1138
click at [356, 174] on input "checkbox" at bounding box center [359, 172] width 21 height 21
checkbox input "false"
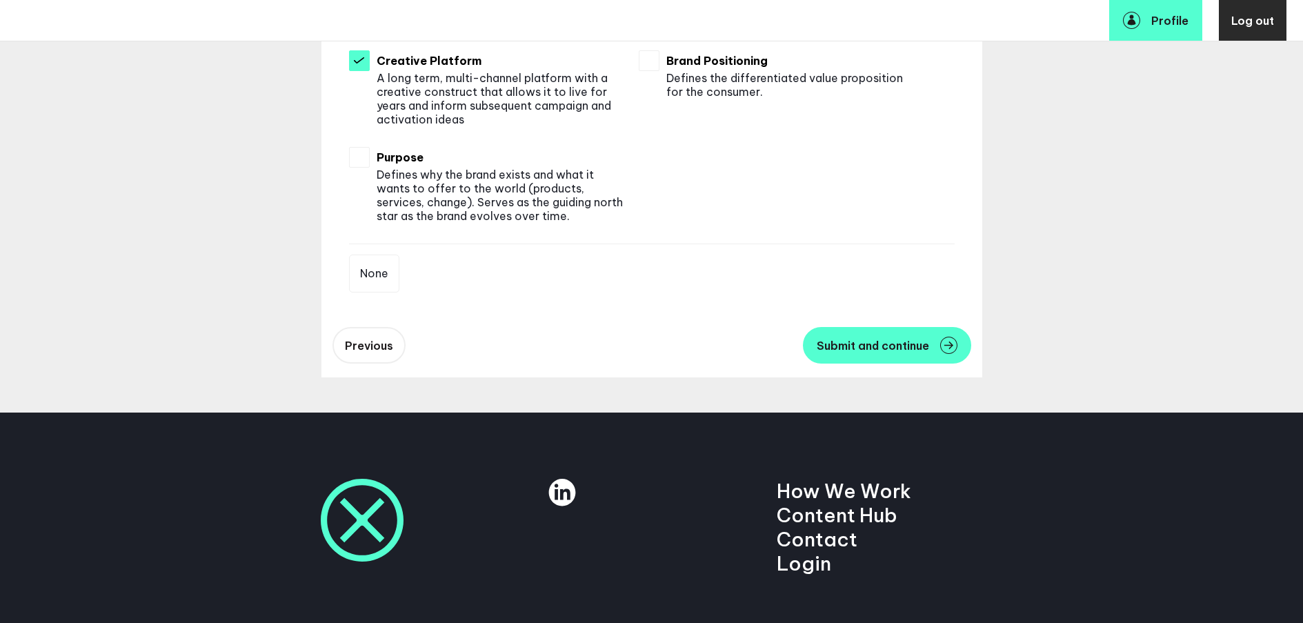
scroll to position [1101, 0]
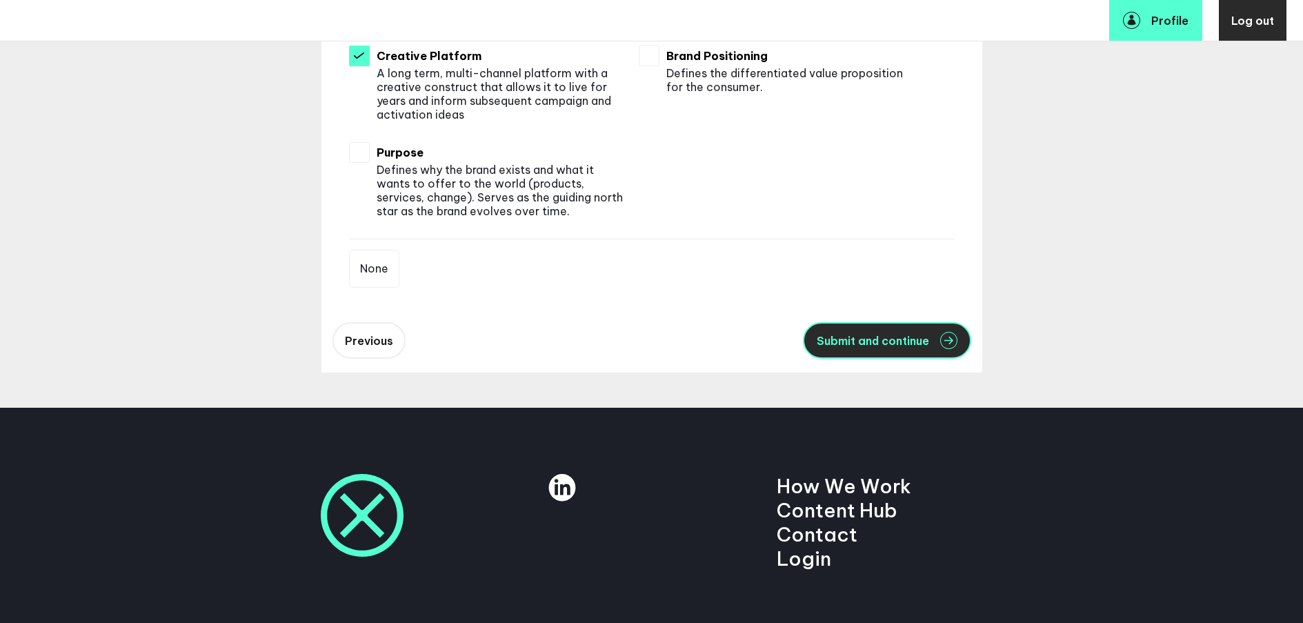
click at [889, 343] on span "Submit and continue" at bounding box center [872, 340] width 112 height 11
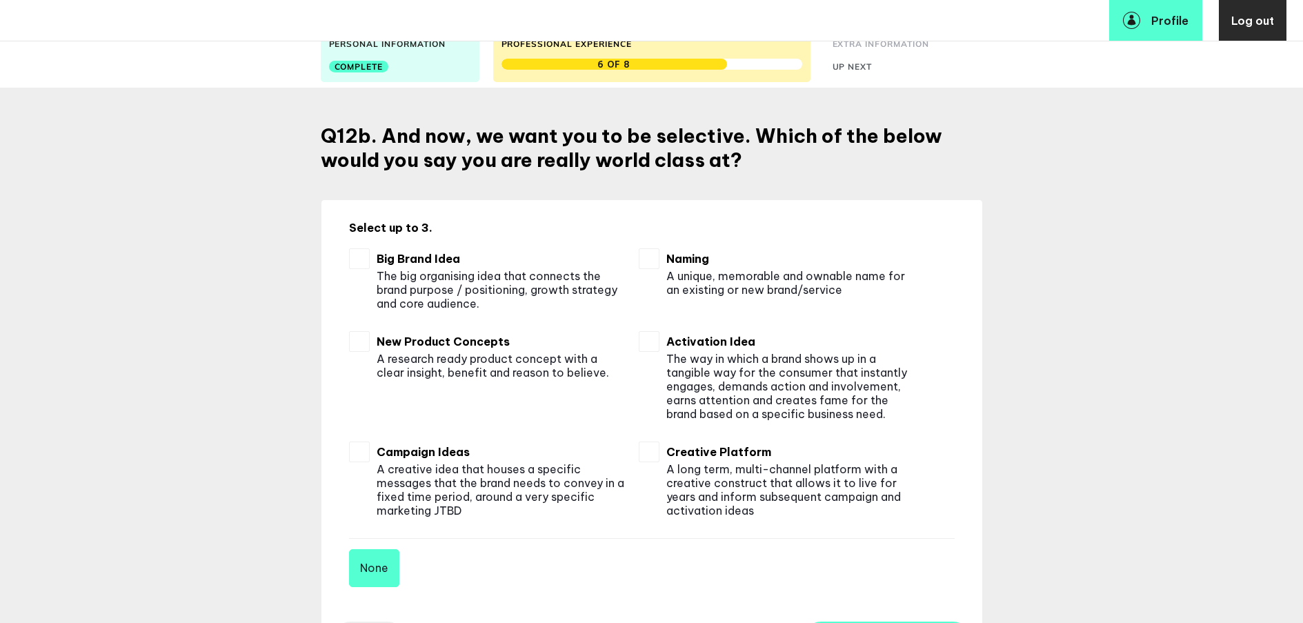
scroll to position [86, 0]
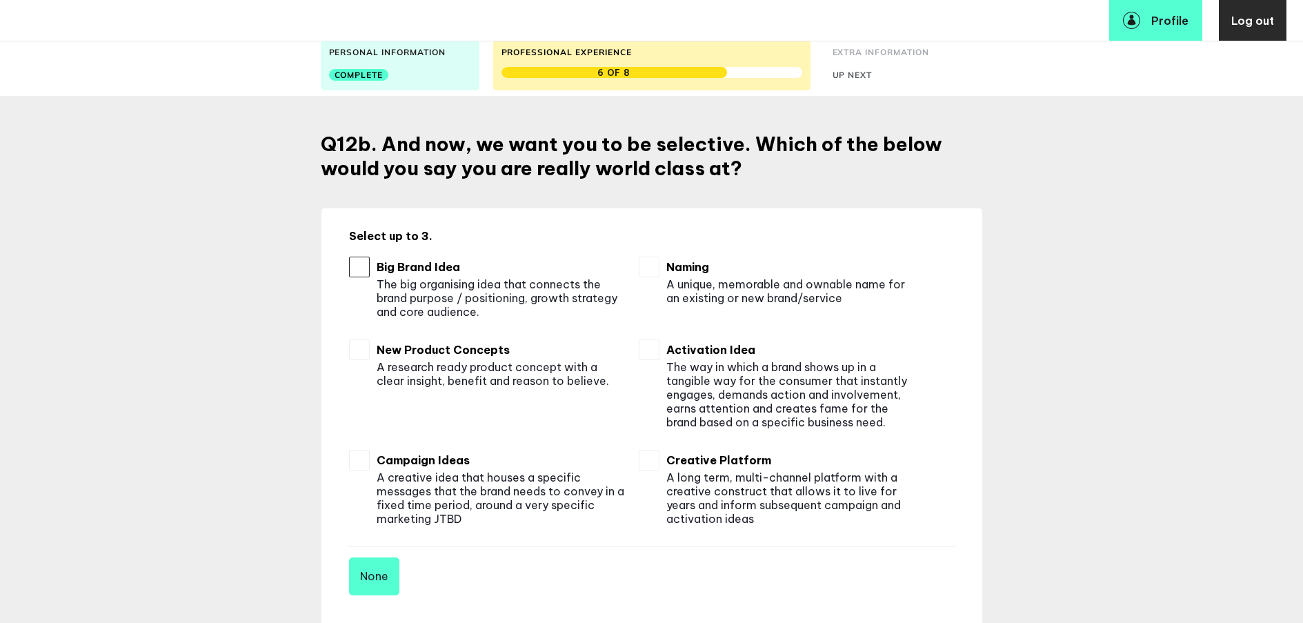
click at [358, 272] on input "checkbox" at bounding box center [359, 267] width 21 height 21
click at [354, 262] on input "checkbox" at bounding box center [359, 267] width 21 height 21
checkbox input "false"
click at [657, 465] on input "checkbox" at bounding box center [649, 460] width 21 height 21
checkbox input "true"
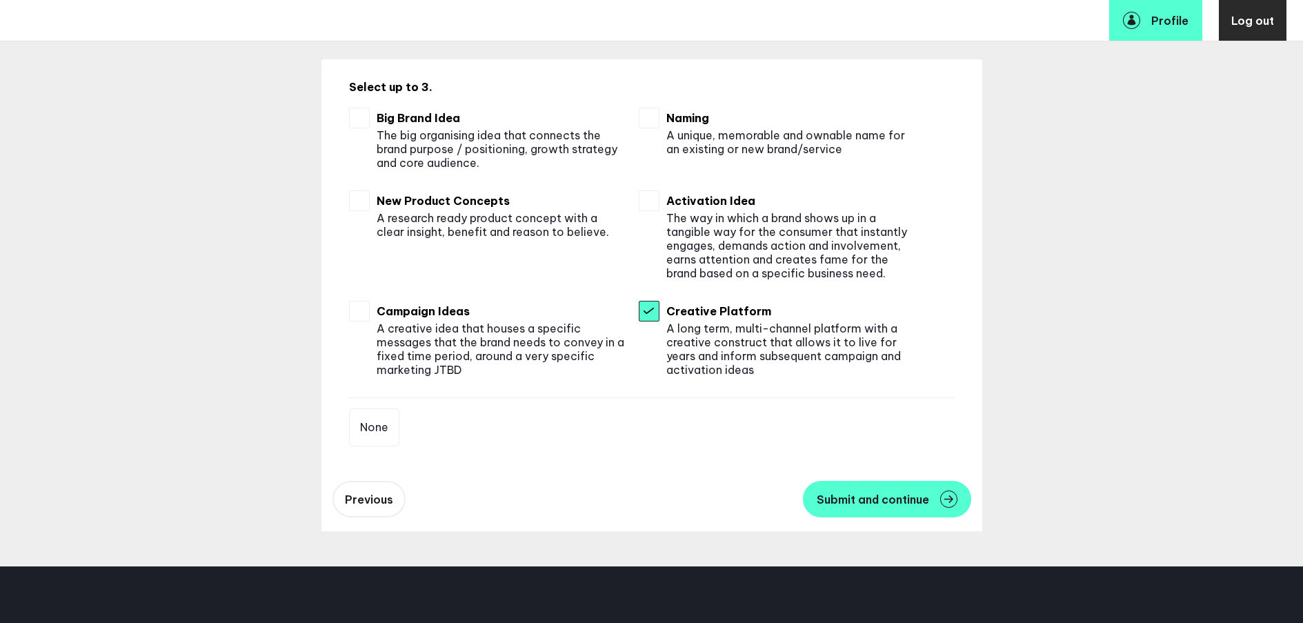
scroll to position [236, 0]
click at [866, 494] on span "Submit and continue" at bounding box center [872, 498] width 112 height 11
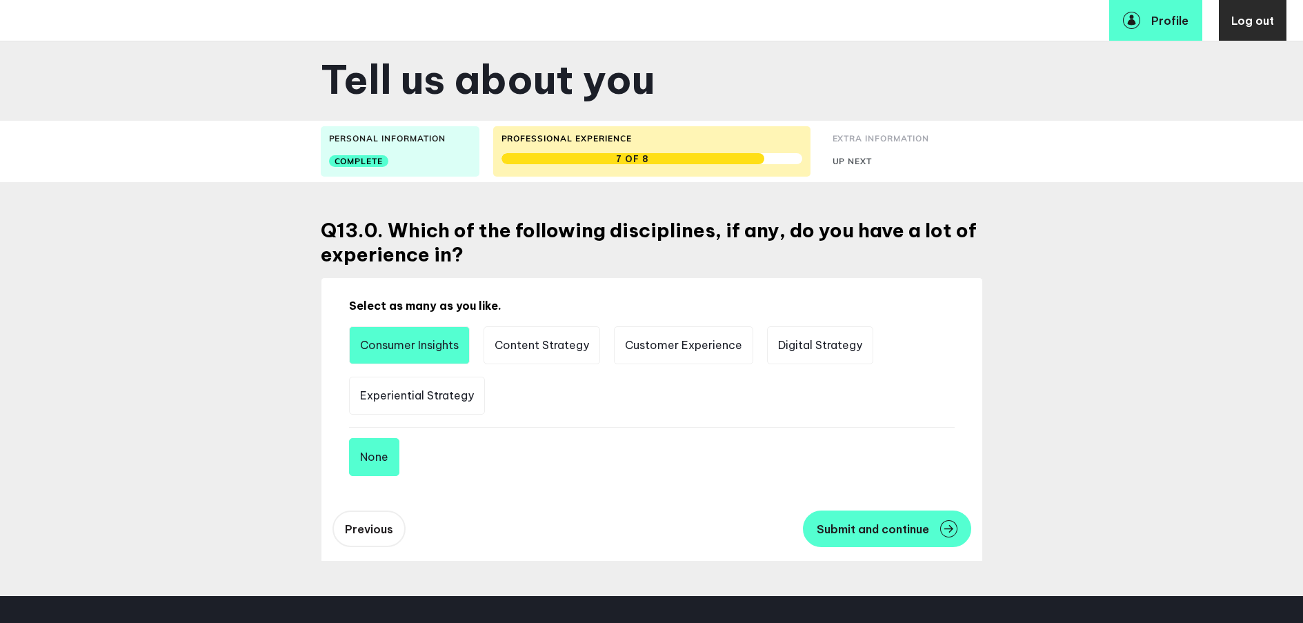
click at [432, 339] on li "Consumer Insights" at bounding box center [409, 345] width 121 height 38
click at [456, 392] on li "Experiential Strategy" at bounding box center [417, 395] width 136 height 38
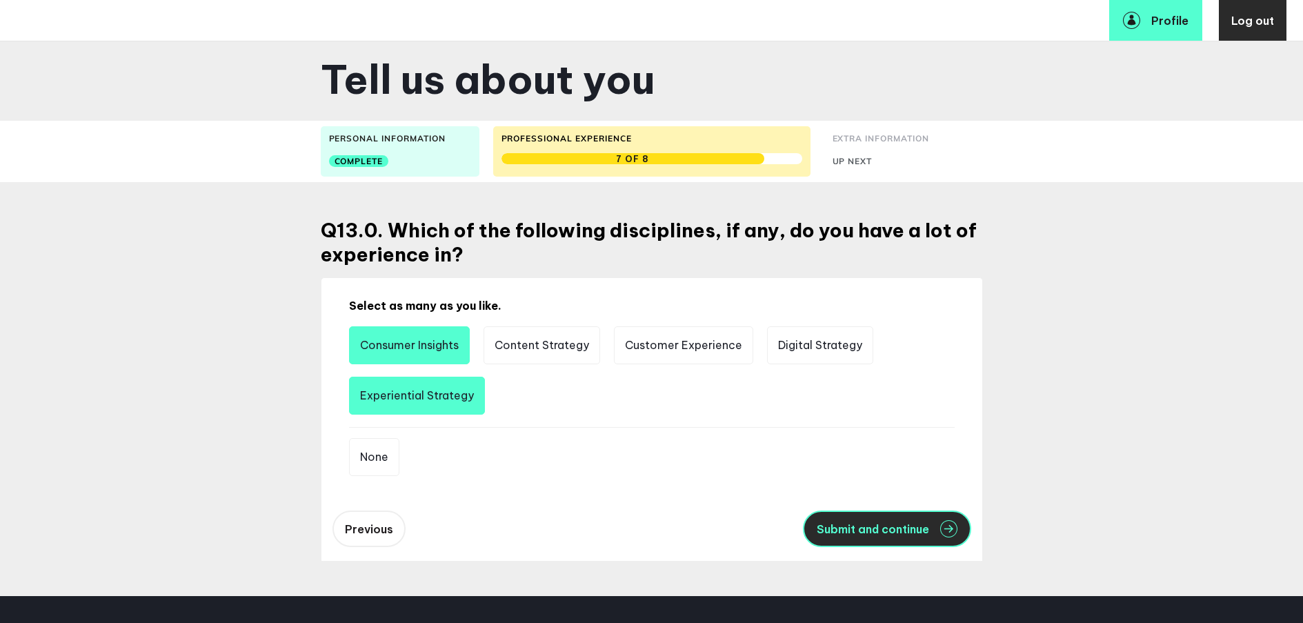
click at [868, 534] on span "Submit and continue" at bounding box center [872, 528] width 112 height 11
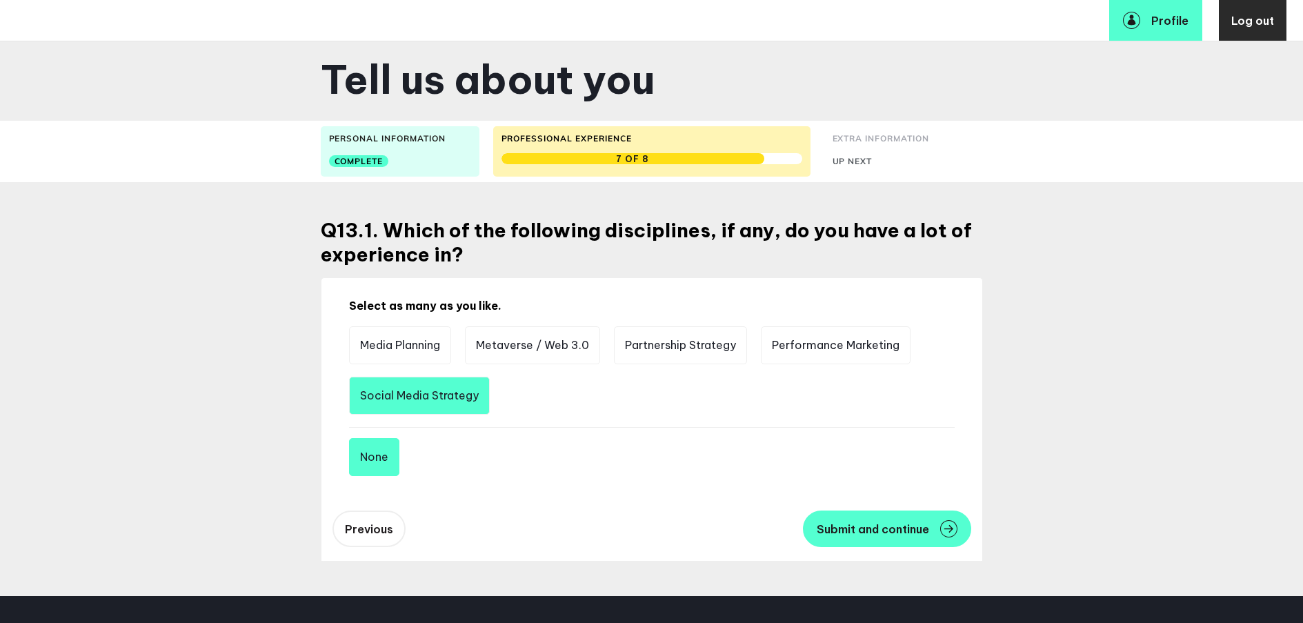
click at [472, 391] on li "Social Media Strategy" at bounding box center [419, 395] width 141 height 38
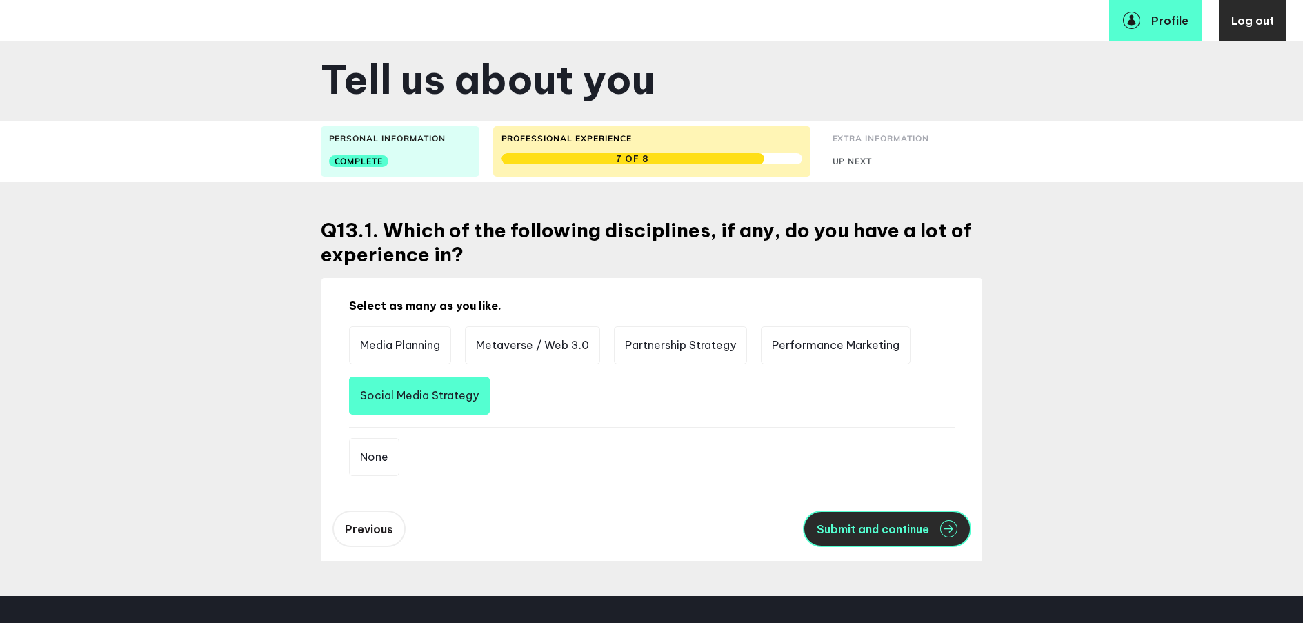
click at [864, 523] on span "Submit and continue" at bounding box center [872, 528] width 112 height 11
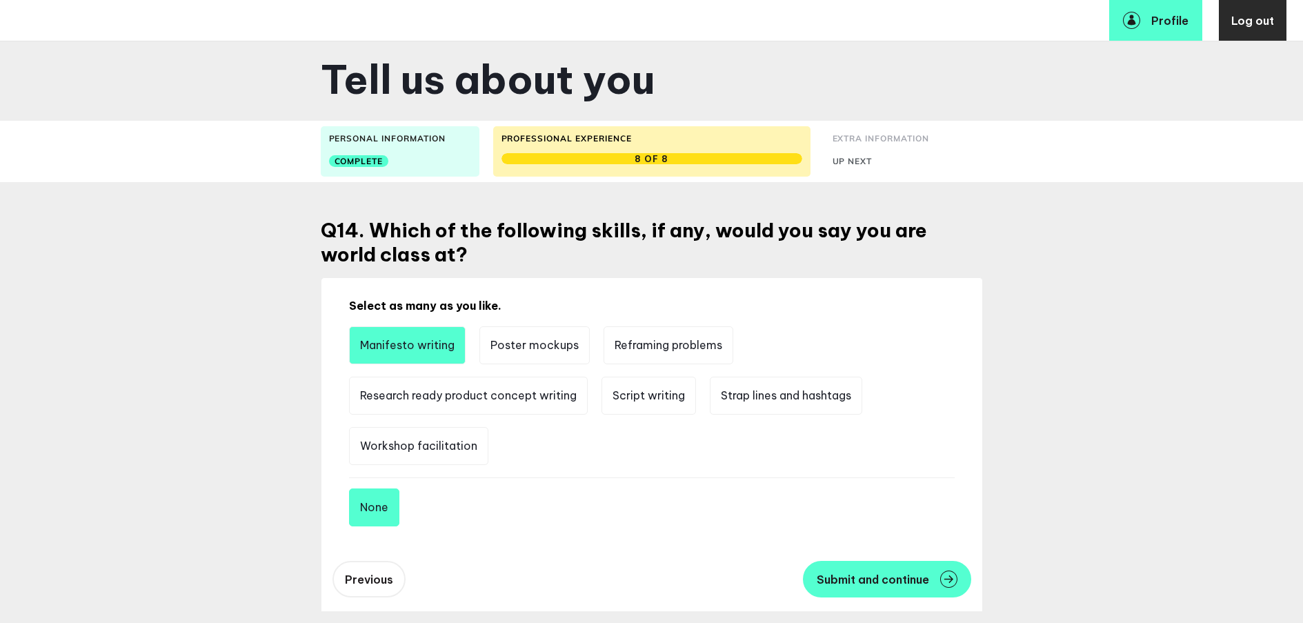
click at [453, 355] on li "Manifesto writing" at bounding box center [407, 345] width 117 height 38
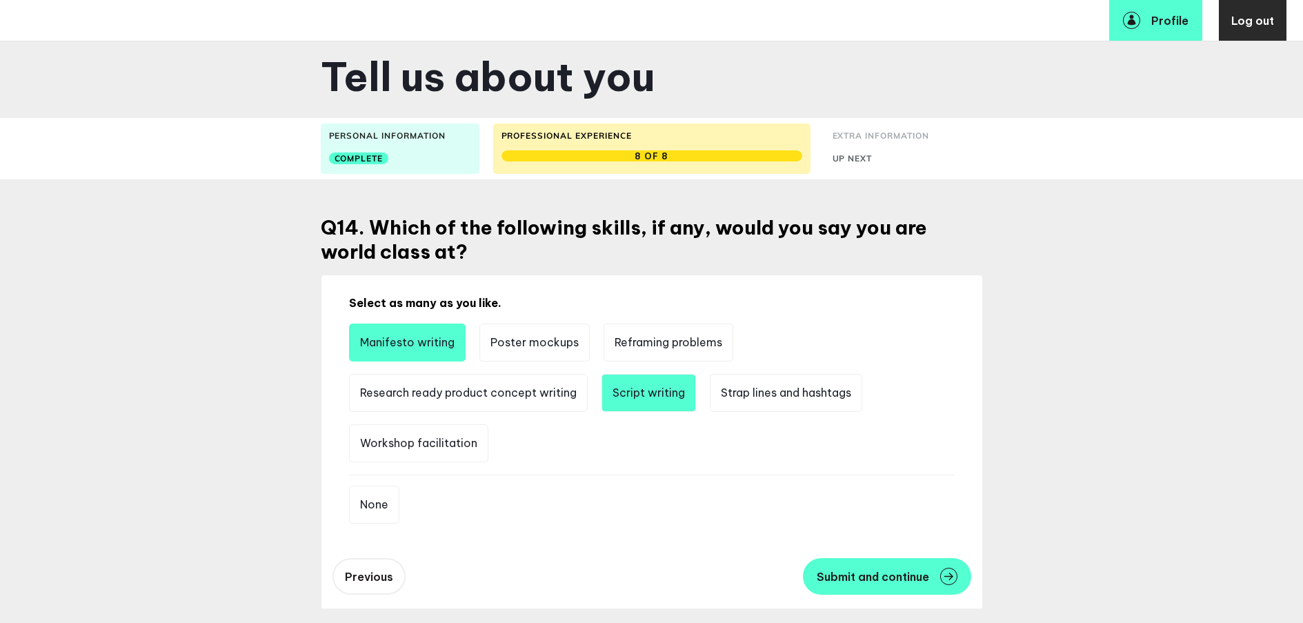
click at [634, 398] on li "Script writing" at bounding box center [648, 393] width 94 height 38
click at [768, 405] on li "Strap lines and hashtags" at bounding box center [786, 393] width 152 height 38
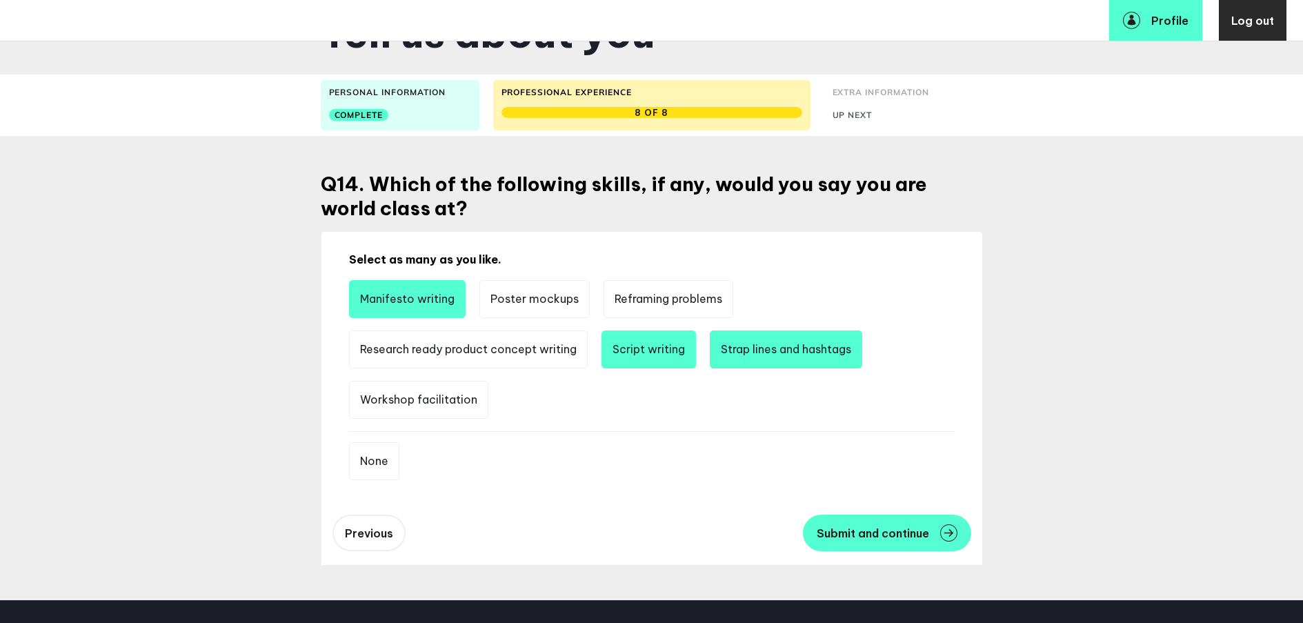
scroll to position [47, 0]
click at [867, 532] on span "Submit and continue" at bounding box center [872, 532] width 112 height 11
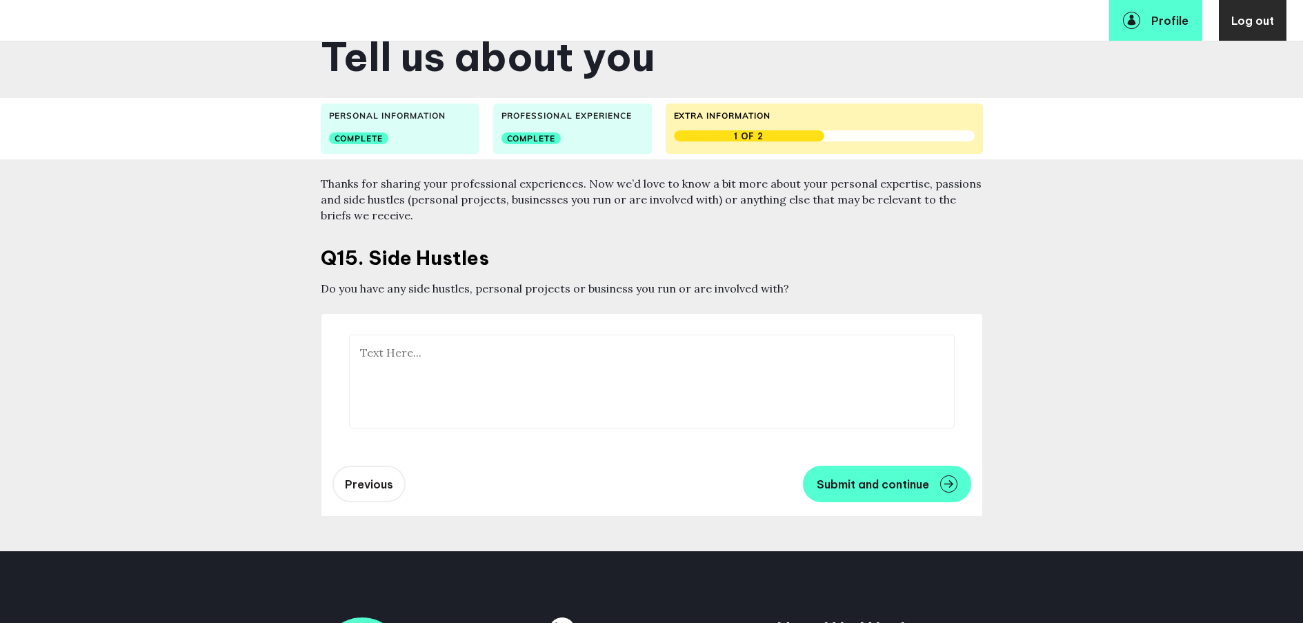
scroll to position [22, 0]
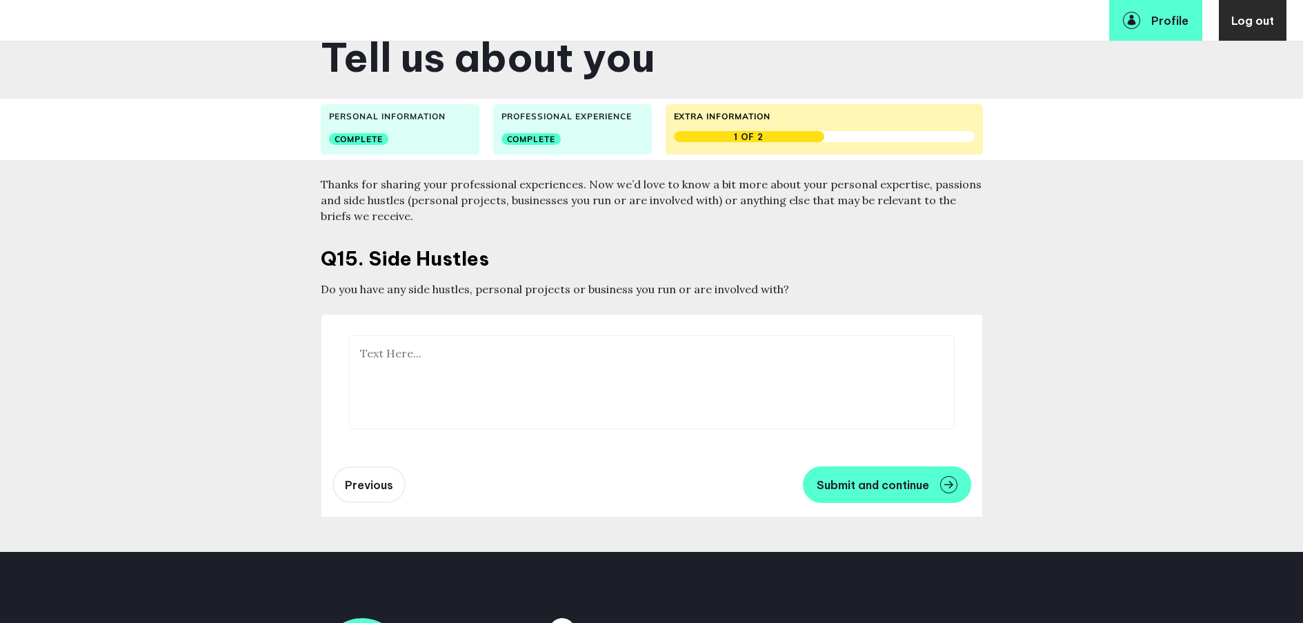
click at [547, 342] on textarea at bounding box center [651, 382] width 605 height 94
click at [461, 350] on textarea "I am working on a Steampunk graphic novel." at bounding box center [651, 382] width 605 height 94
click at [653, 359] on textarea "I am working on a Victorian Steampunk graphic novel." at bounding box center [651, 382] width 605 height 94
click at [458, 370] on textarea "I am working on a Victorian Steampunk graphic novel. I have published a novel f…" at bounding box center [651, 382] width 605 height 94
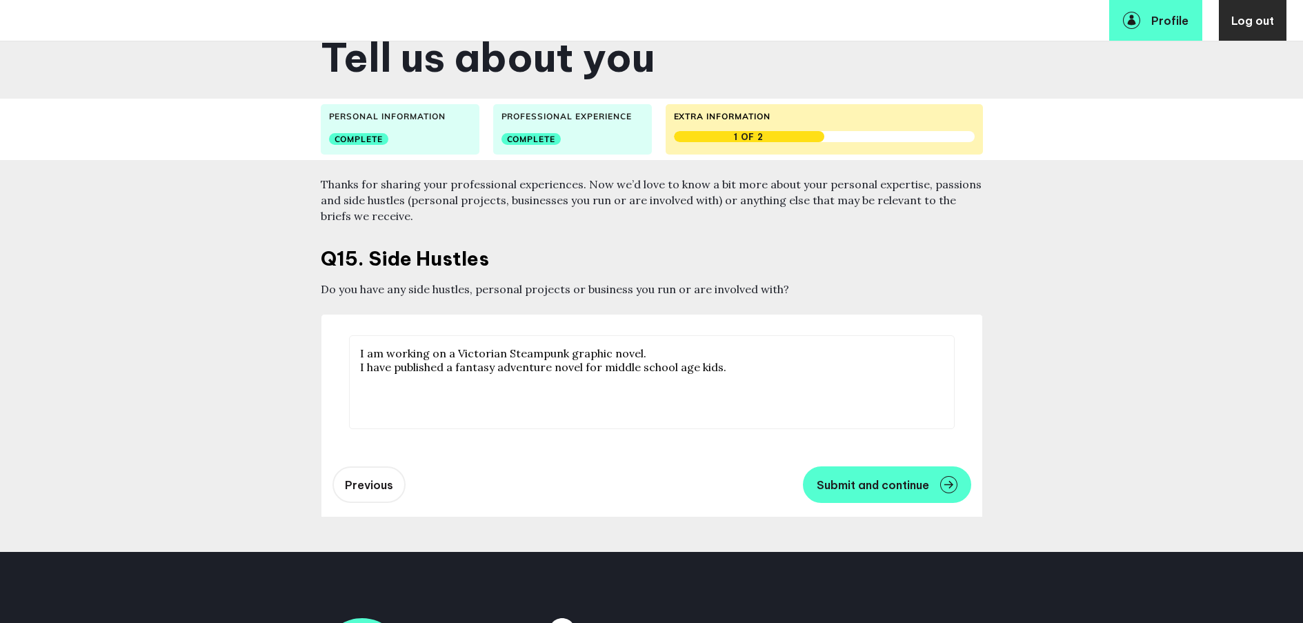
click at [437, 390] on textarea "I am working on a Victorian Steampunk graphic novel. I have published a fantasy…" at bounding box center [651, 382] width 605 height 94
click at [372, 382] on textarea "I am working on a Victorian Steampunk graphic novel. I have published a fantasy…" at bounding box center [651, 382] width 605 height 94
click at [492, 397] on textarea "I am working on a Victorian Steampunk graphic novel. I have published a fantasy…" at bounding box center [651, 382] width 605 height 94
click at [743, 368] on textarea "I am working on a Victorian Steampunk graphic novel. I have published a fantasy…" at bounding box center [651, 382] width 605 height 94
click at [549, 405] on textarea "I am working on a Victorian Steampunk graphic novel. I have published a fantasy…" at bounding box center [651, 382] width 605 height 94
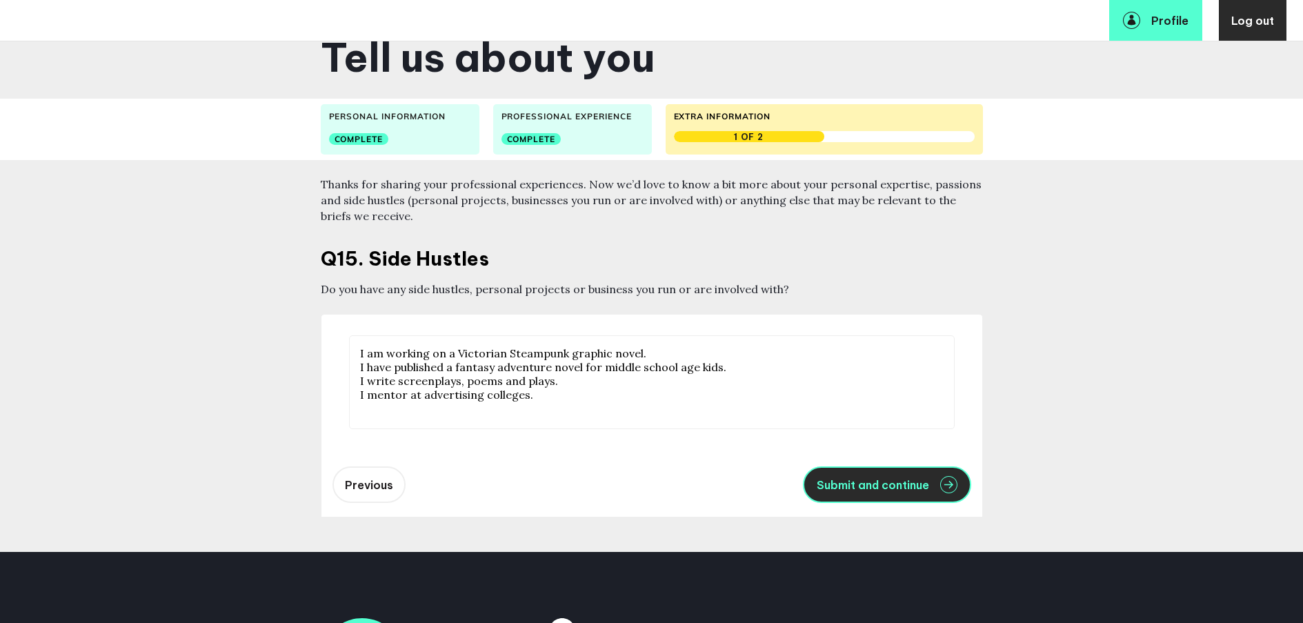
type textarea "I am working on a Victorian Steampunk graphic novel. I have published a fantasy…"
click at [850, 488] on span "Submit and continue" at bounding box center [872, 484] width 112 height 11
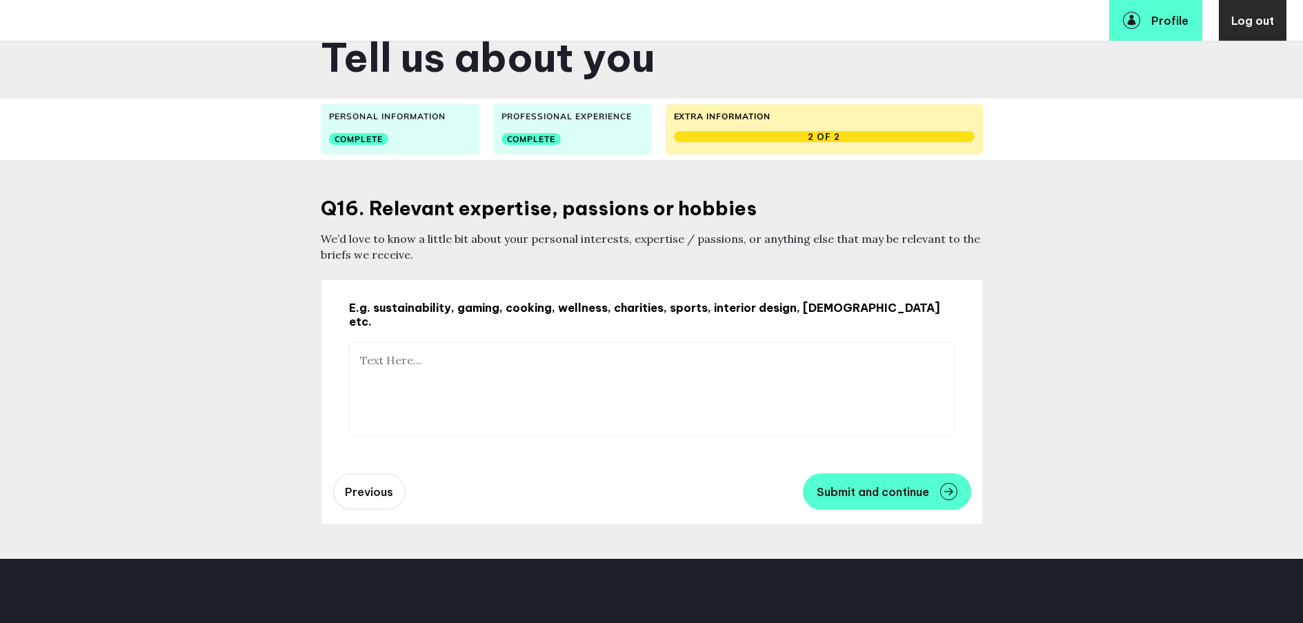
click at [569, 349] on textarea at bounding box center [651, 389] width 605 height 94
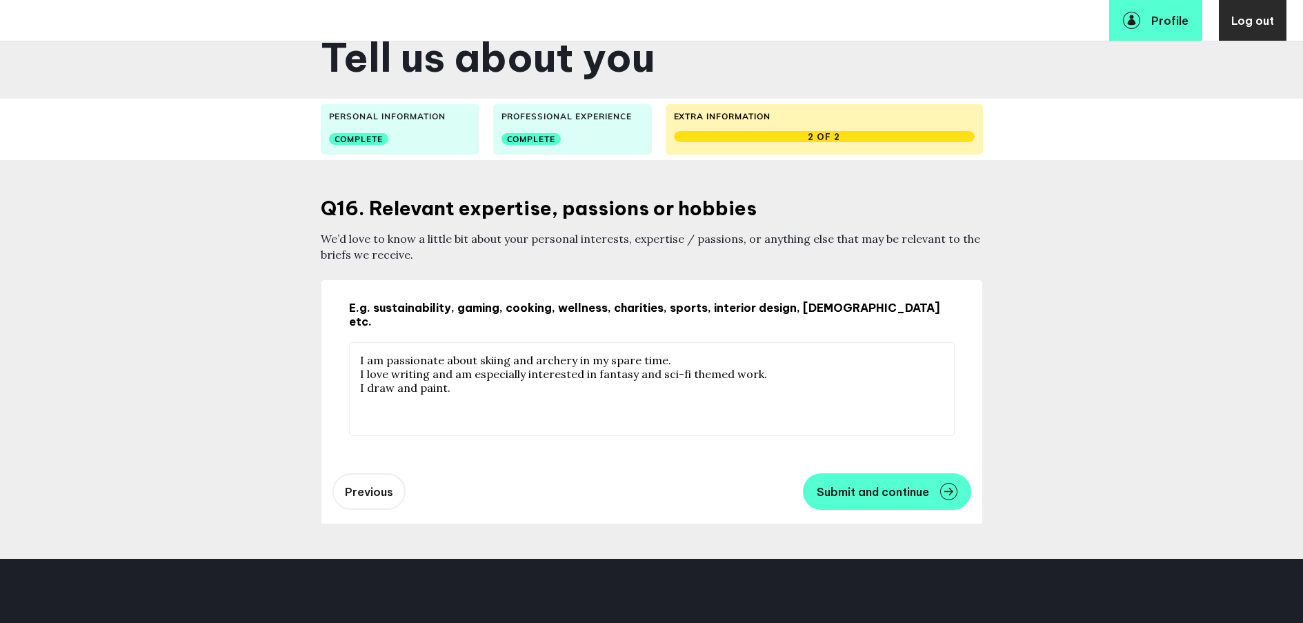
click at [796, 359] on textarea "I am passionate about skiing and archery in my spare time. I love writing and a…" at bounding box center [651, 389] width 605 height 94
type textarea "I am passionate about skiing and archery in my spare time. I love writing and a…"
click at [891, 486] on span "Submit and continue" at bounding box center [872, 491] width 112 height 11
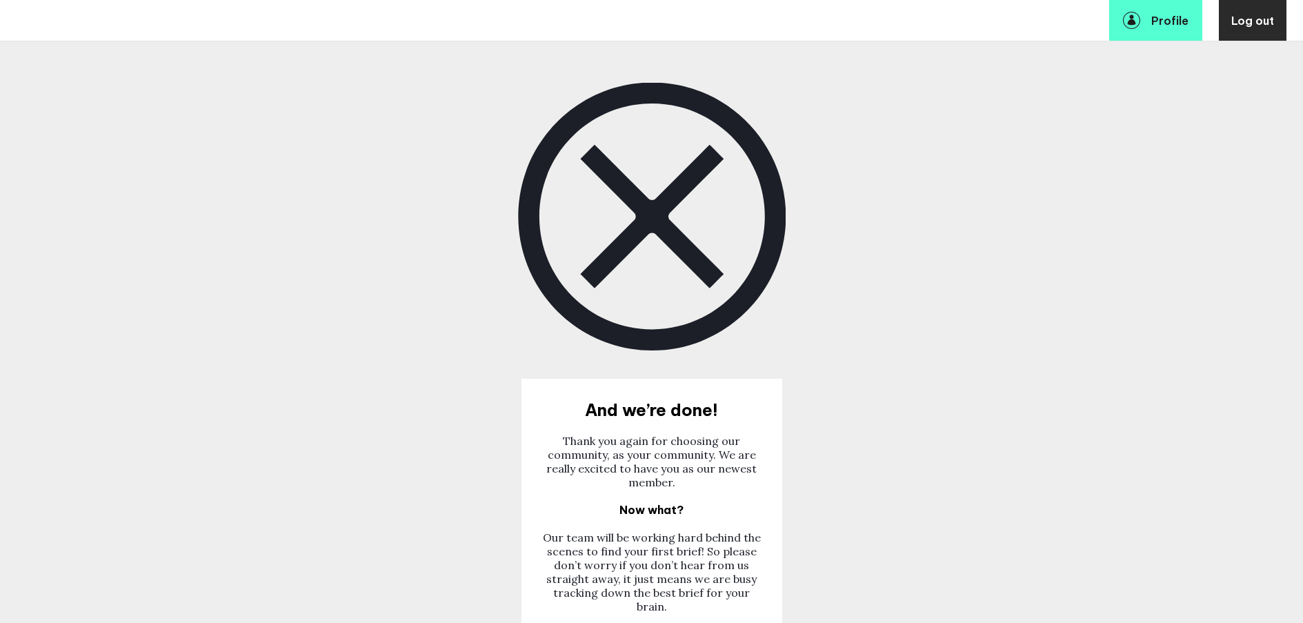
scroll to position [290, 0]
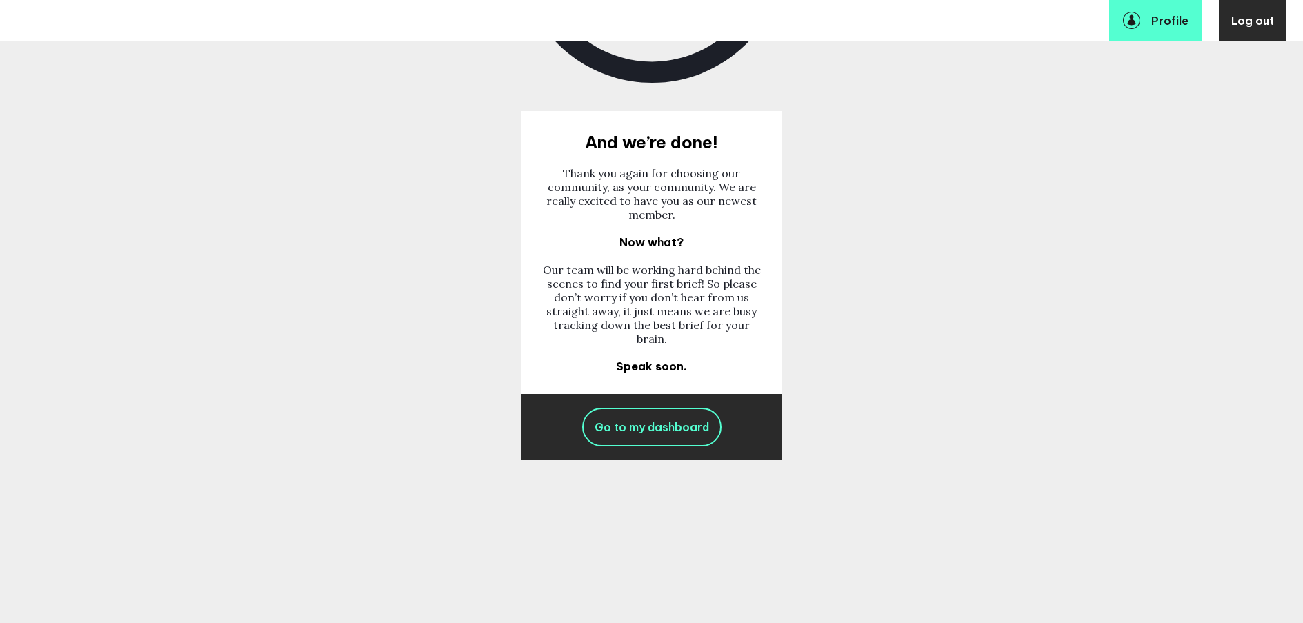
click at [657, 420] on span "Go to my dashboard" at bounding box center [651, 427] width 114 height 14
